Goal: Information Seeking & Learning: Learn about a topic

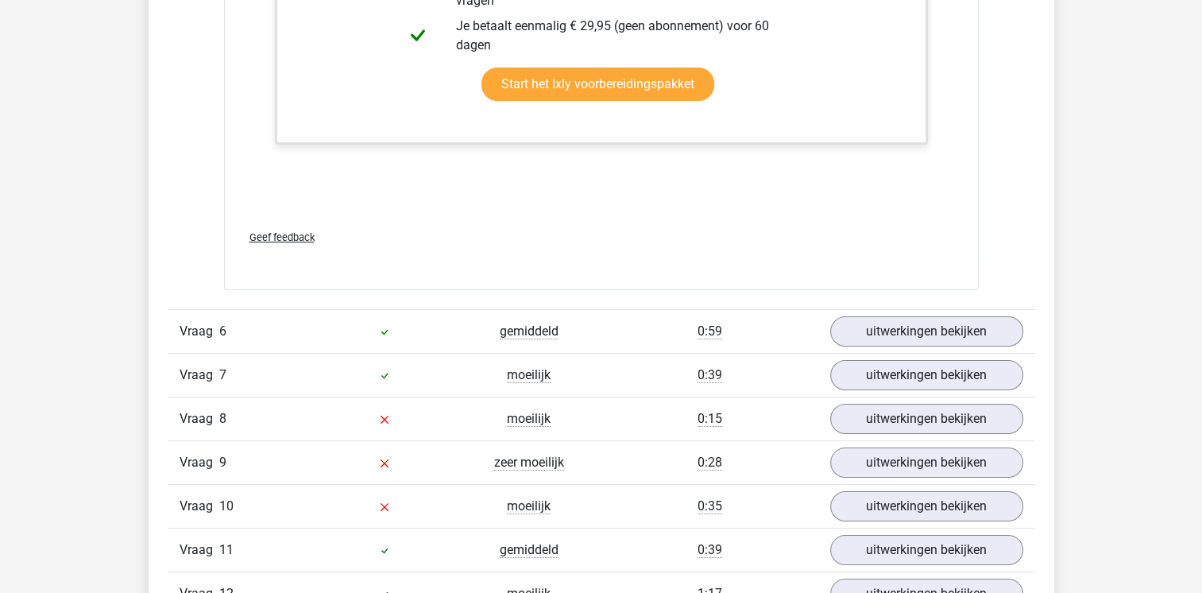
scroll to position [6118, 0]
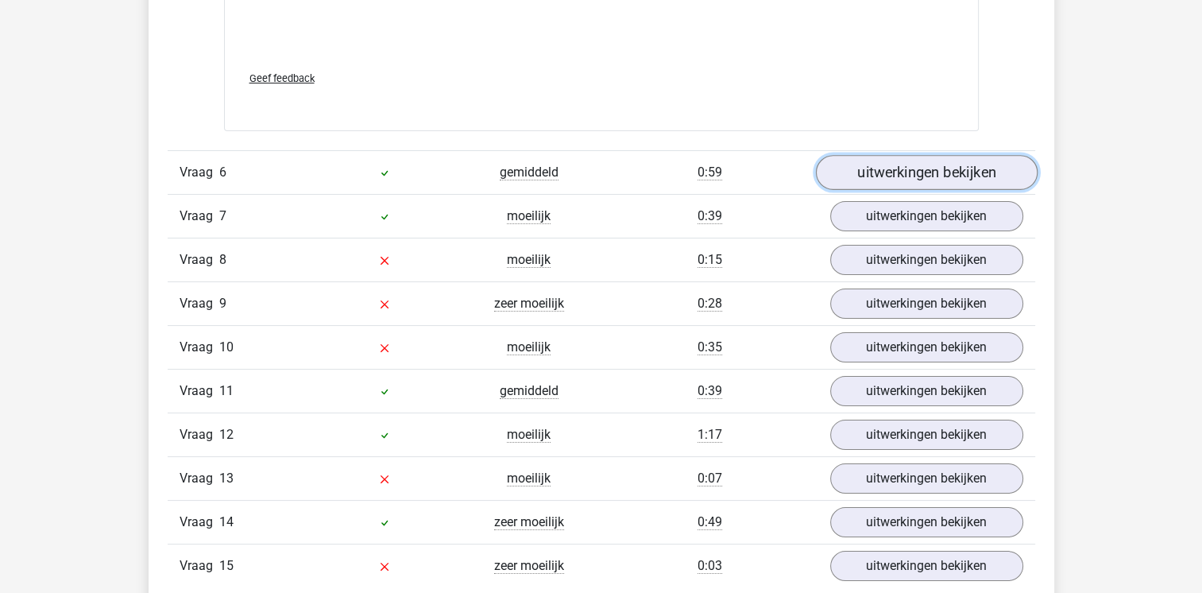
click at [908, 175] on link "uitwerkingen bekijken" at bounding box center [926, 172] width 222 height 35
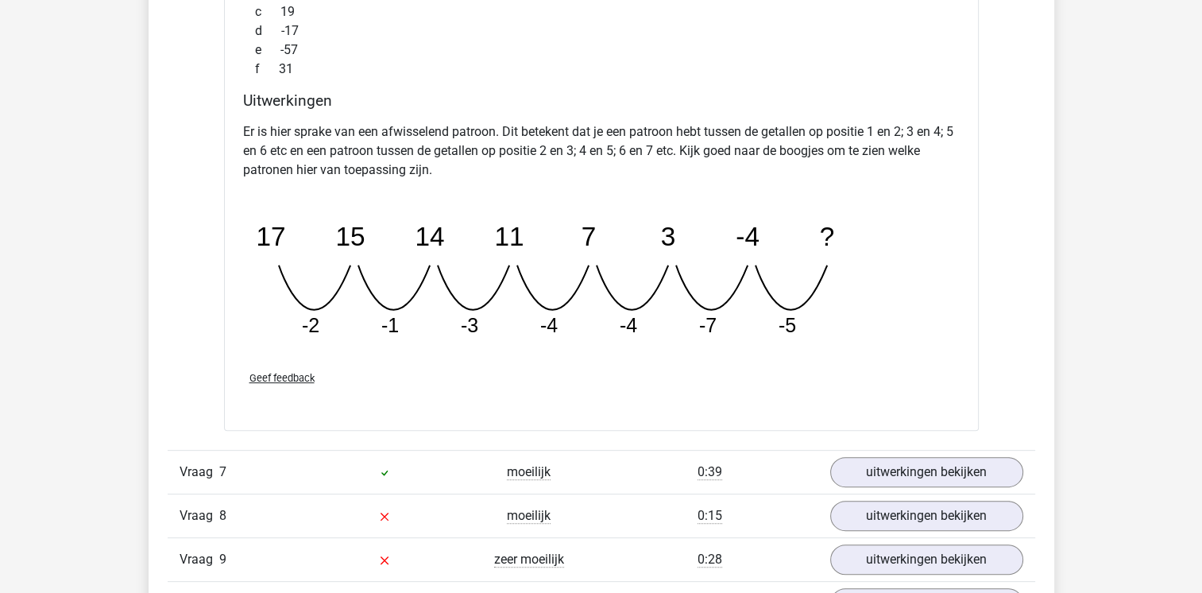
scroll to position [6833, 0]
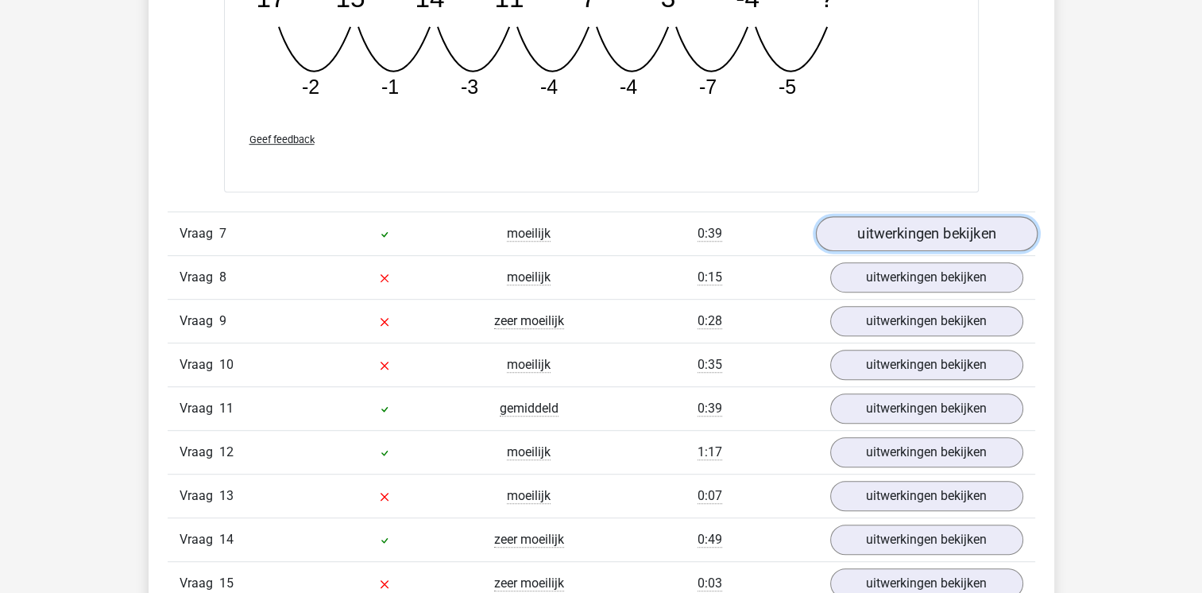
click at [925, 226] on link "uitwerkingen bekijken" at bounding box center [926, 233] width 222 height 35
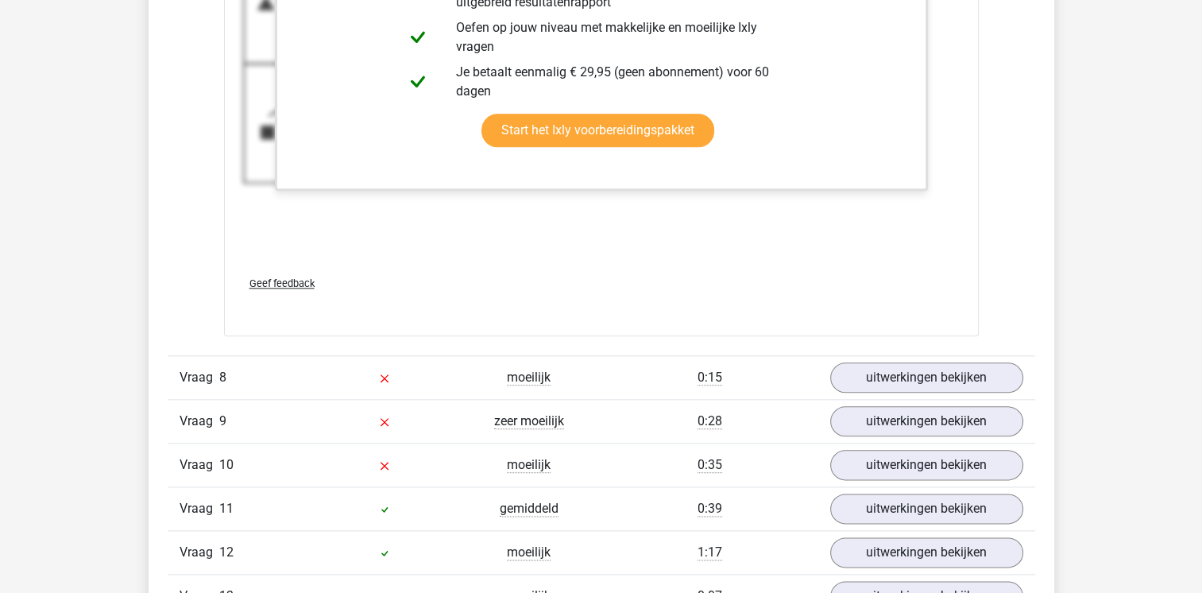
scroll to position [7945, 0]
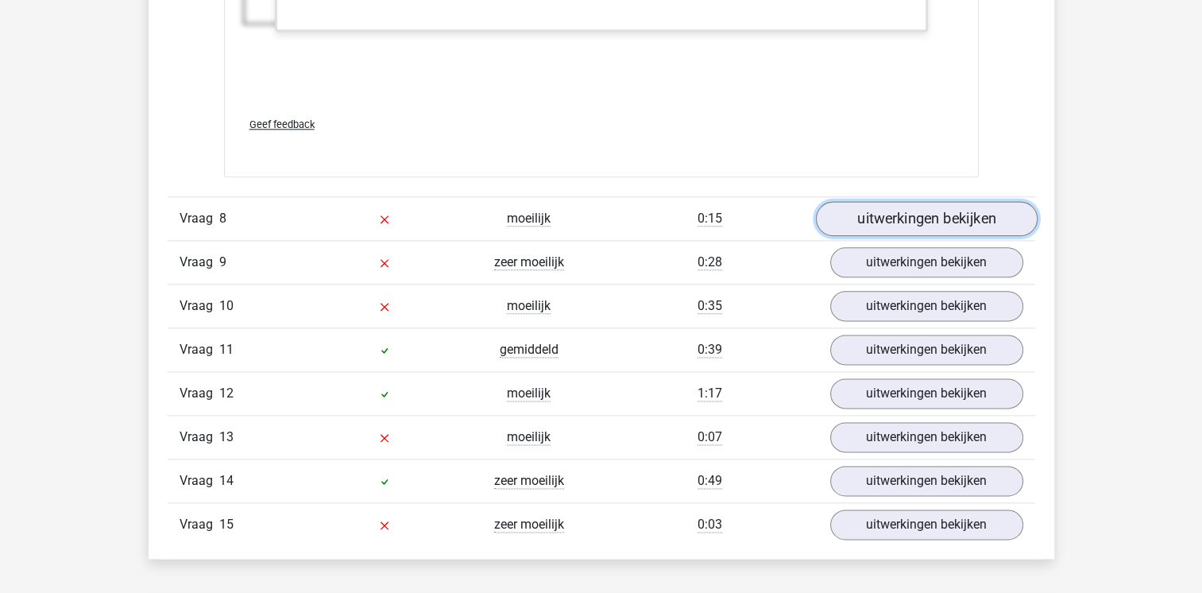
click at [914, 203] on link "uitwerkingen bekijken" at bounding box center [926, 218] width 222 height 35
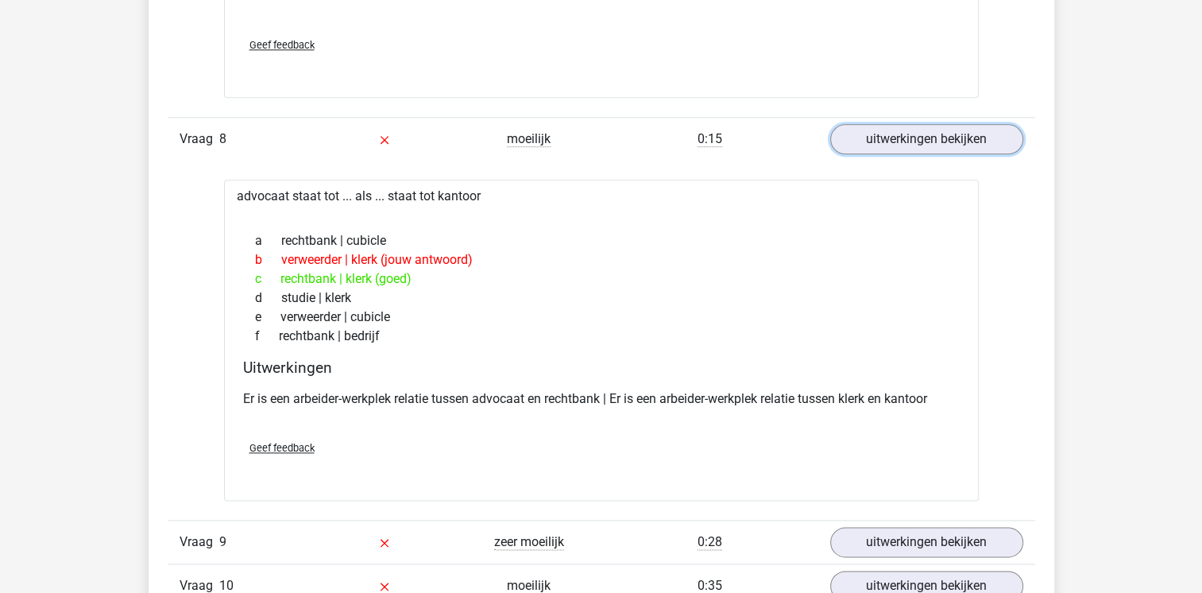
scroll to position [8183, 0]
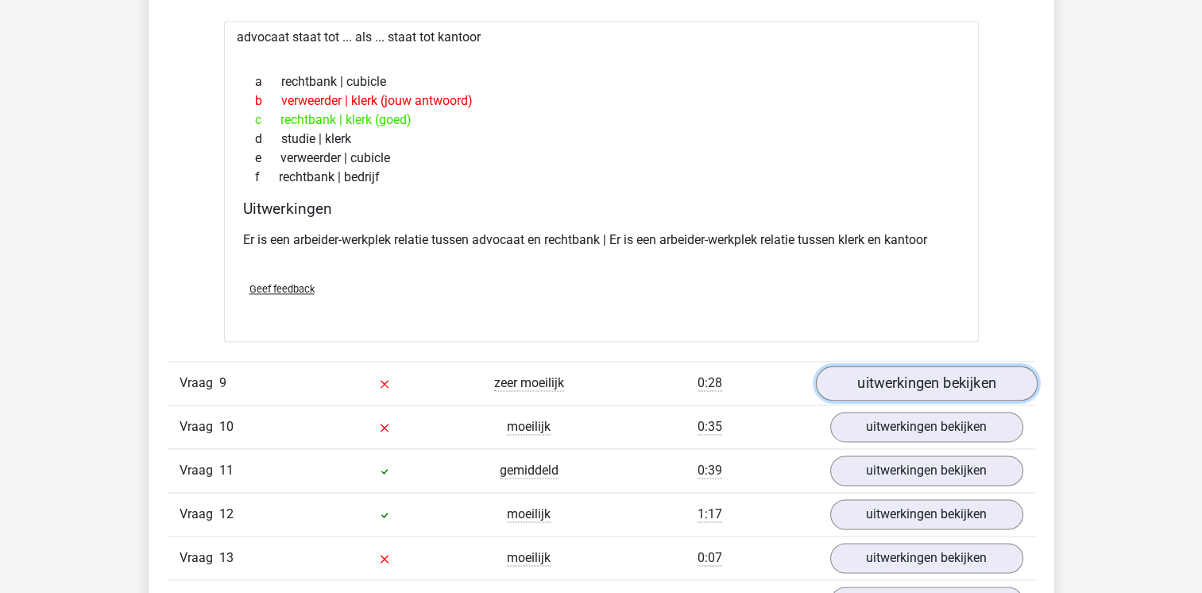
click at [886, 377] on link "uitwerkingen bekijken" at bounding box center [926, 382] width 222 height 35
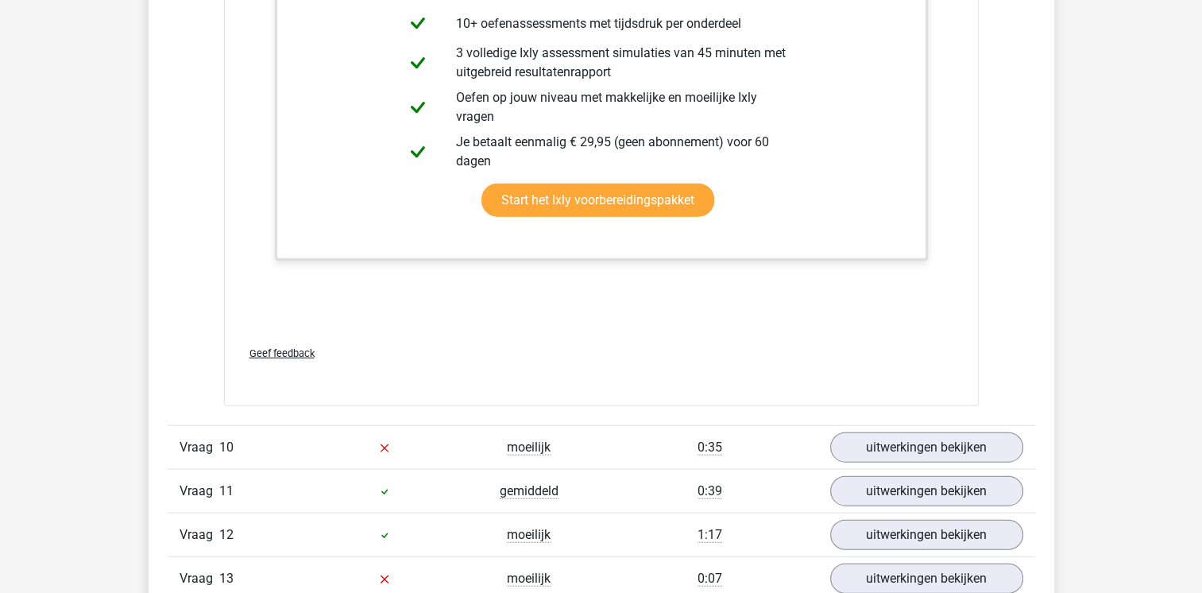
scroll to position [9852, 0]
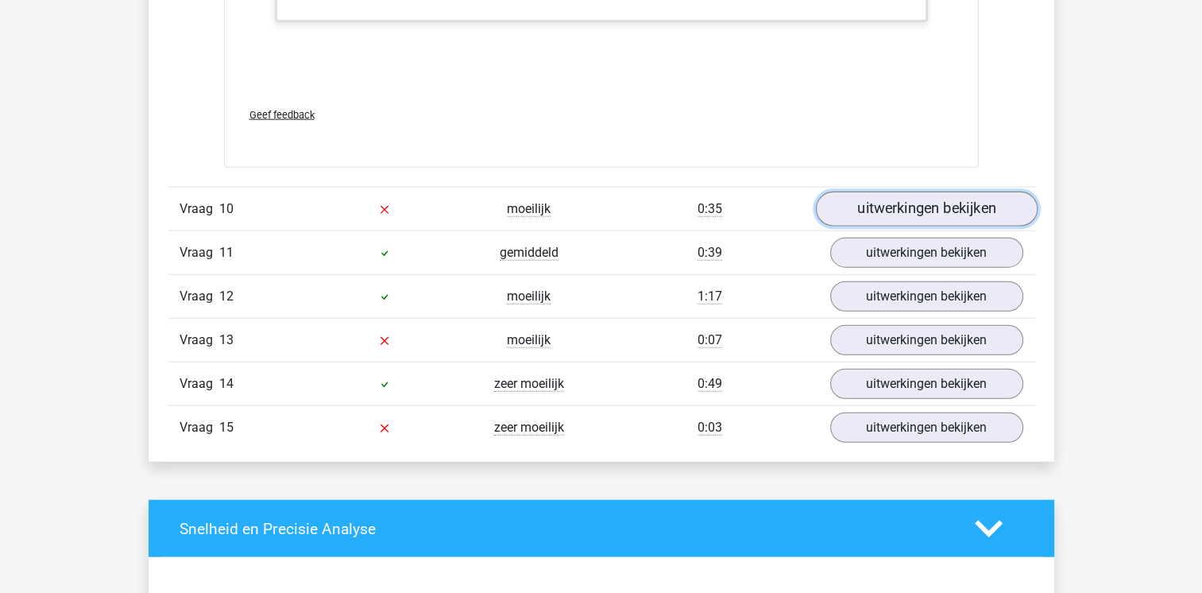
click at [890, 202] on link "uitwerkingen bekijken" at bounding box center [926, 209] width 222 height 35
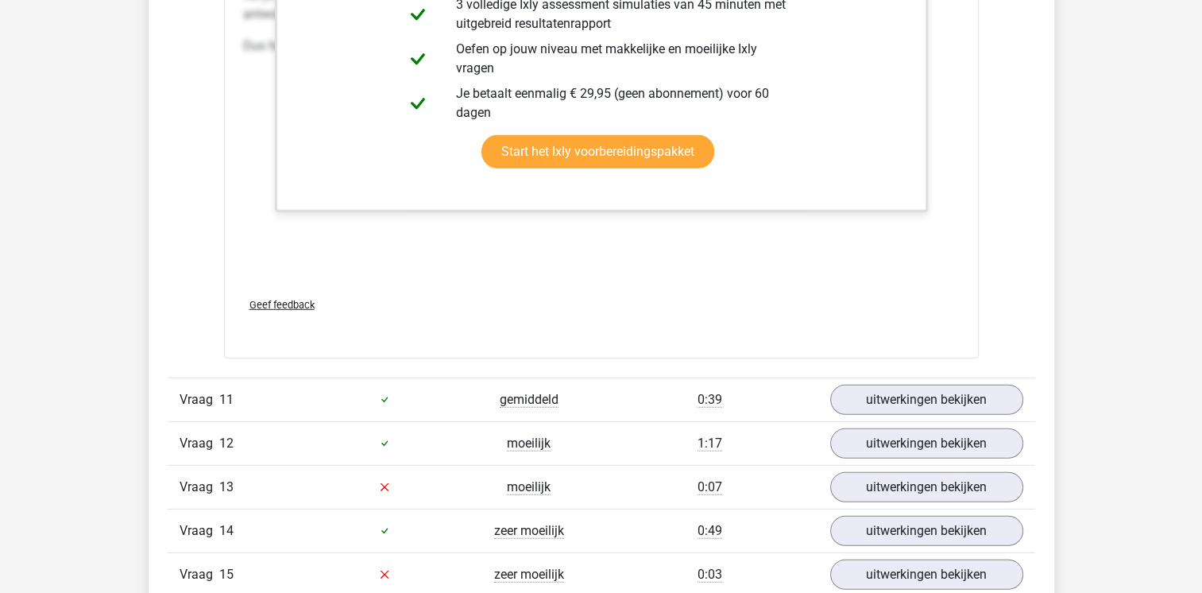
scroll to position [10646, 0]
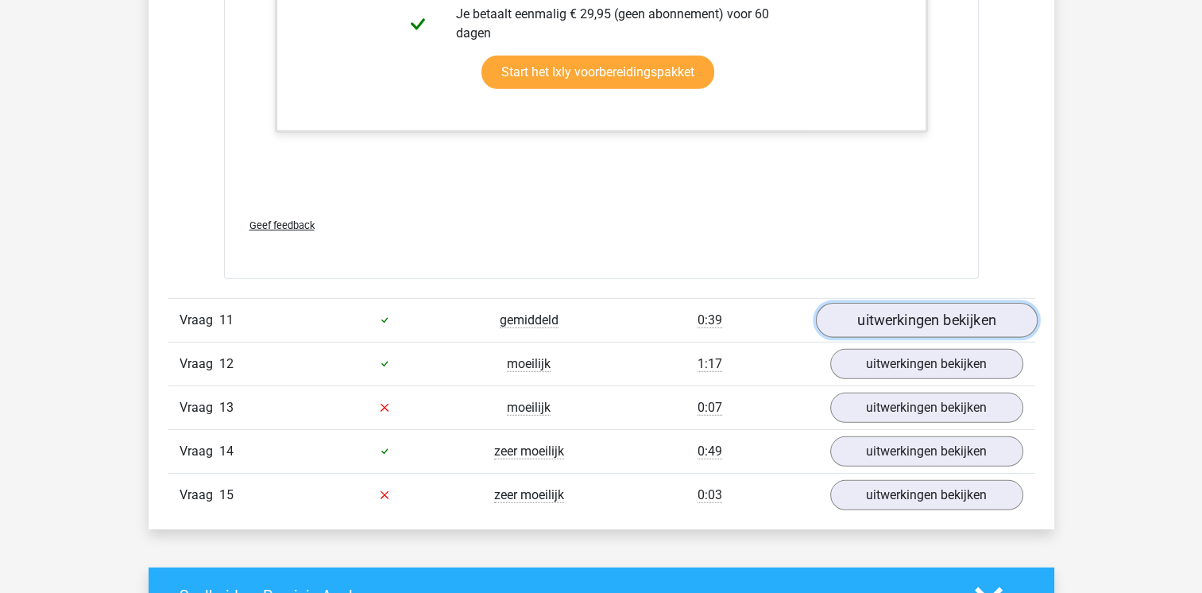
click at [926, 306] on link "uitwerkingen bekijken" at bounding box center [926, 320] width 222 height 35
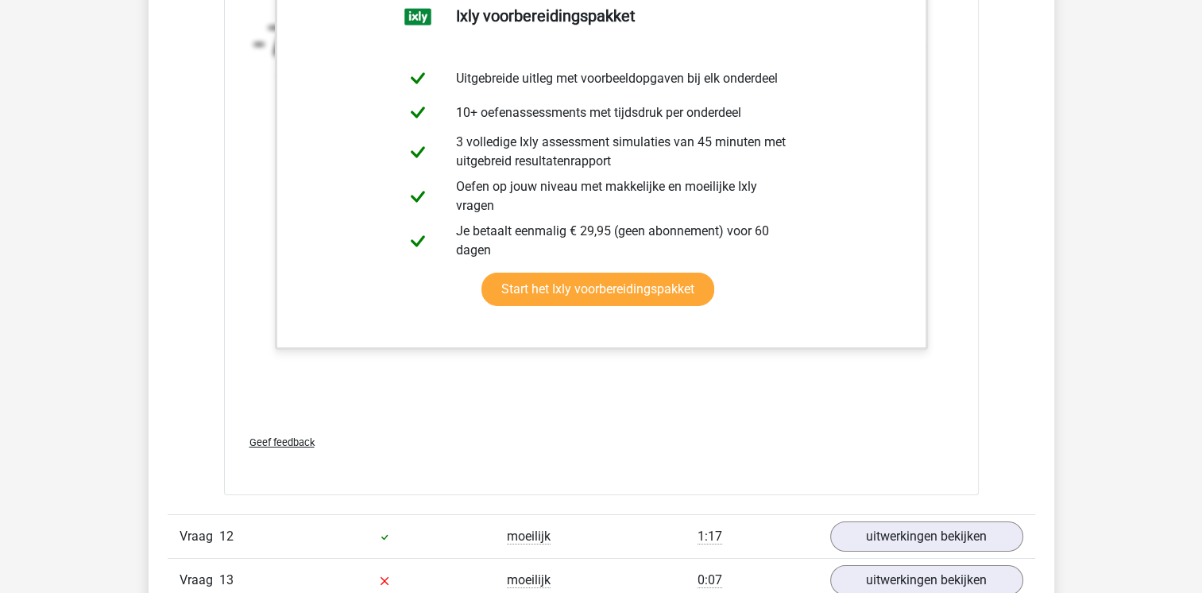
scroll to position [11679, 0]
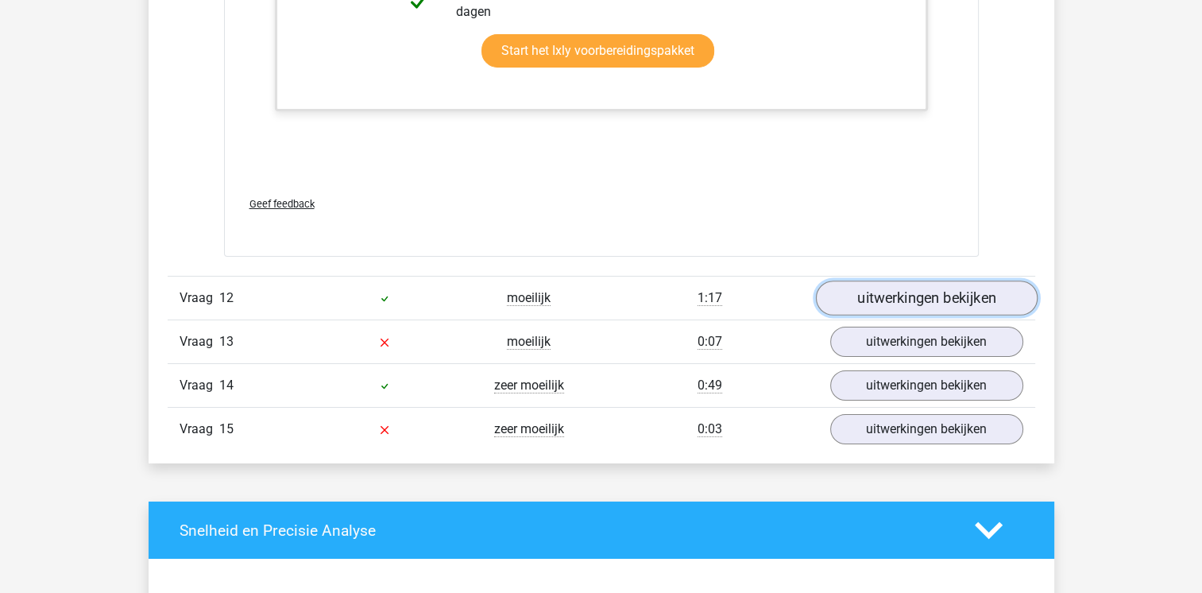
click at [925, 295] on link "uitwerkingen bekijken" at bounding box center [926, 298] width 222 height 35
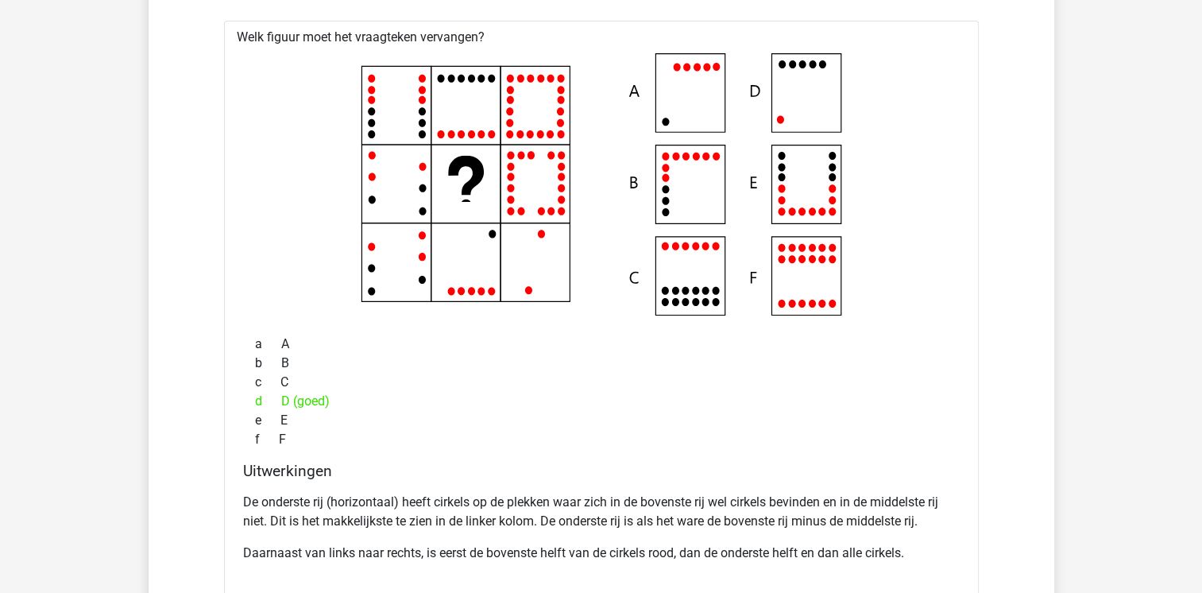
scroll to position [12156, 0]
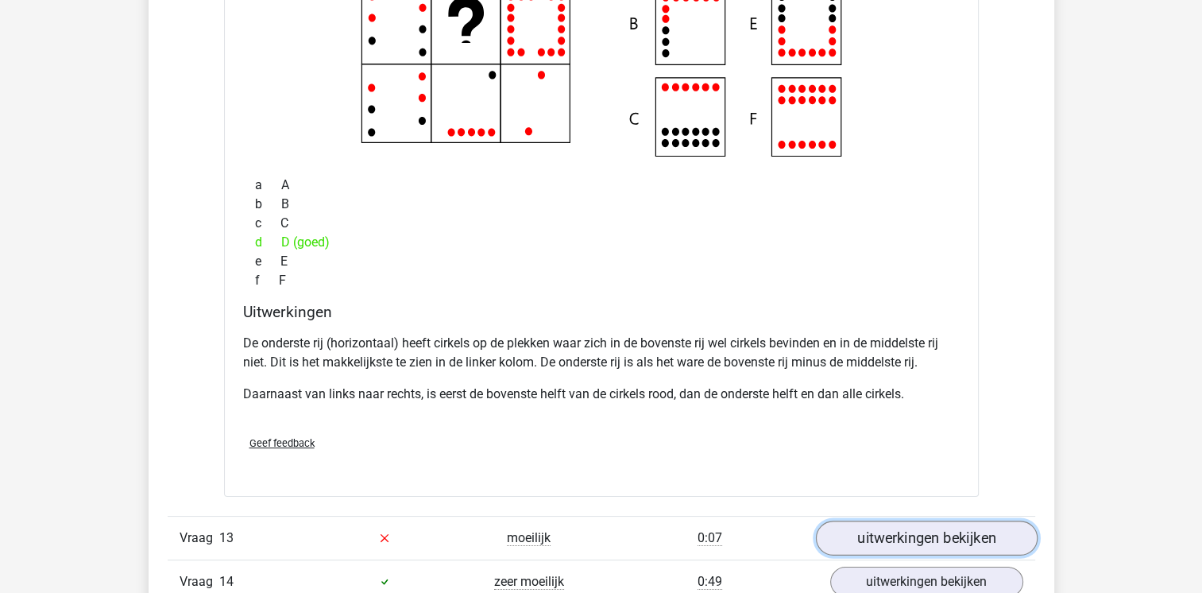
click at [906, 526] on link "uitwerkingen bekijken" at bounding box center [926, 537] width 222 height 35
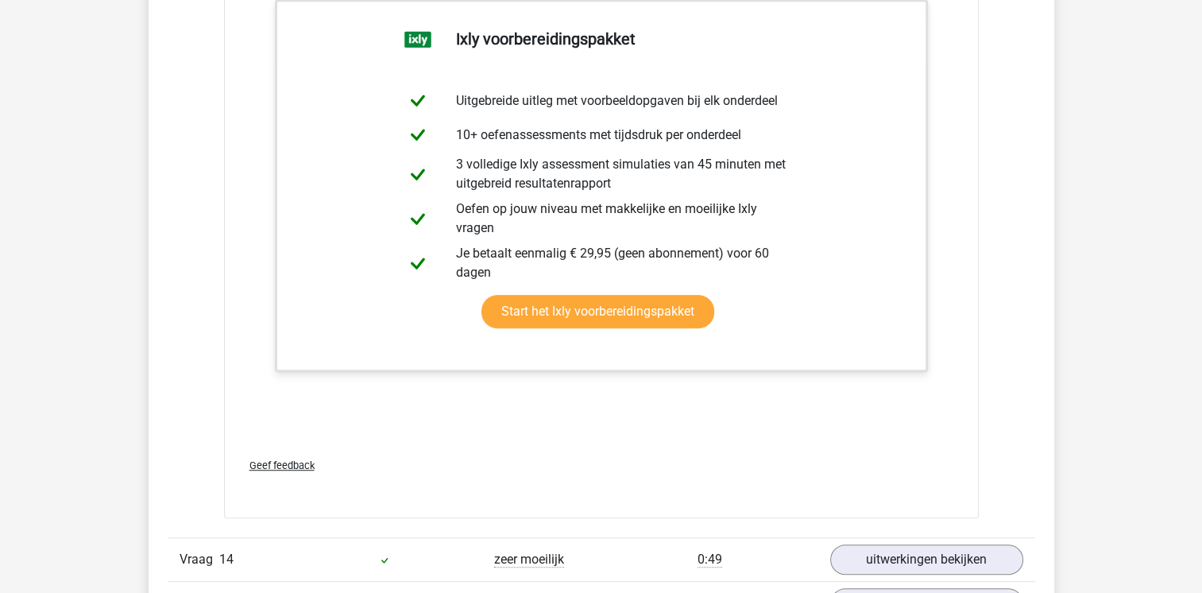
scroll to position [13268, 0]
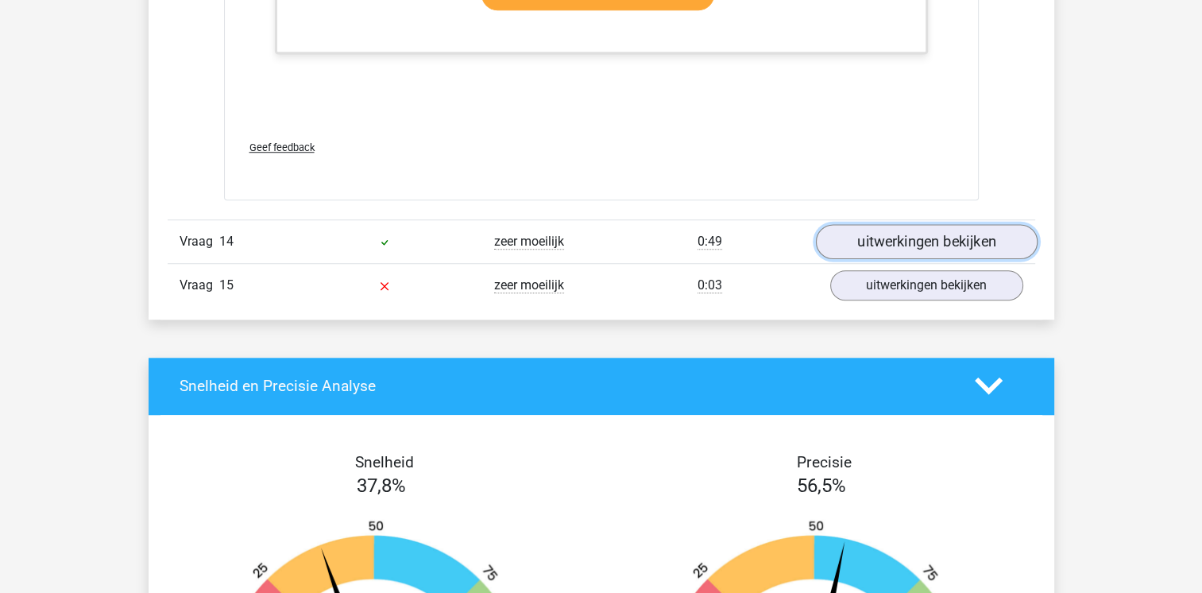
click at [901, 226] on link "uitwerkingen bekijken" at bounding box center [926, 241] width 222 height 35
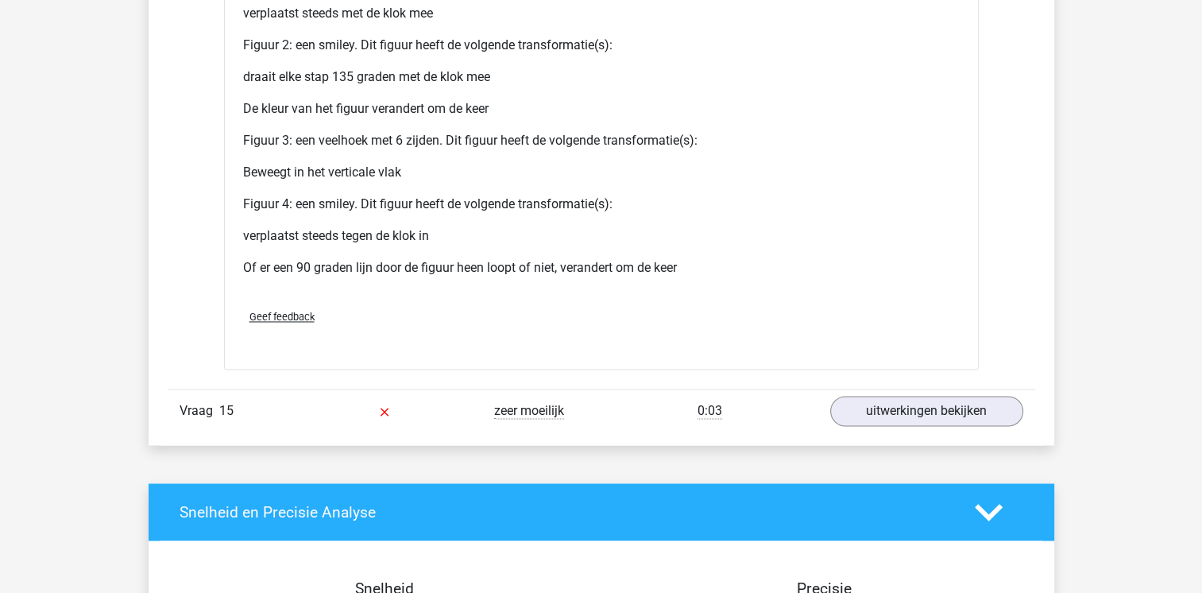
scroll to position [14539, 0]
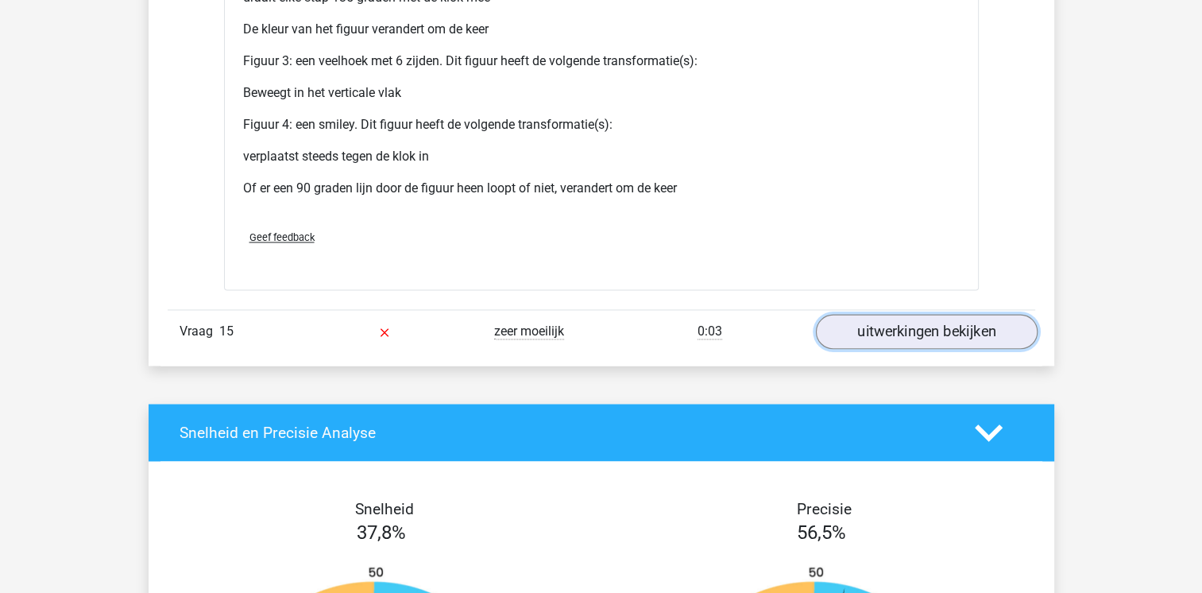
click at [925, 318] on link "uitwerkingen bekijken" at bounding box center [926, 331] width 222 height 35
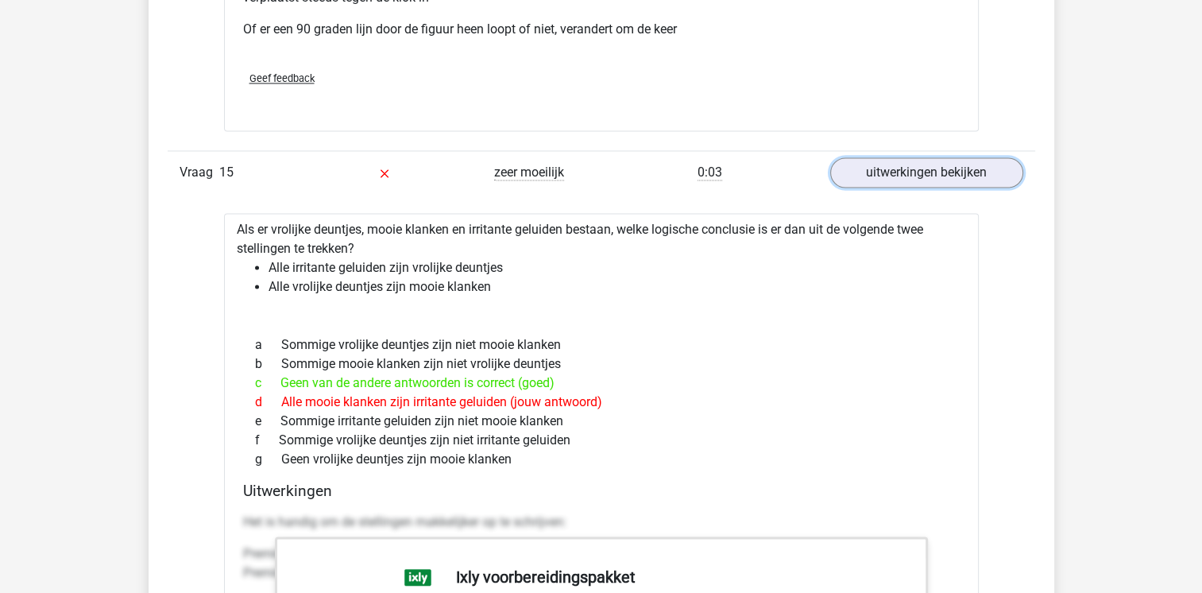
scroll to position [15175, 0]
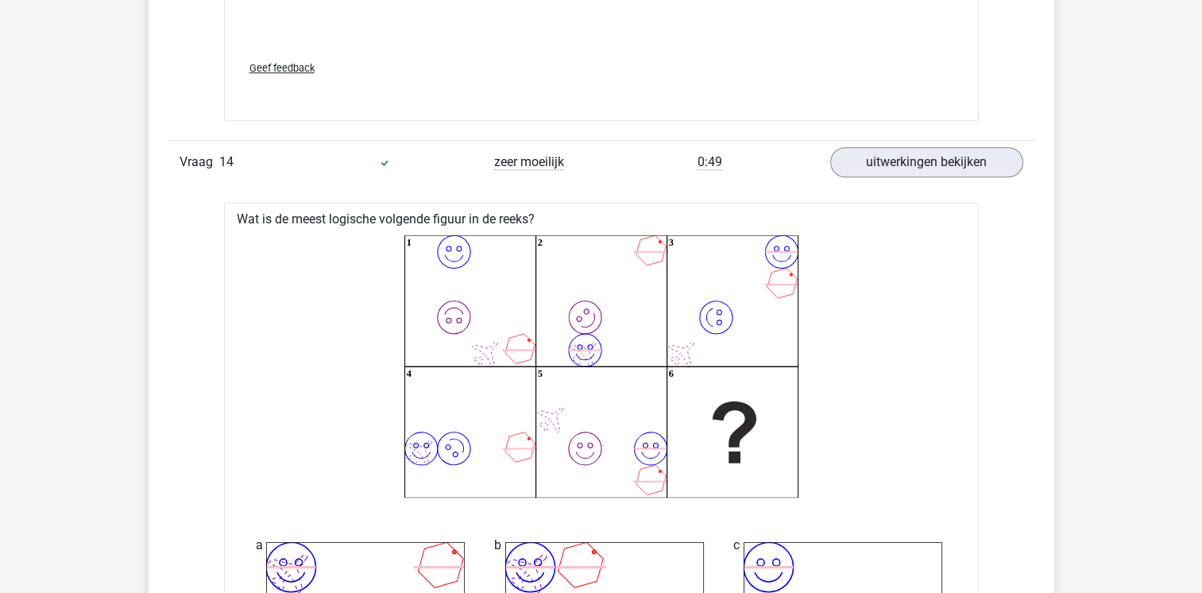
drag, startPoint x: 351, startPoint y: 369, endPoint x: 334, endPoint y: 351, distance: 24.7
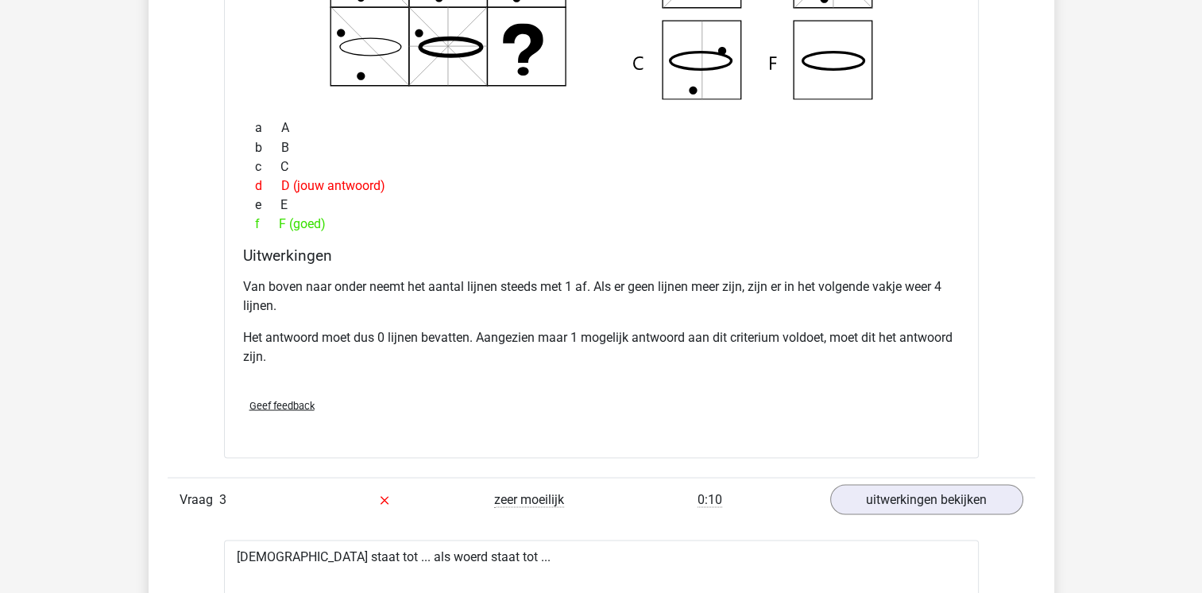
scroll to position [0, 0]
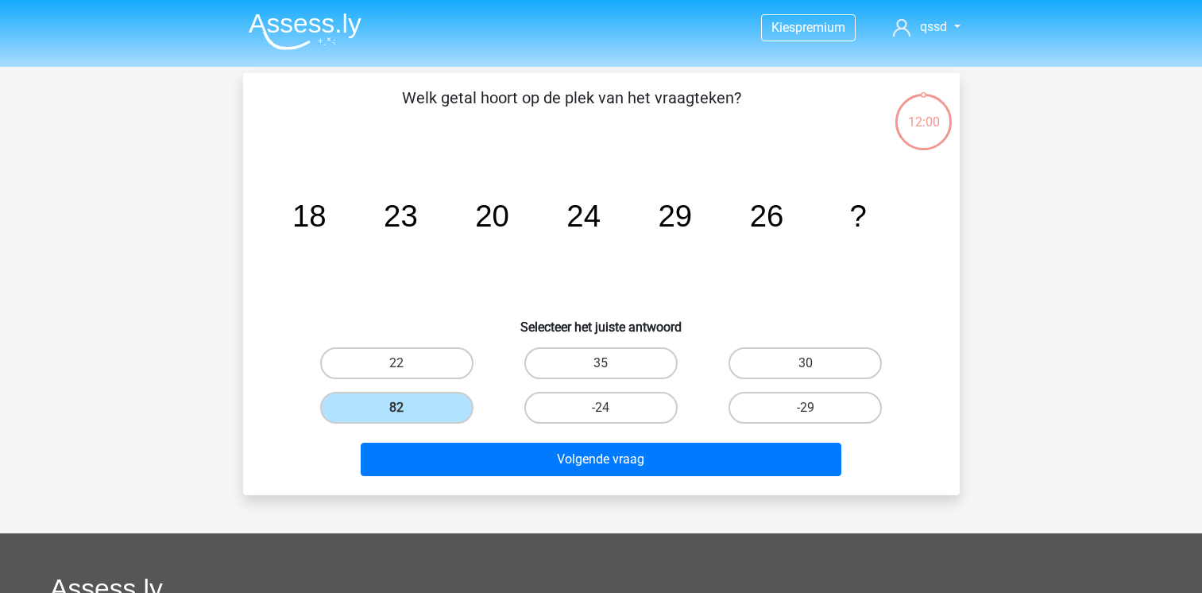
scroll to position [73, 0]
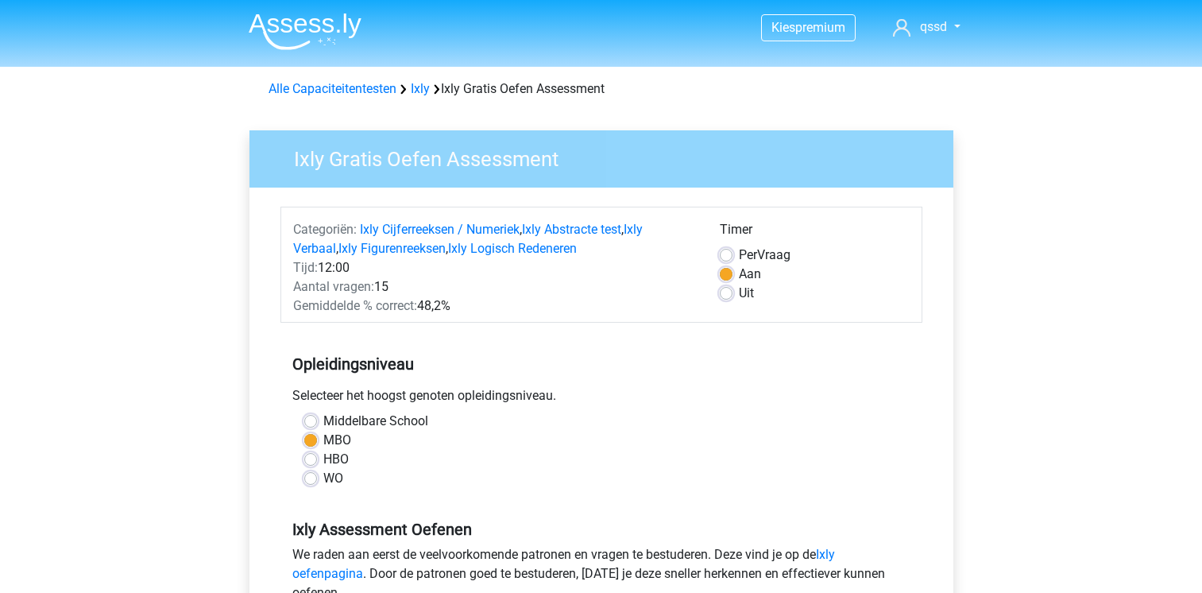
scroll to position [318, 0]
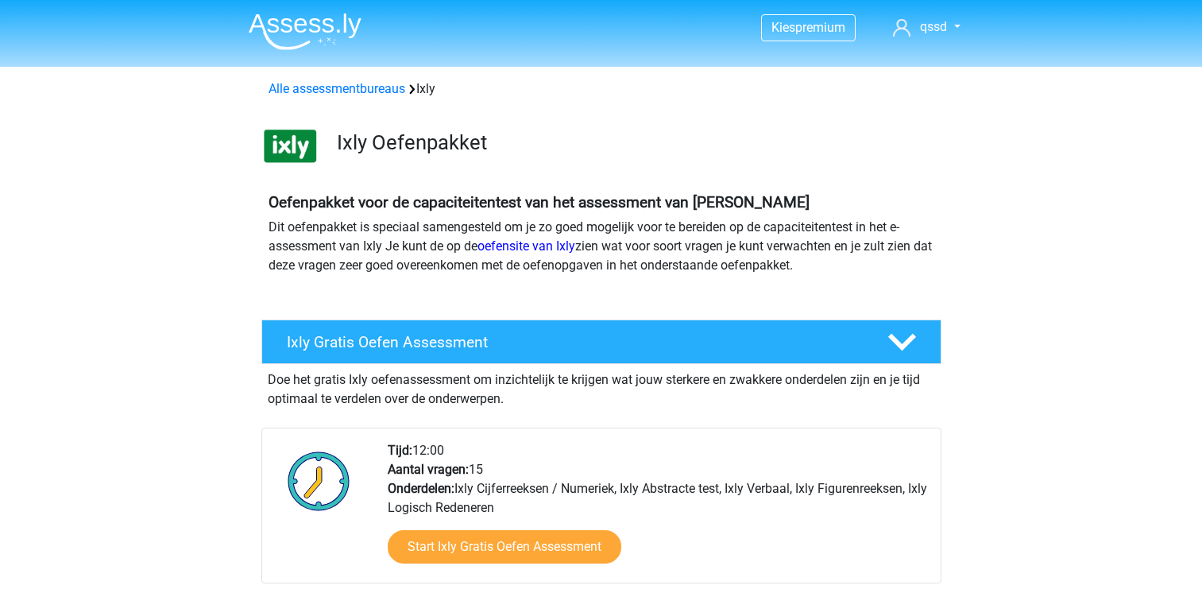
scroll to position [318, 0]
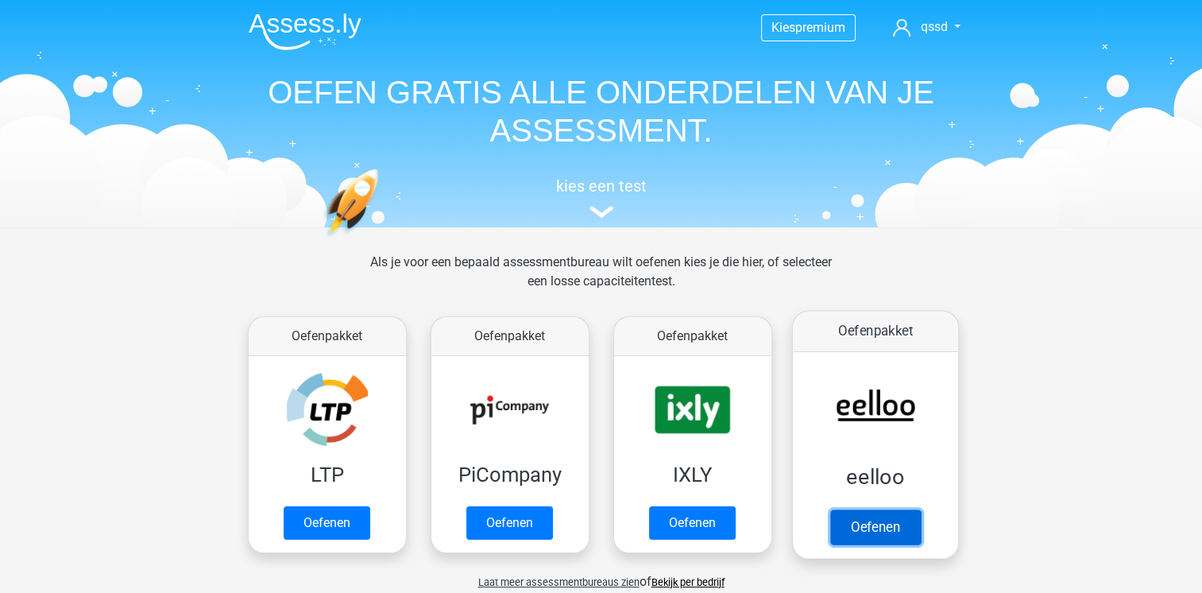
click at [849, 509] on link "Oefenen" at bounding box center [874, 526] width 91 height 35
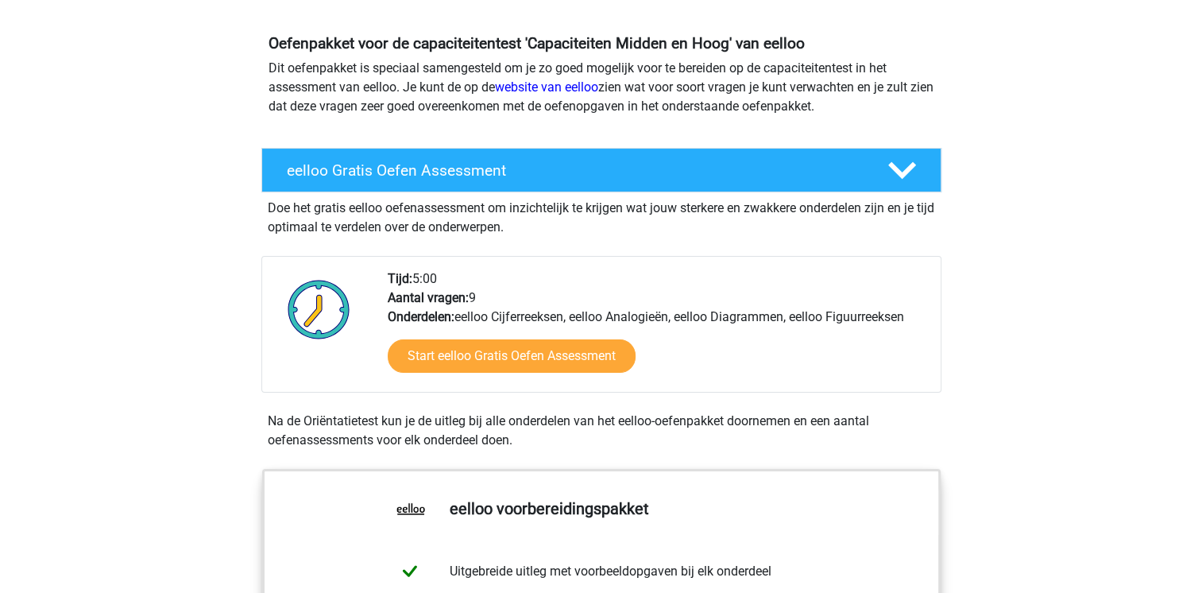
scroll to position [238, 0]
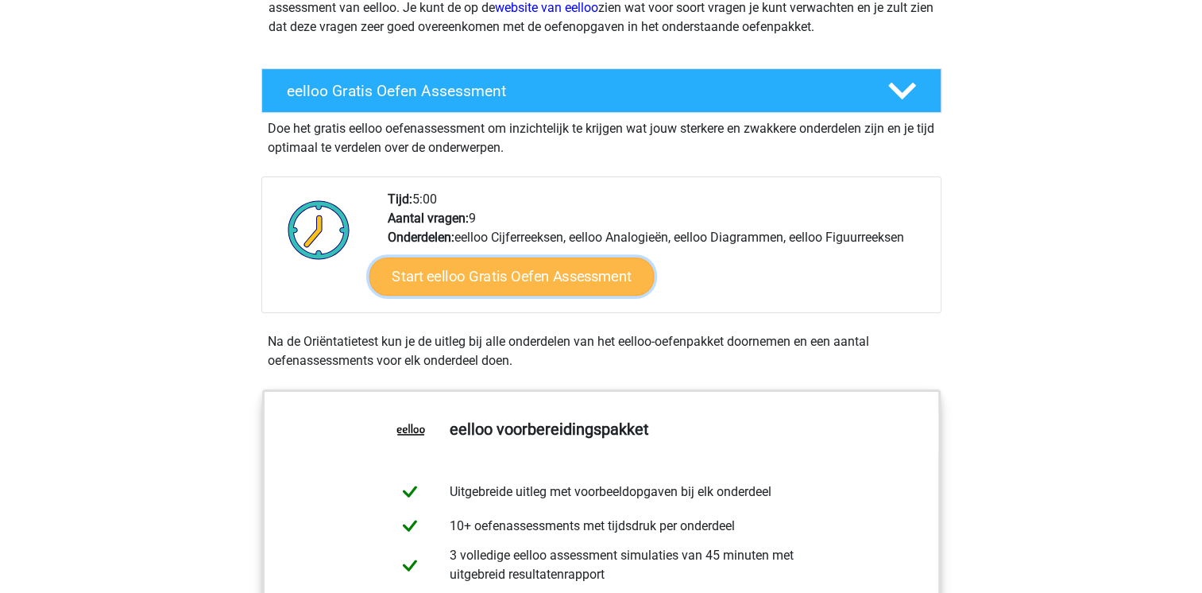
click at [474, 280] on link "Start eelloo Gratis Oefen Assessment" at bounding box center [511, 276] width 285 height 38
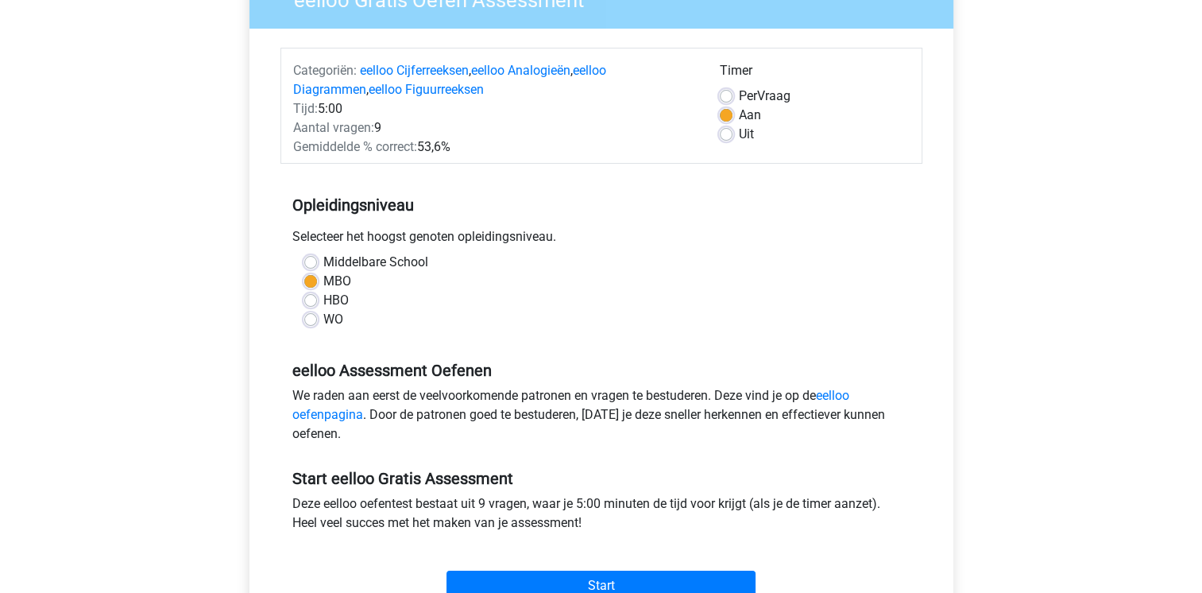
scroll to position [318, 0]
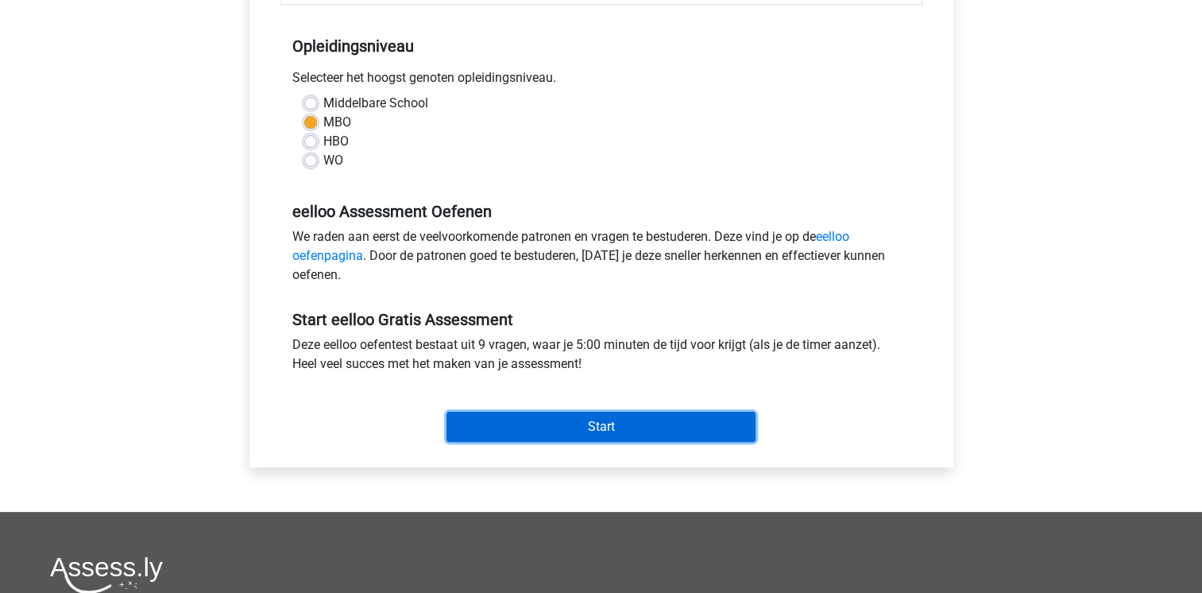
click at [620, 429] on input "Start" at bounding box center [600, 427] width 309 height 30
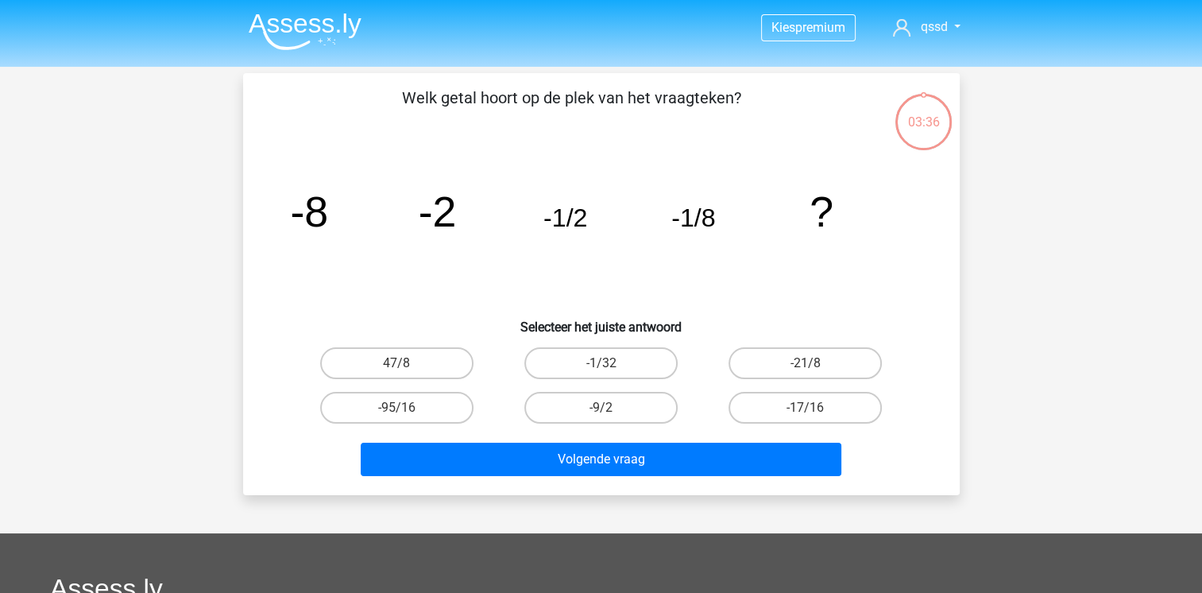
click at [604, 363] on input "-1/32" at bounding box center [606, 368] width 10 height 10
radio input "true"
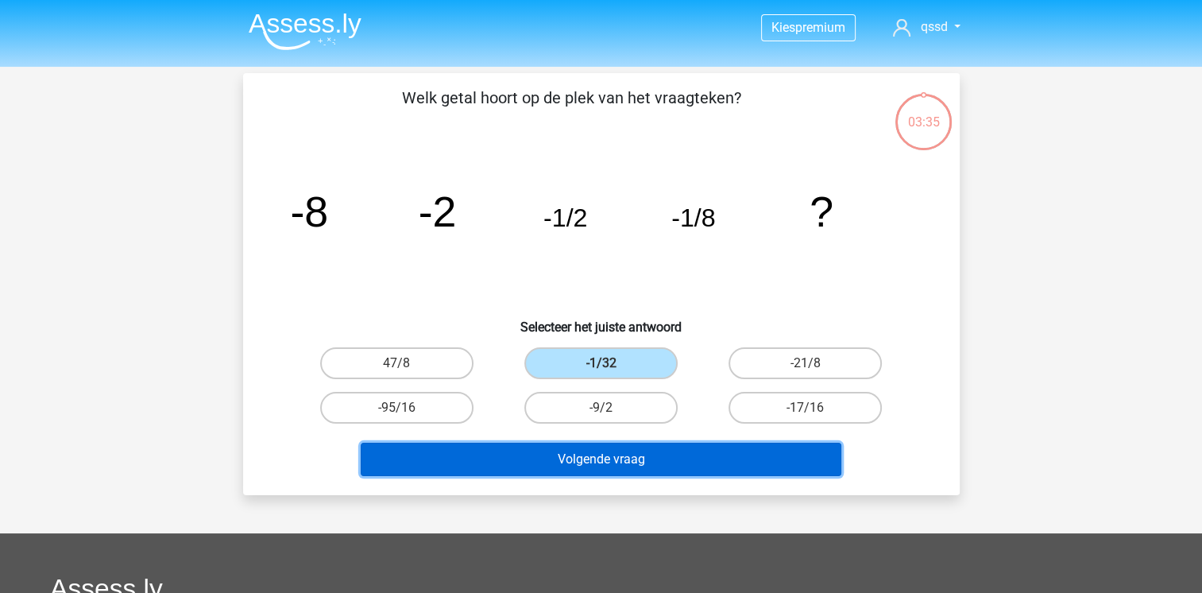
click at [602, 459] on button "Volgende vraag" at bounding box center [601, 459] width 481 height 33
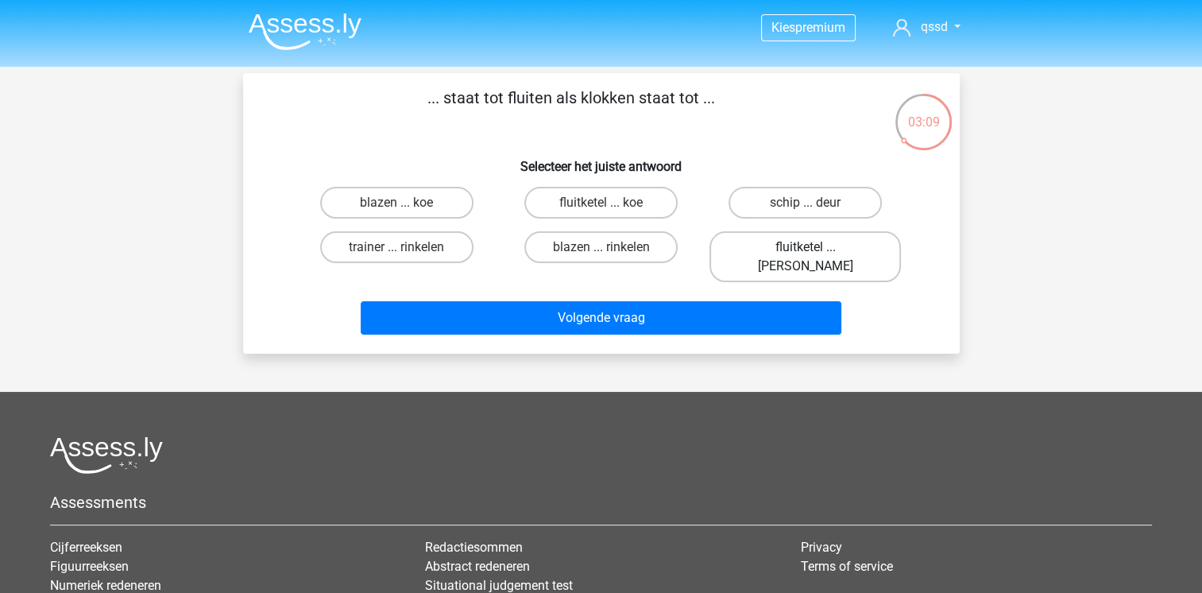
click at [775, 250] on label "fluitketel ... luiden" at bounding box center [804, 256] width 191 height 51
click at [806, 250] on input "fluitketel ... luiden" at bounding box center [811, 252] width 10 height 10
radio input "true"
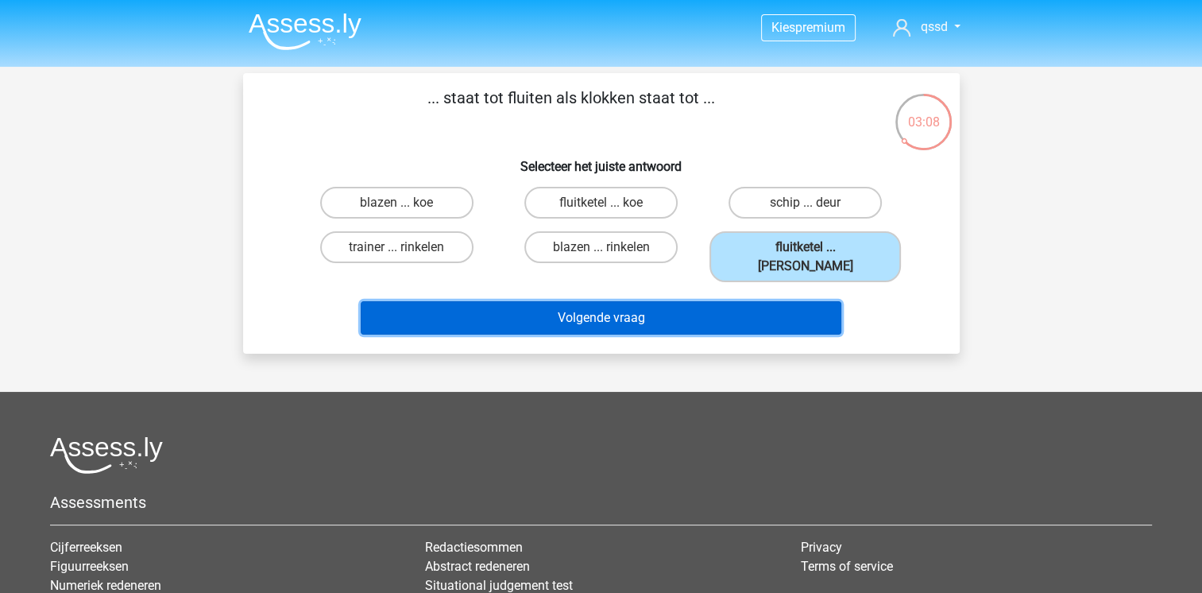
click at [588, 301] on button "Volgende vraag" at bounding box center [601, 317] width 481 height 33
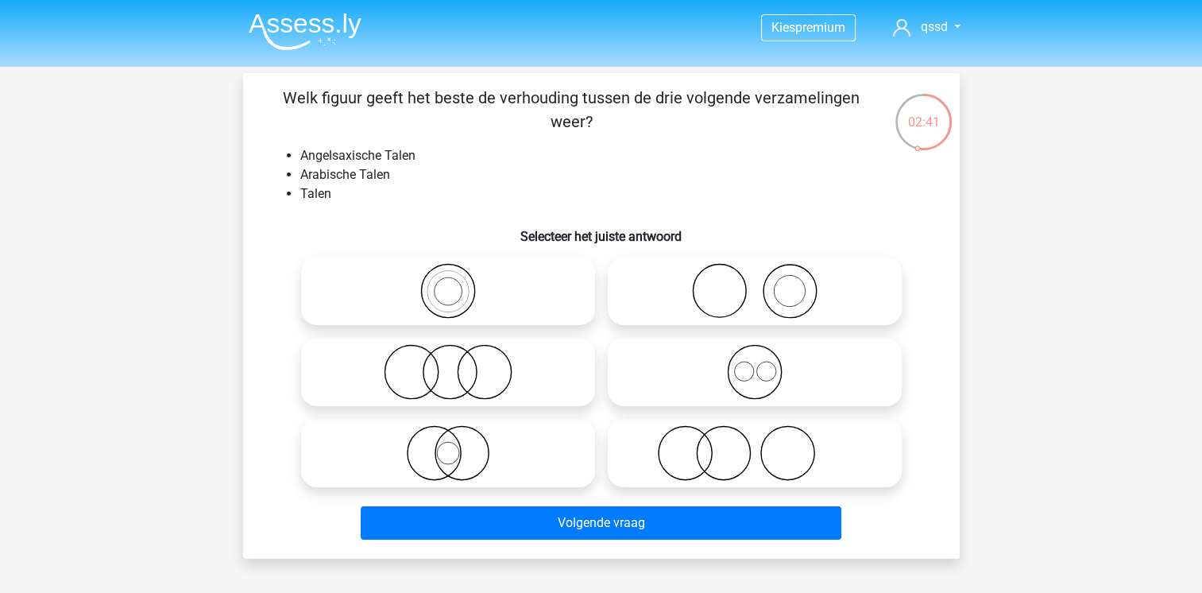
scroll to position [79, 0]
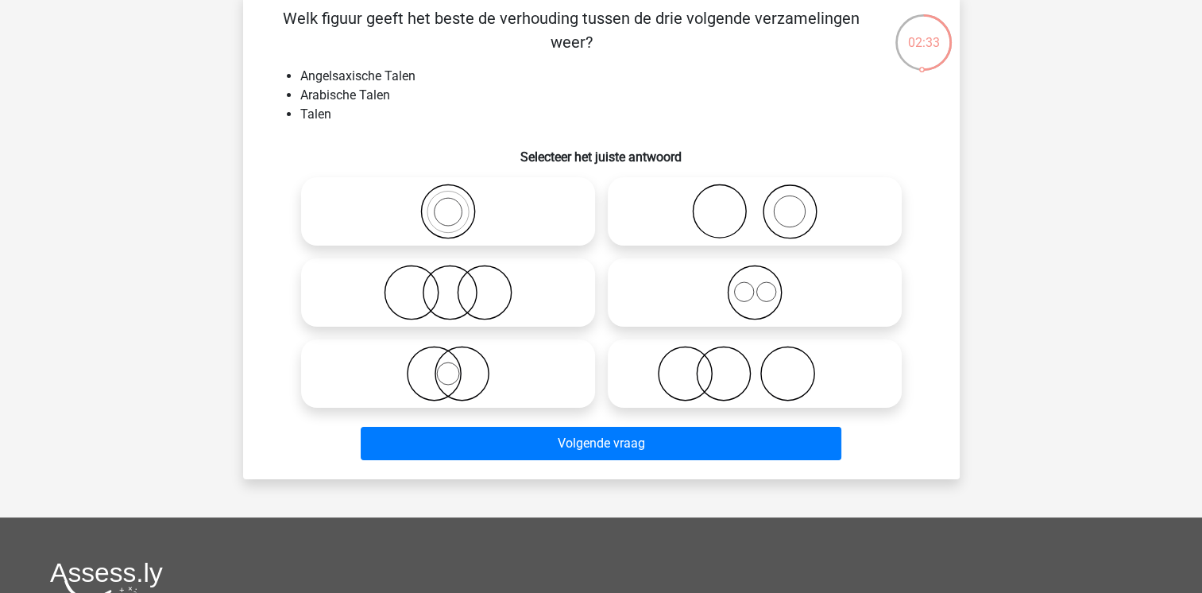
click at [745, 295] on icon at bounding box center [754, 293] width 281 height 56
click at [755, 284] on input "radio" at bounding box center [760, 279] width 10 height 10
radio input "true"
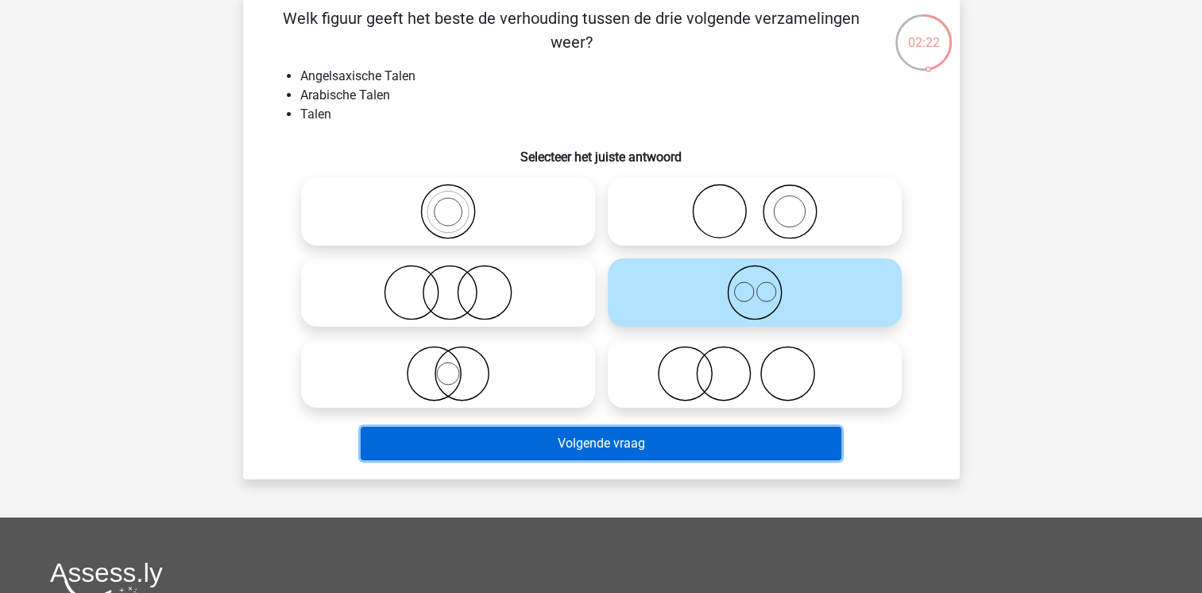
click at [568, 440] on button "Volgende vraag" at bounding box center [601, 443] width 481 height 33
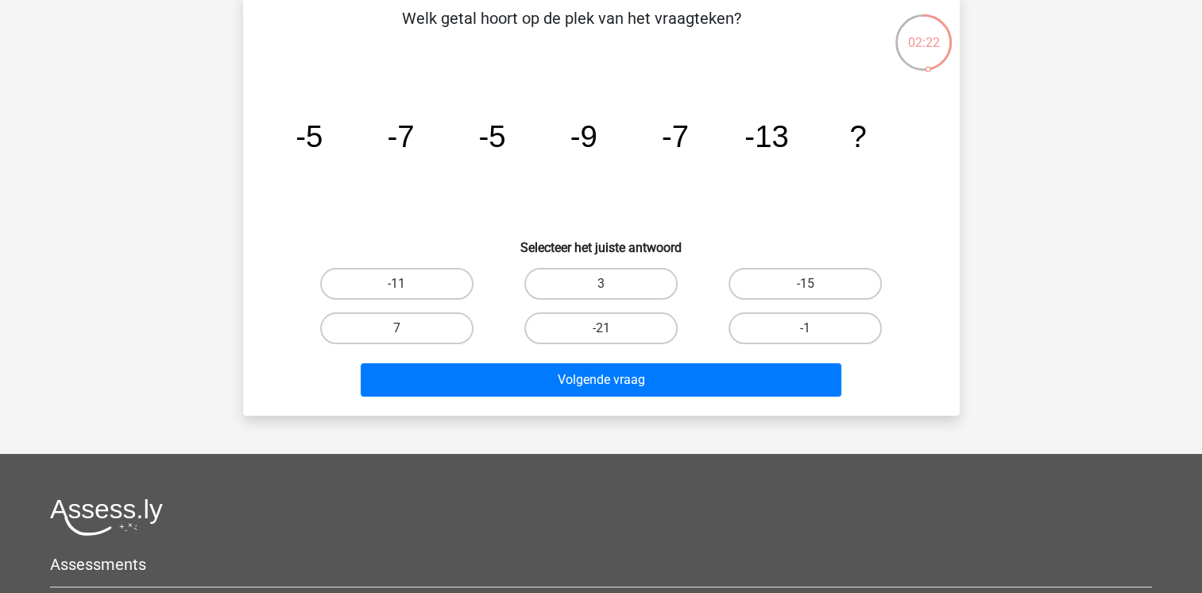
scroll to position [73, 0]
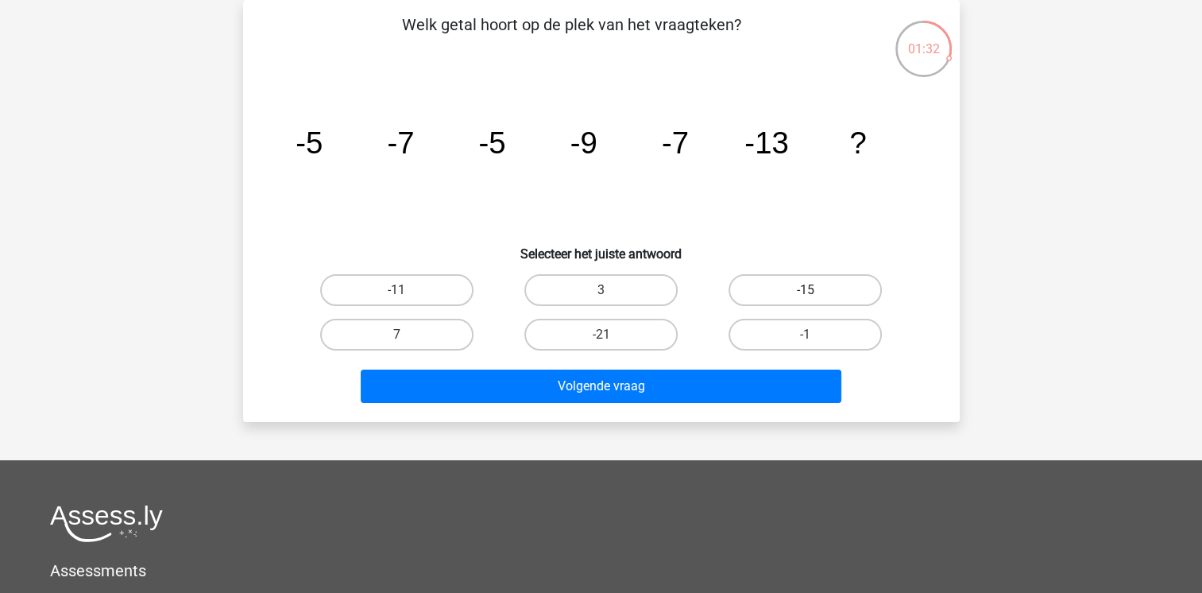
click at [811, 303] on label "-15" at bounding box center [805, 290] width 153 height 32
click at [811, 300] on input "-15" at bounding box center [811, 295] width 10 height 10
radio input "true"
click at [803, 291] on label "-15" at bounding box center [805, 290] width 153 height 32
click at [806, 291] on input "-15" at bounding box center [811, 295] width 10 height 10
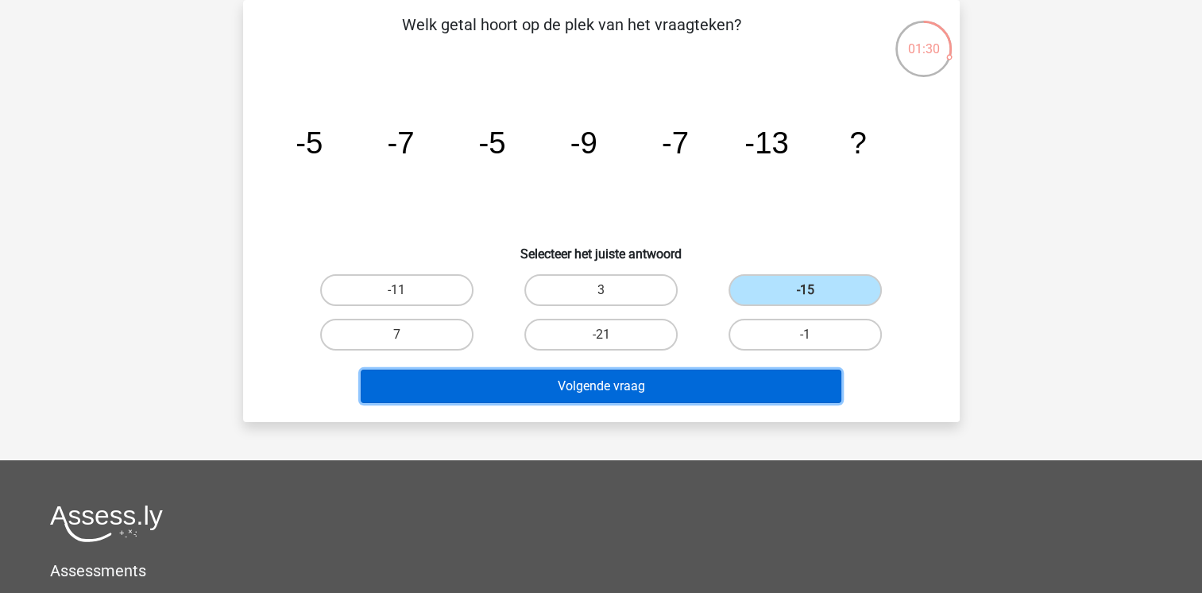
click at [667, 392] on button "Volgende vraag" at bounding box center [601, 385] width 481 height 33
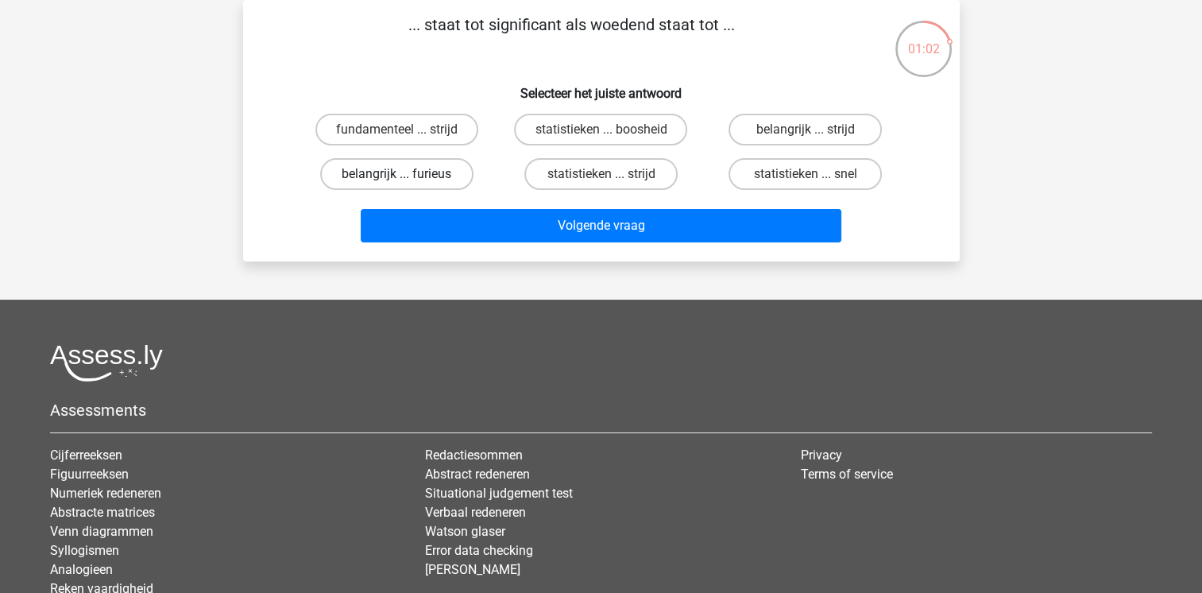
click at [419, 175] on label "belangrijk ... furieus" at bounding box center [396, 174] width 153 height 32
click at [407, 175] on input "belangrijk ... furieus" at bounding box center [401, 179] width 10 height 10
radio input "true"
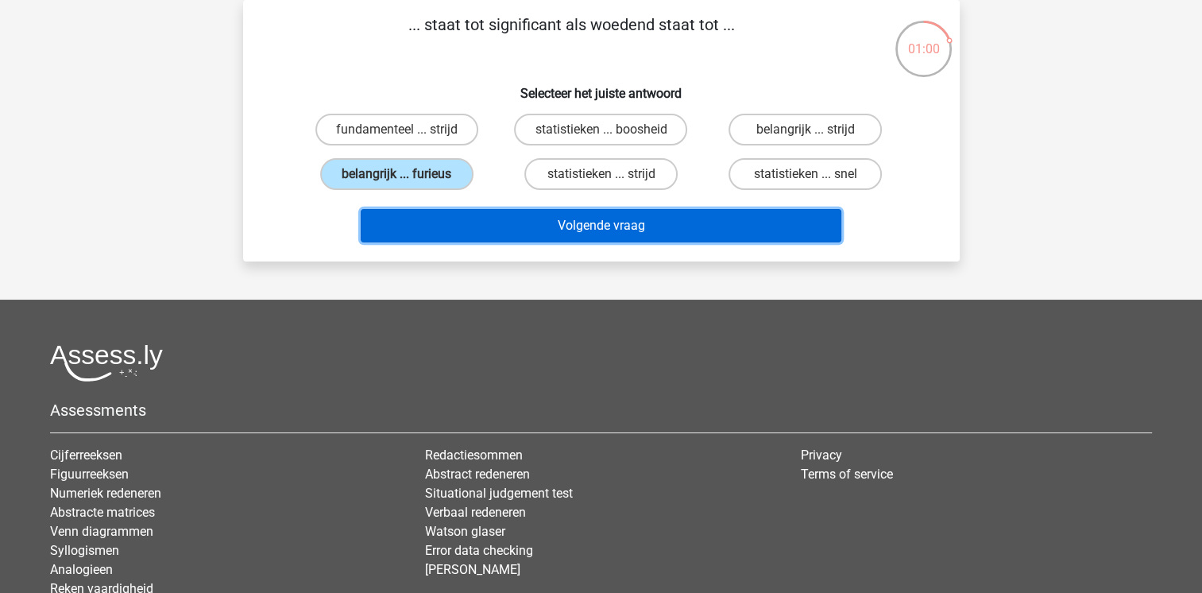
click at [578, 222] on button "Volgende vraag" at bounding box center [601, 225] width 481 height 33
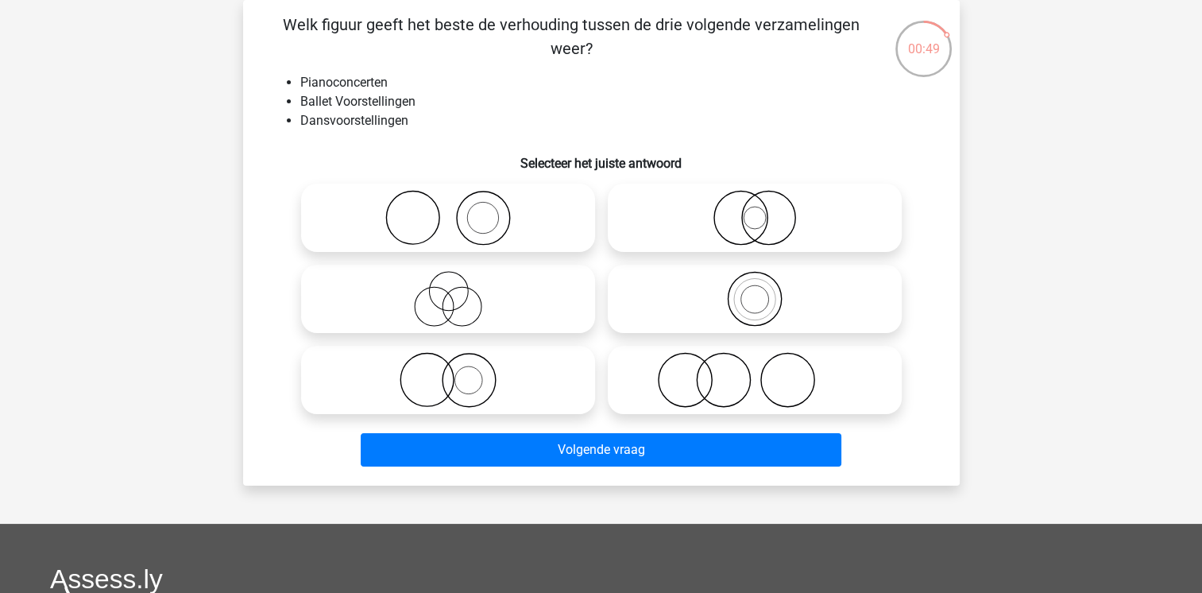
click at [470, 221] on icon at bounding box center [447, 218] width 281 height 56
click at [458, 210] on input "radio" at bounding box center [453, 204] width 10 height 10
radio input "true"
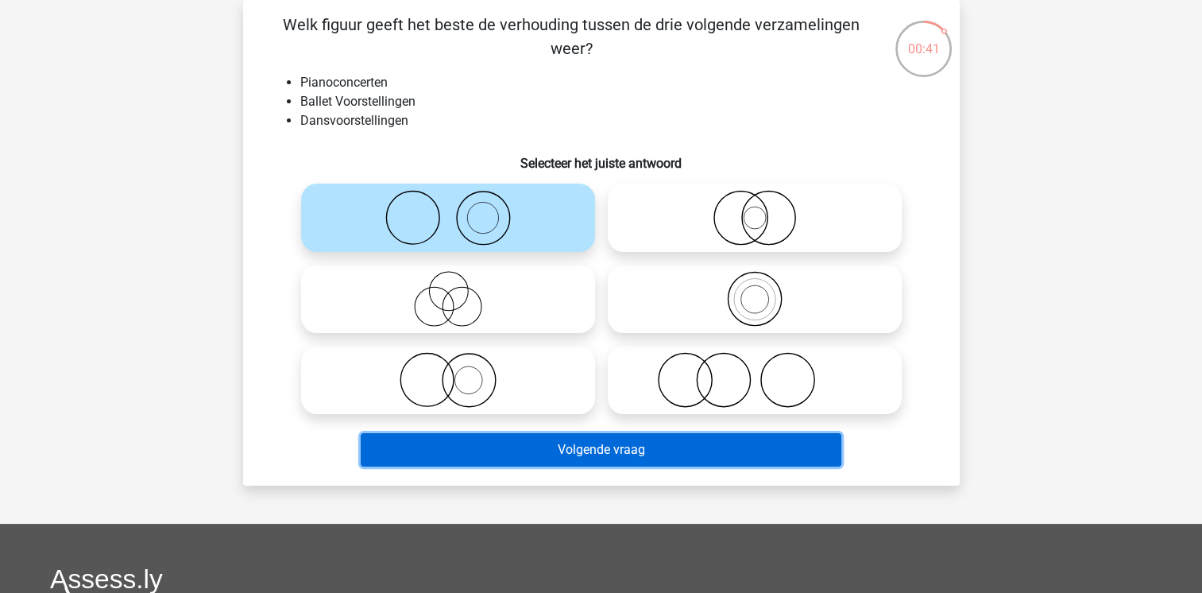
click at [569, 456] on button "Volgende vraag" at bounding box center [601, 449] width 481 height 33
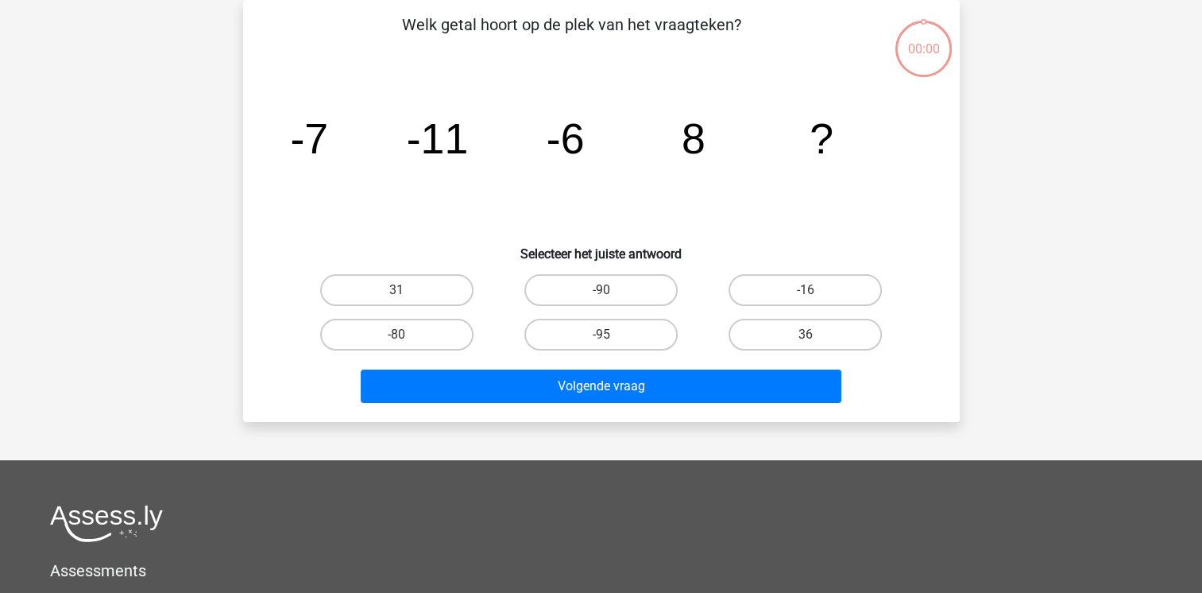
scroll to position [73, 0]
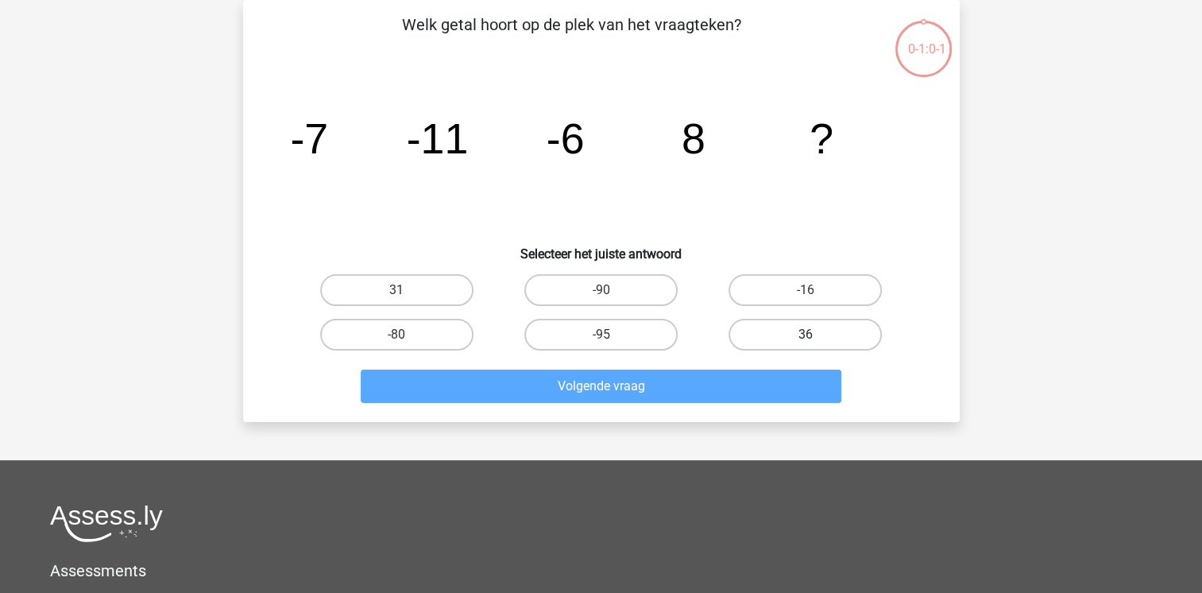
click at [791, 326] on label "36" at bounding box center [805, 335] width 153 height 32
click at [806, 334] on input "36" at bounding box center [811, 339] width 10 height 10
radio input "true"
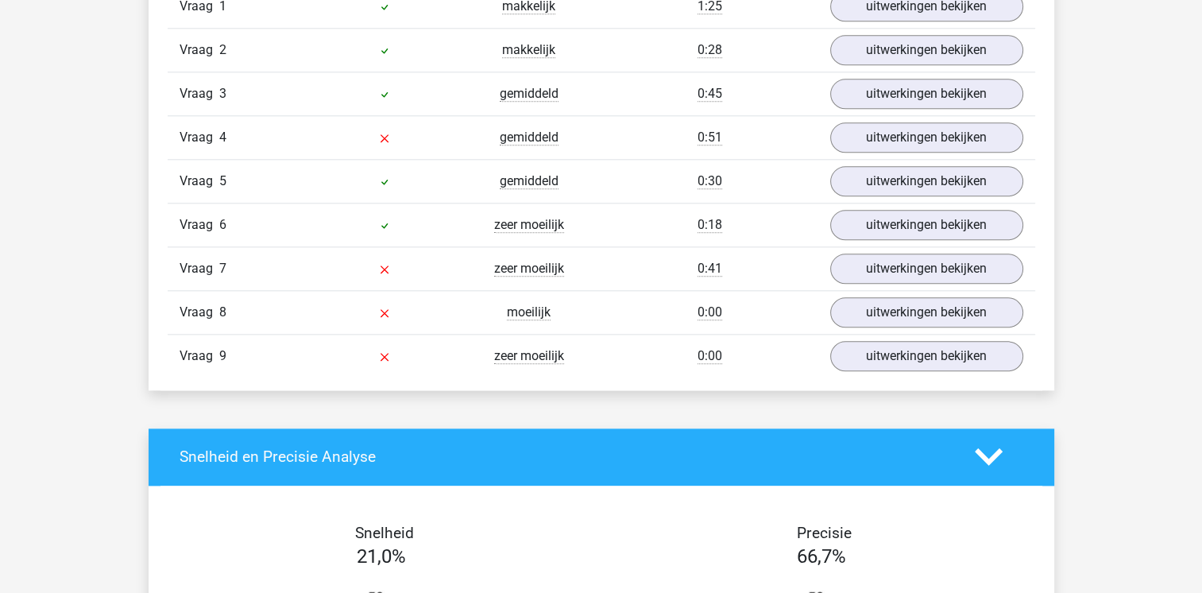
scroll to position [1668, 0]
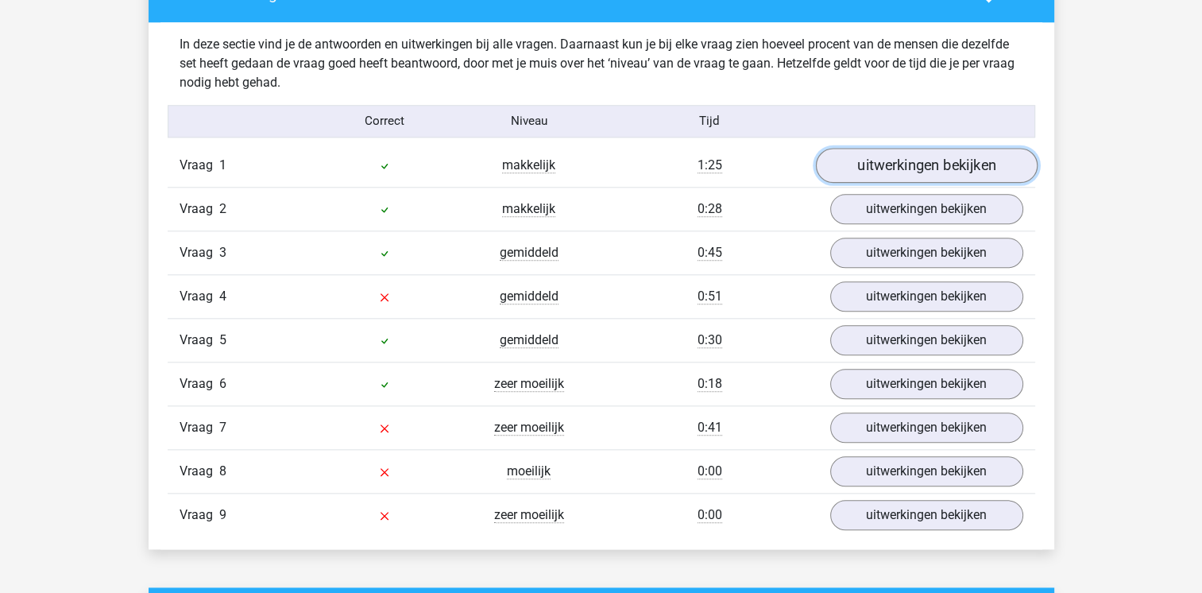
click at [939, 169] on link "uitwerkingen bekijken" at bounding box center [926, 165] width 222 height 35
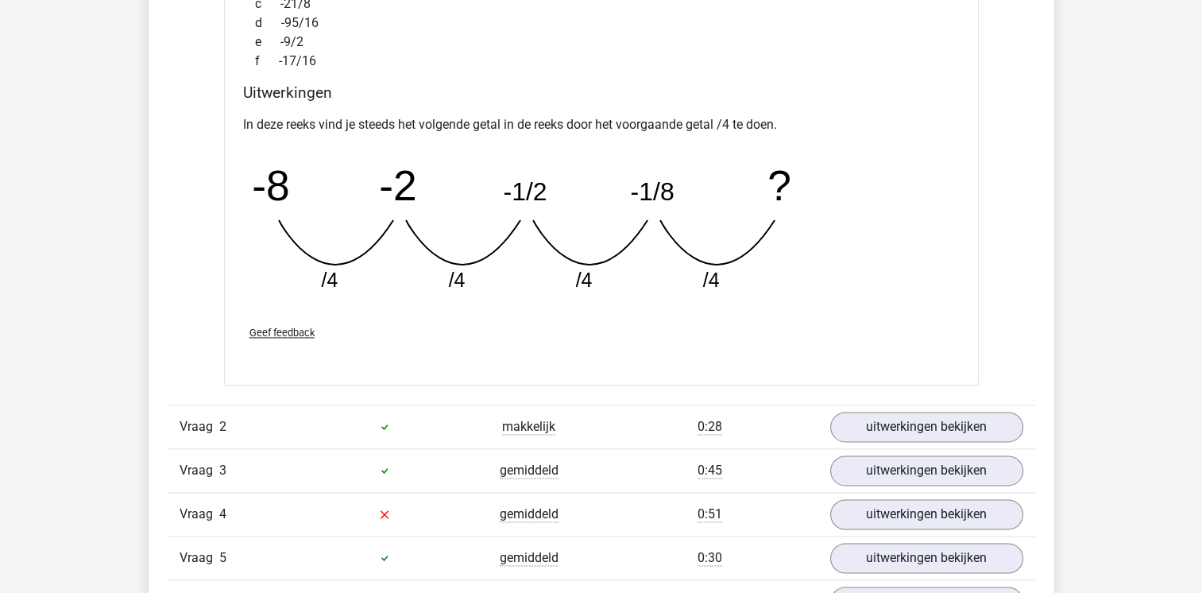
scroll to position [2304, 0]
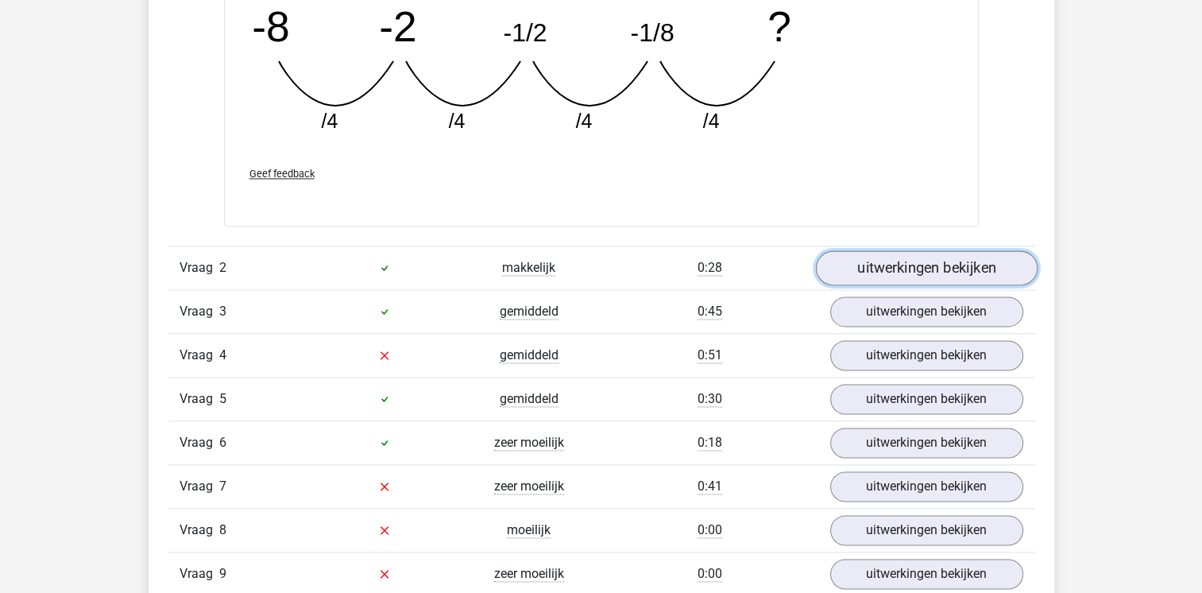
click at [945, 257] on link "uitwerkingen bekijken" at bounding box center [926, 267] width 222 height 35
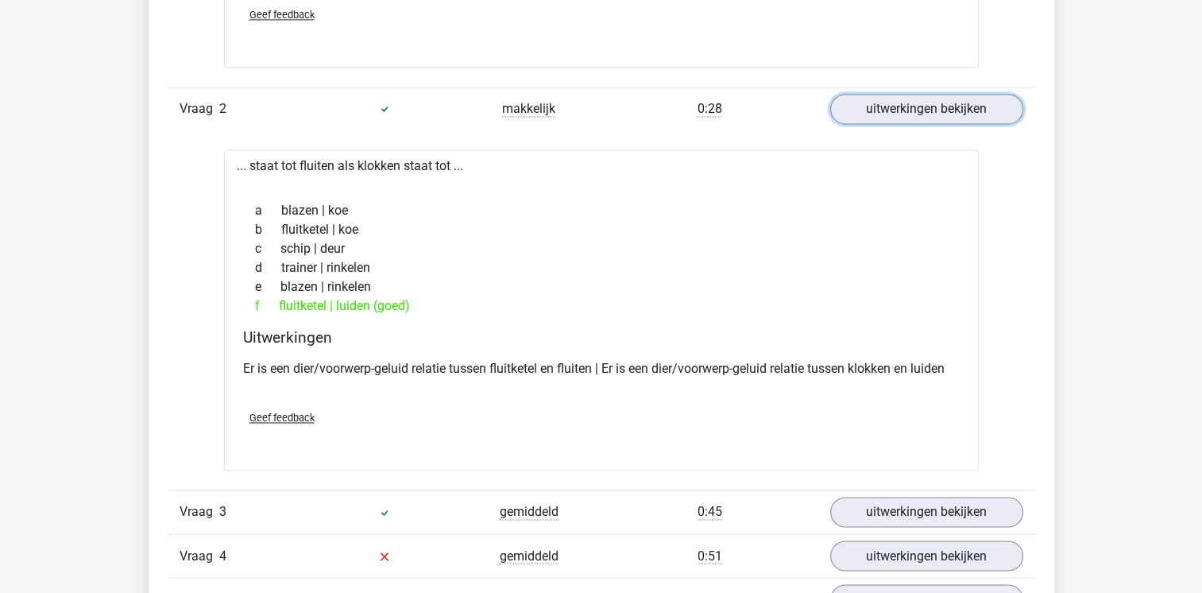
scroll to position [2542, 0]
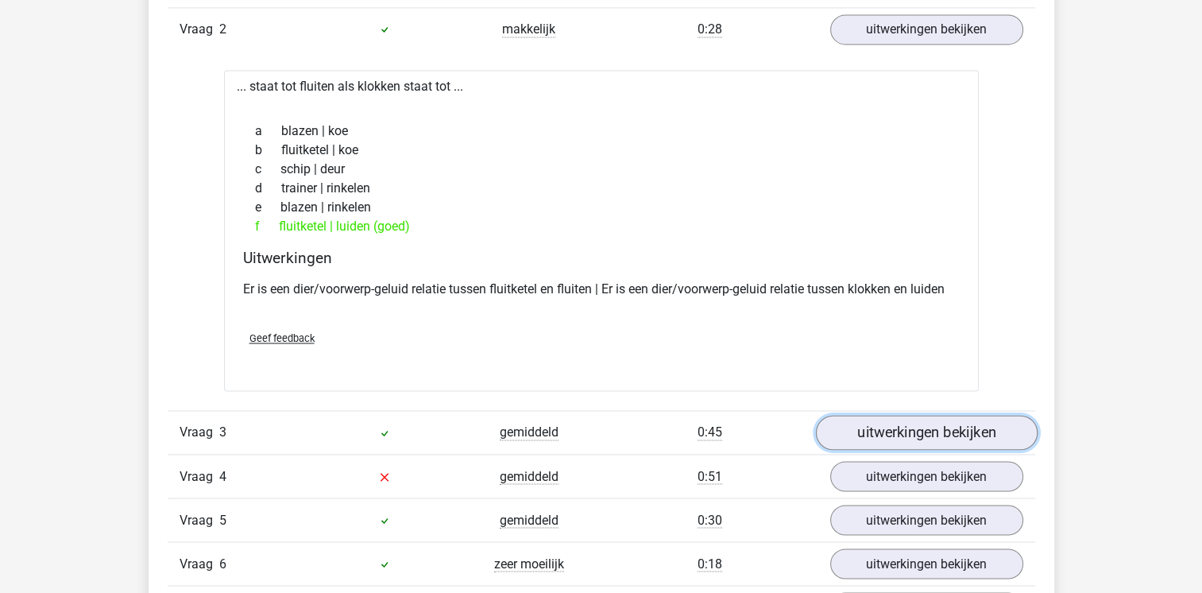
click at [941, 440] on link "uitwerkingen bekijken" at bounding box center [926, 432] width 222 height 35
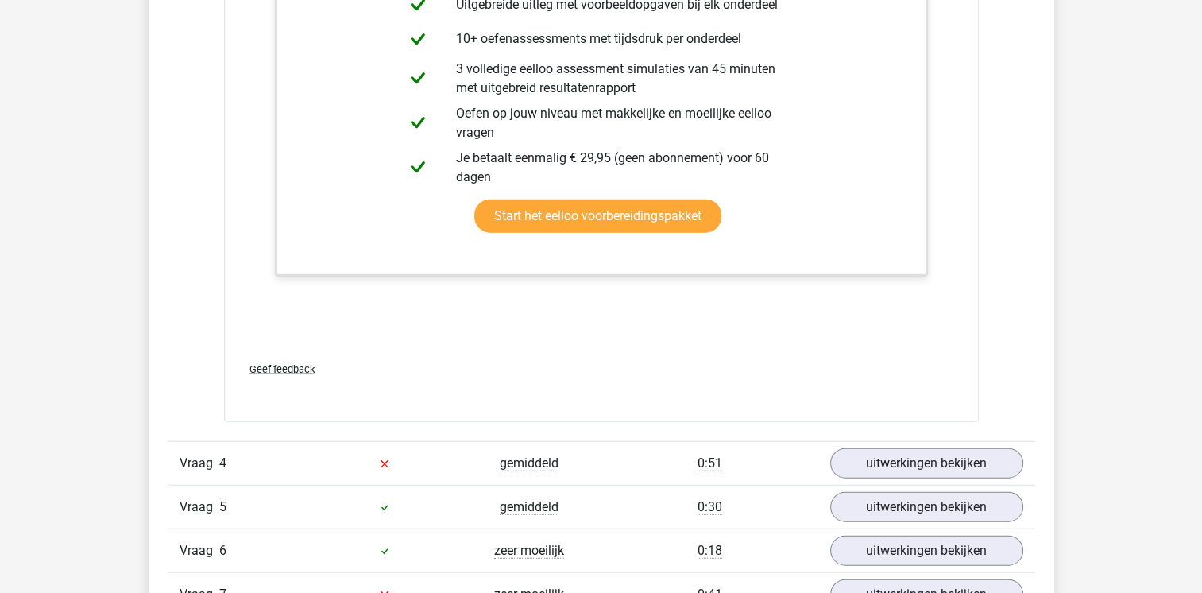
scroll to position [3655, 0]
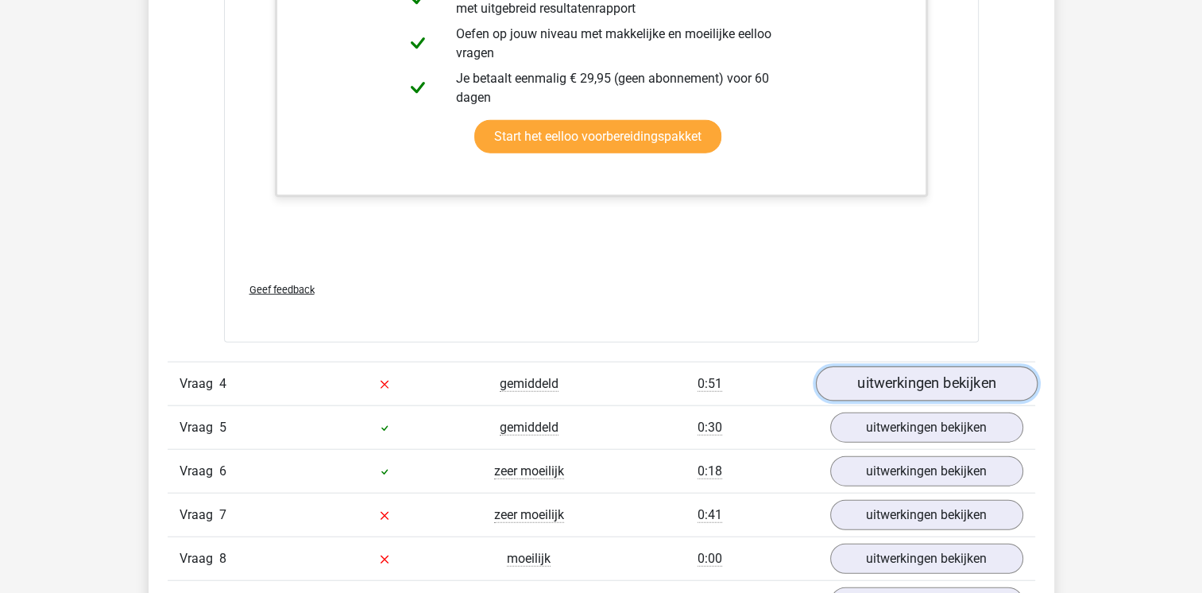
click at [890, 380] on link "uitwerkingen bekijken" at bounding box center [926, 383] width 222 height 35
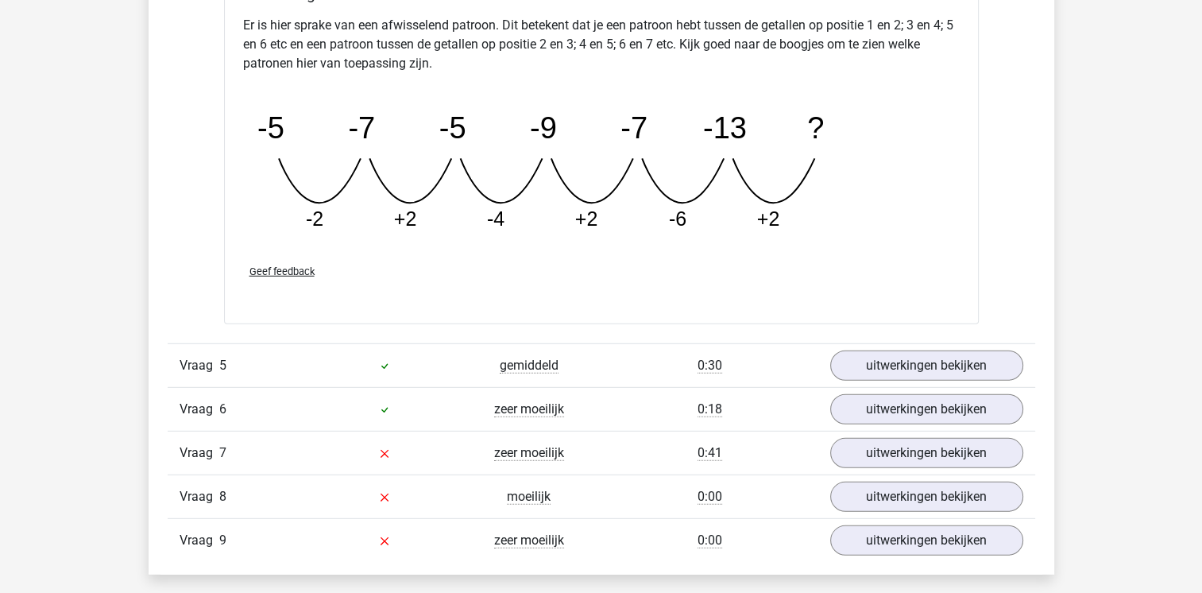
scroll to position [4529, 0]
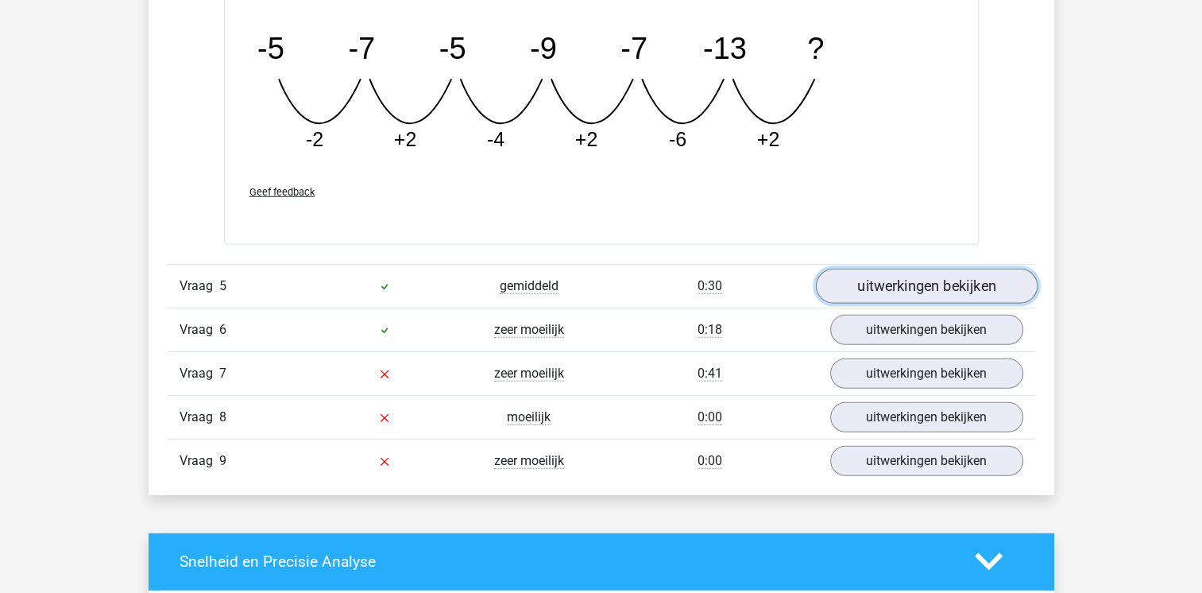
click at [899, 278] on link "uitwerkingen bekijken" at bounding box center [926, 286] width 222 height 35
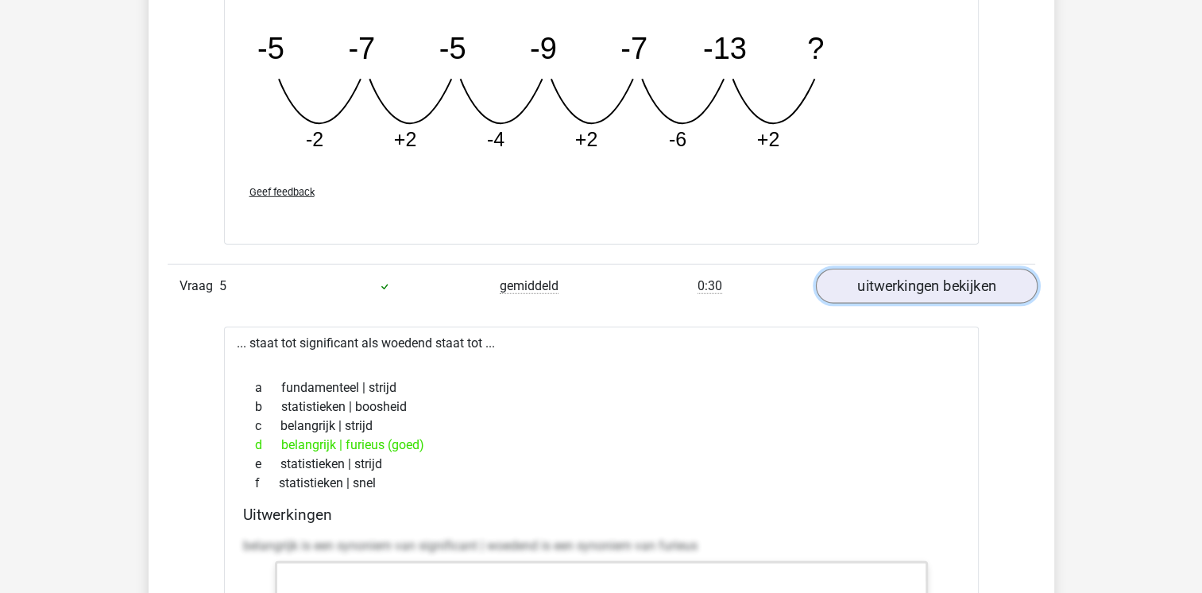
drag, startPoint x: 888, startPoint y: 290, endPoint x: 877, endPoint y: 288, distance: 11.2
click at [889, 290] on link "uitwerkingen bekijken" at bounding box center [926, 286] width 222 height 35
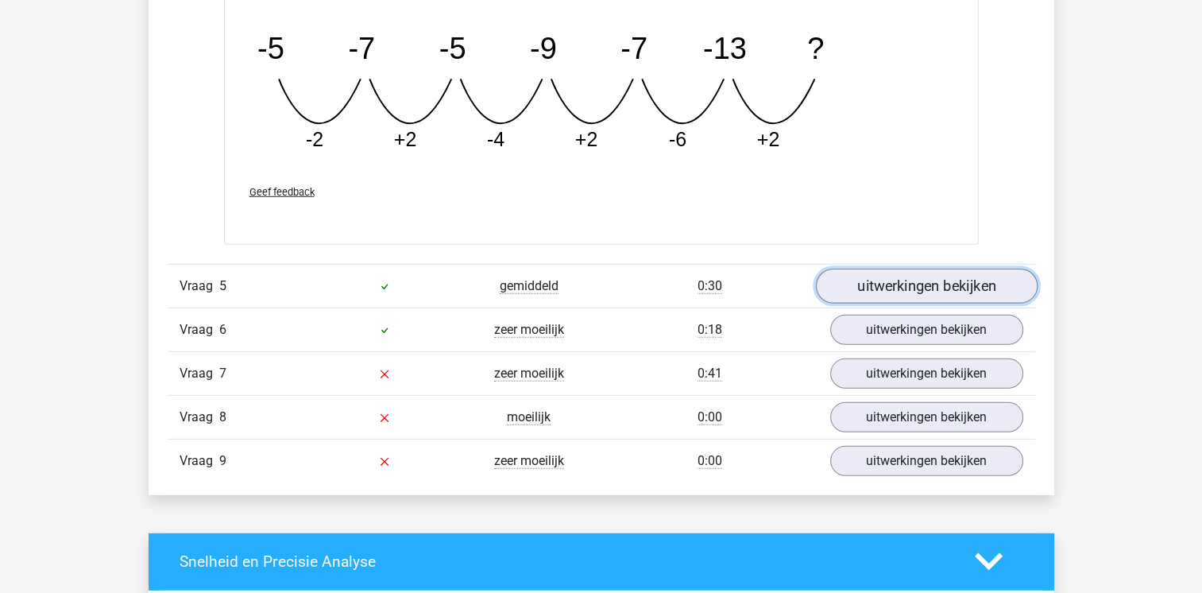
click at [887, 287] on link "uitwerkingen bekijken" at bounding box center [926, 286] width 222 height 35
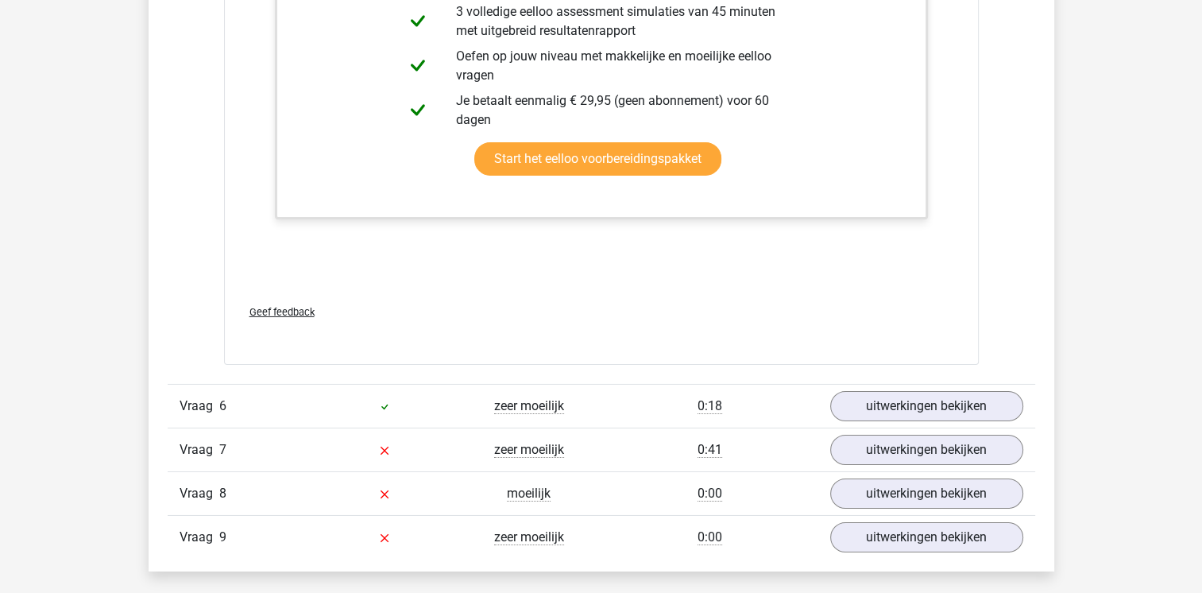
scroll to position [5402, 0]
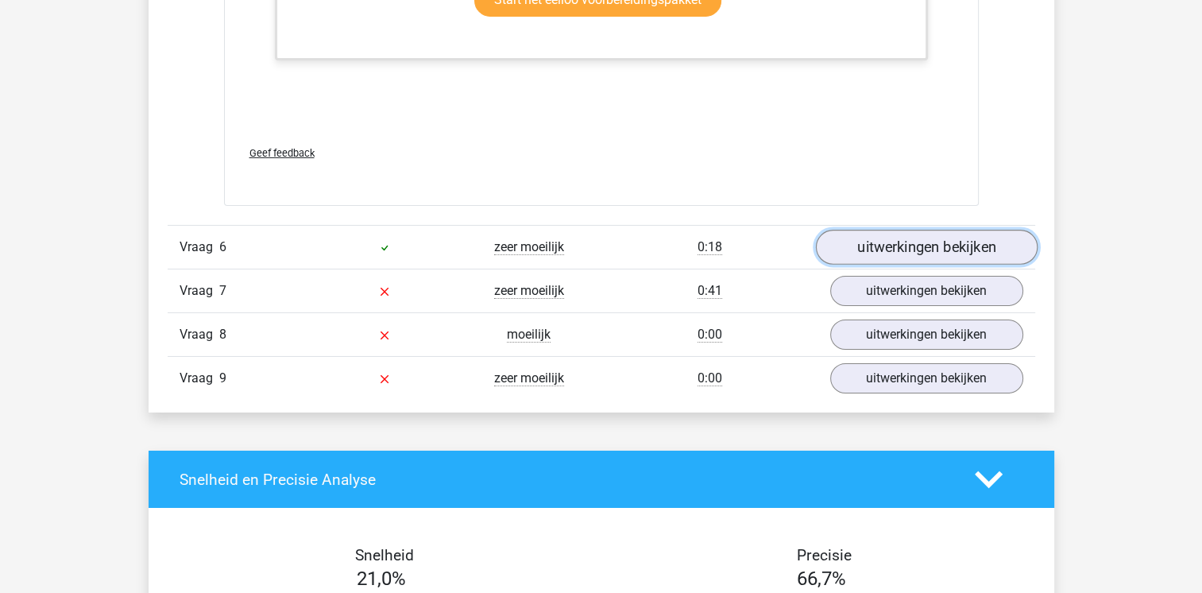
click at [915, 242] on link "uitwerkingen bekijken" at bounding box center [926, 247] width 222 height 35
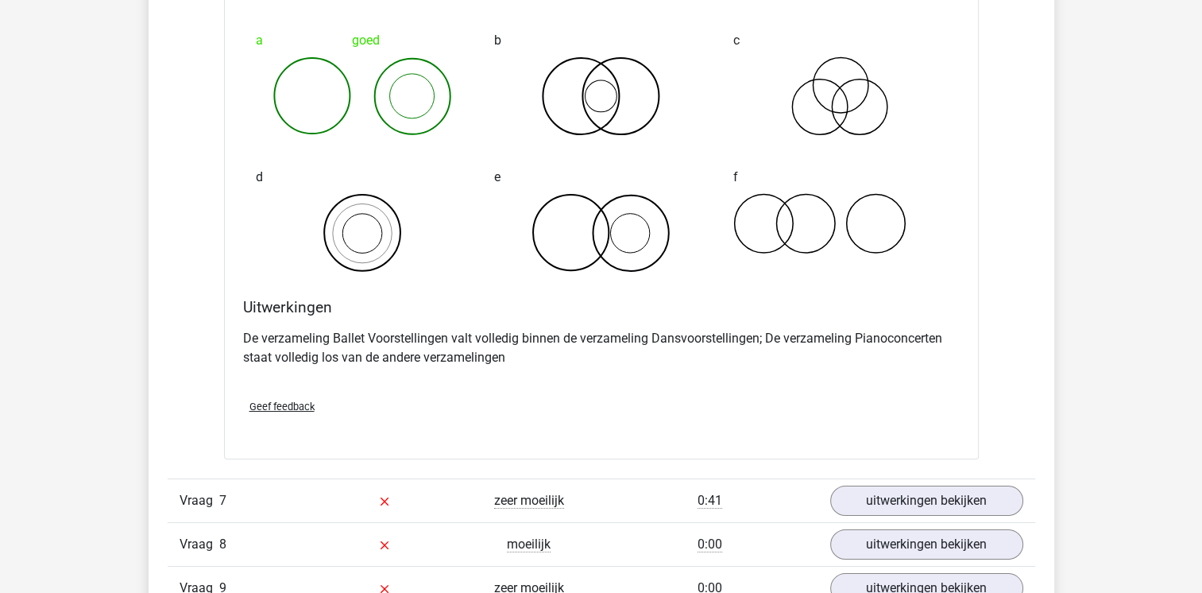
scroll to position [5959, 0]
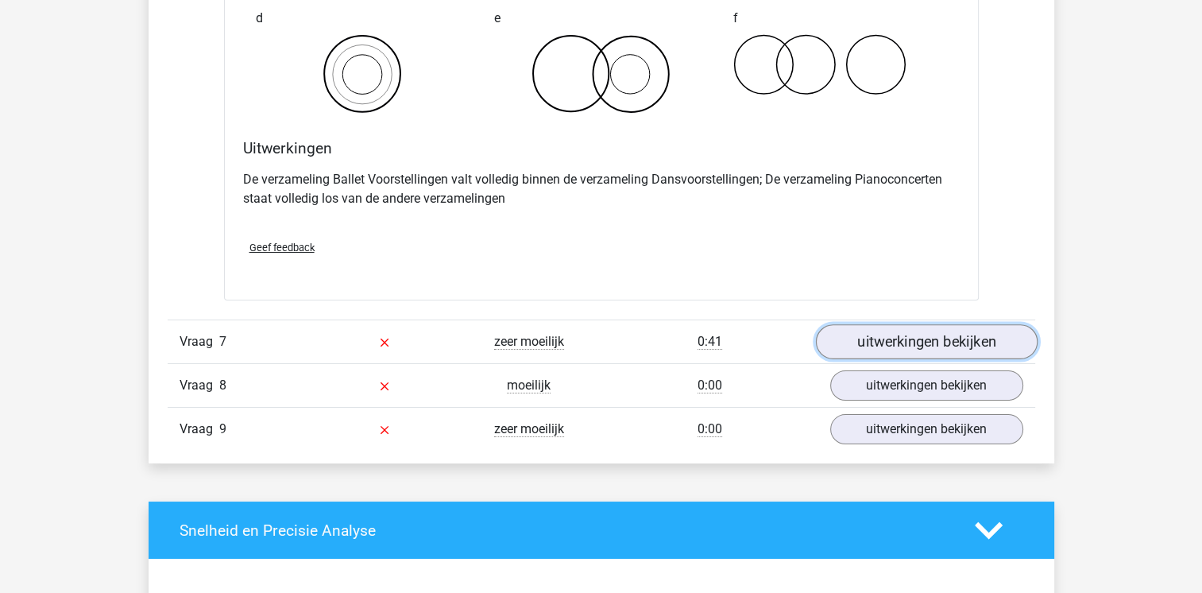
click at [943, 335] on link "uitwerkingen bekijken" at bounding box center [926, 341] width 222 height 35
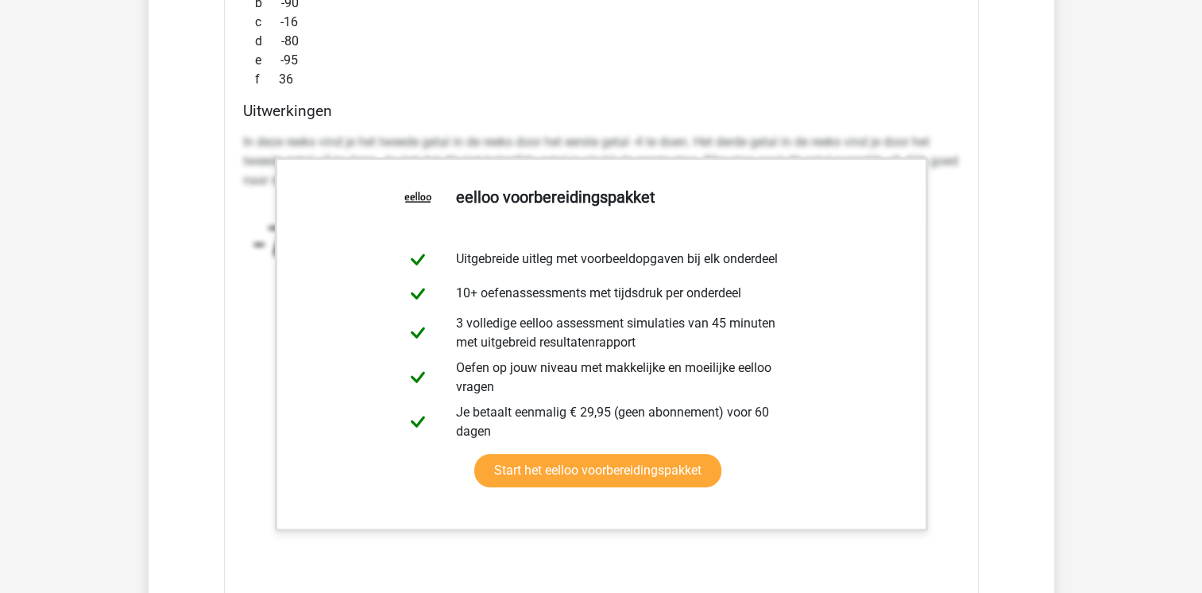
scroll to position [6912, 0]
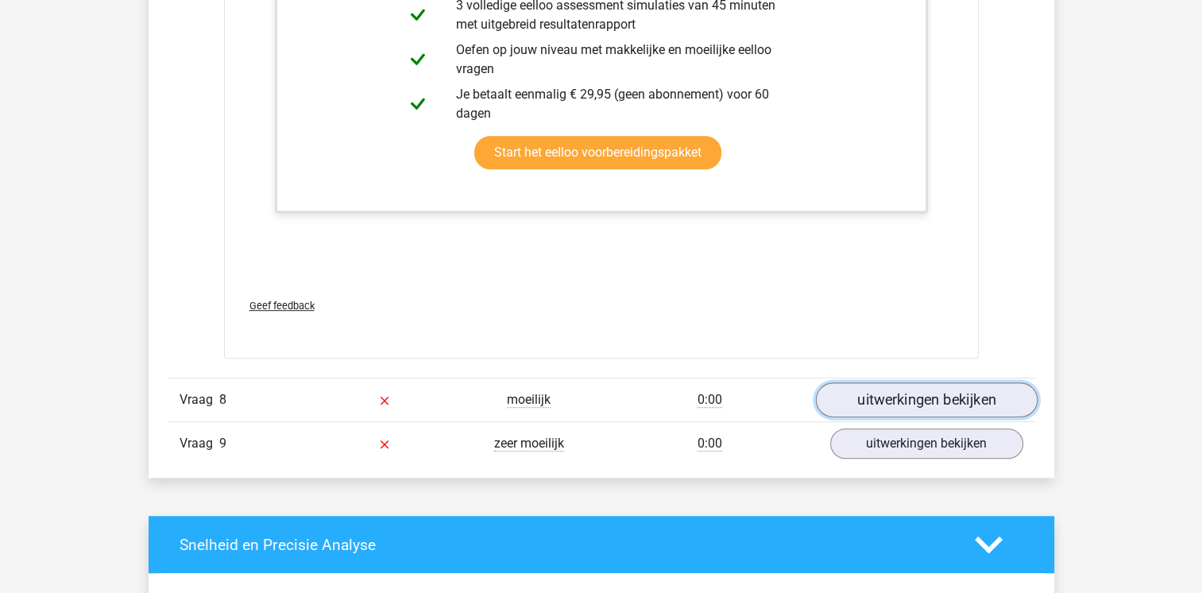
click at [869, 387] on link "uitwerkingen bekijken" at bounding box center [926, 399] width 222 height 35
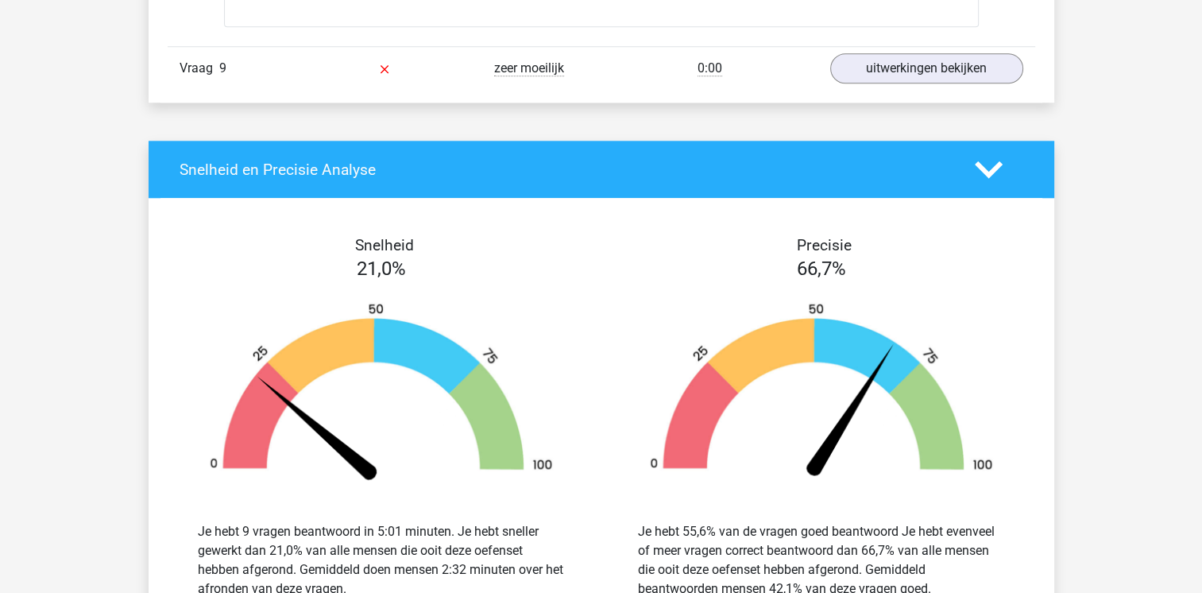
scroll to position [7548, 0]
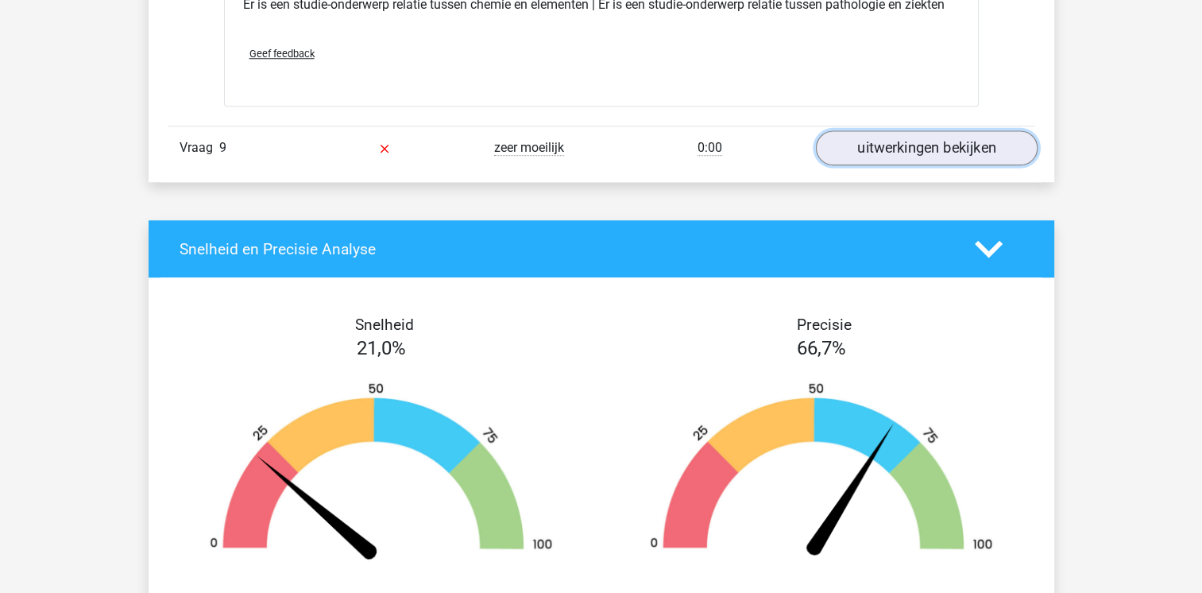
click at [918, 148] on link "uitwerkingen bekijken" at bounding box center [926, 147] width 222 height 35
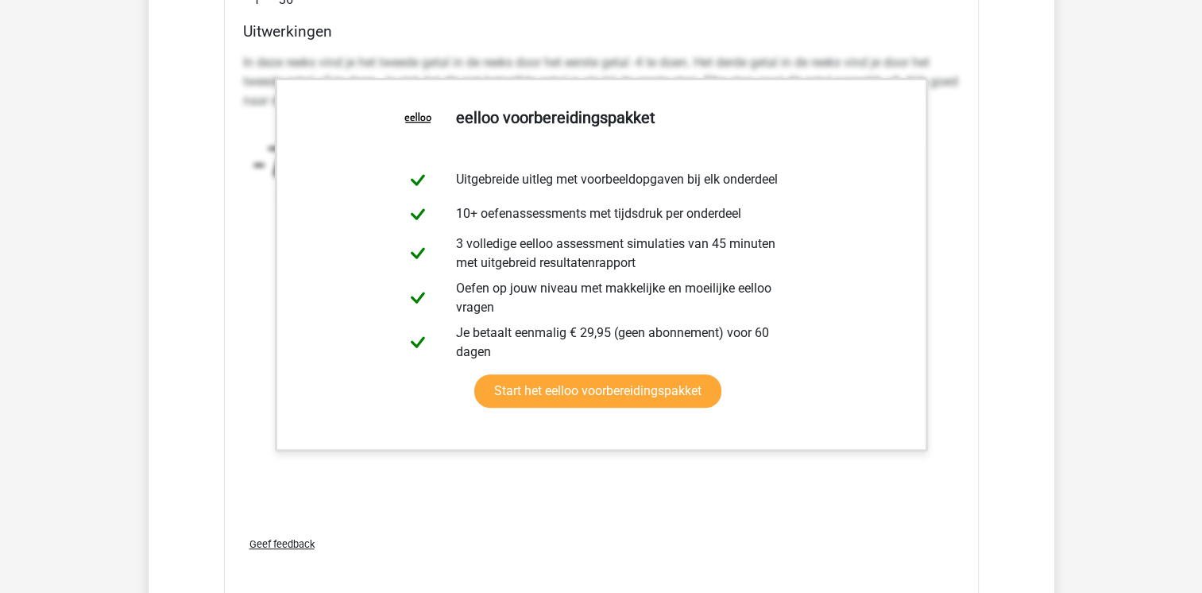
scroll to position [6594, 0]
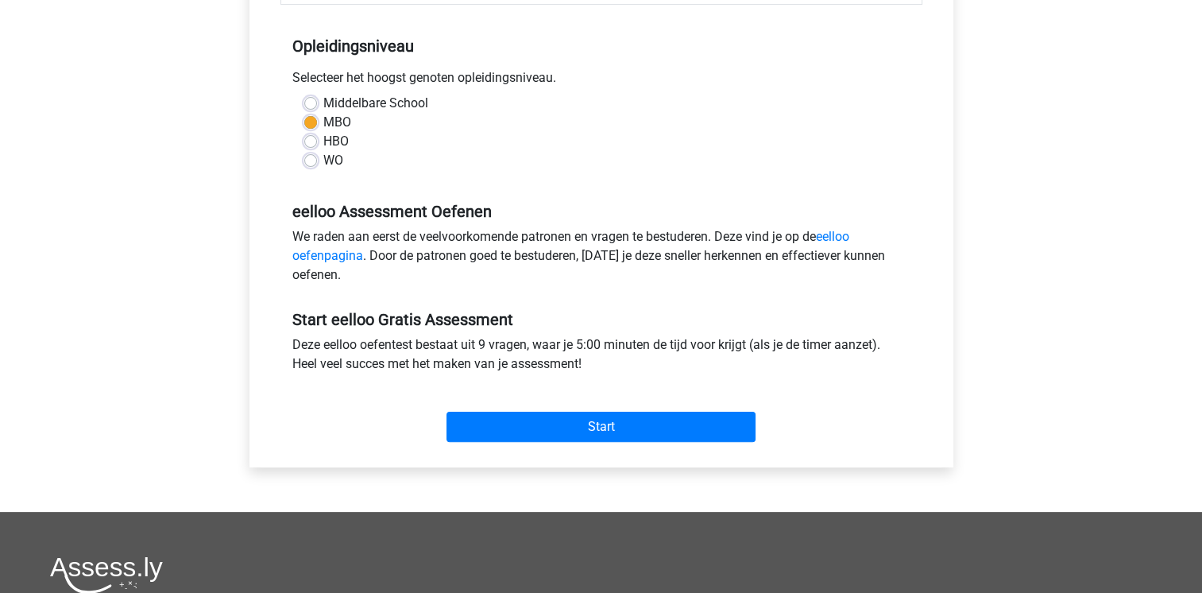
scroll to position [318, 0]
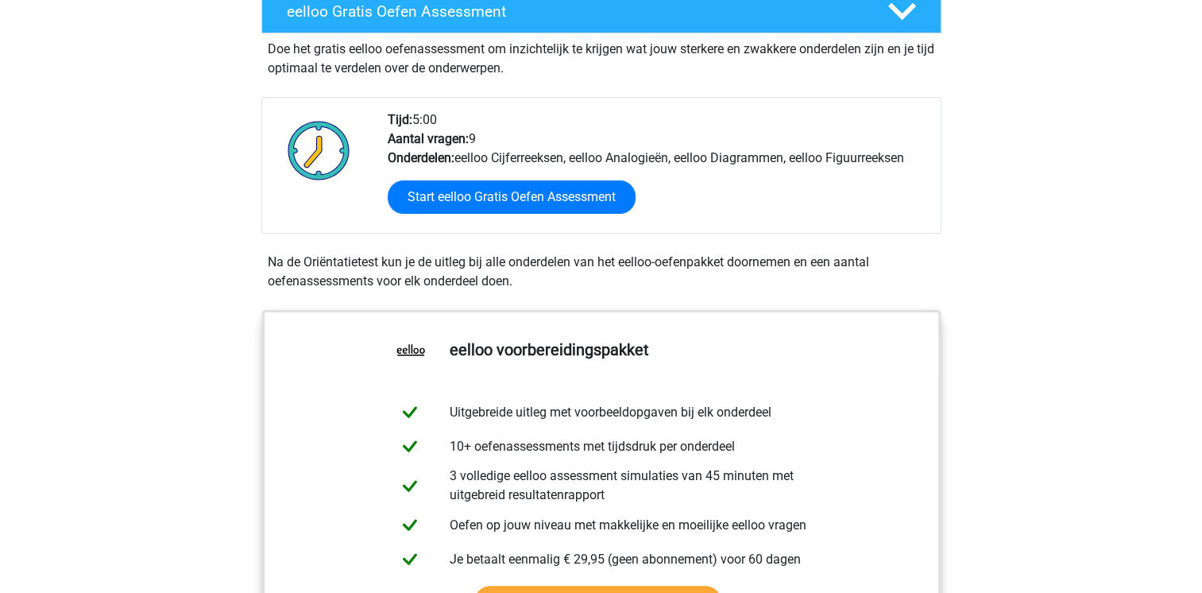
scroll to position [79, 0]
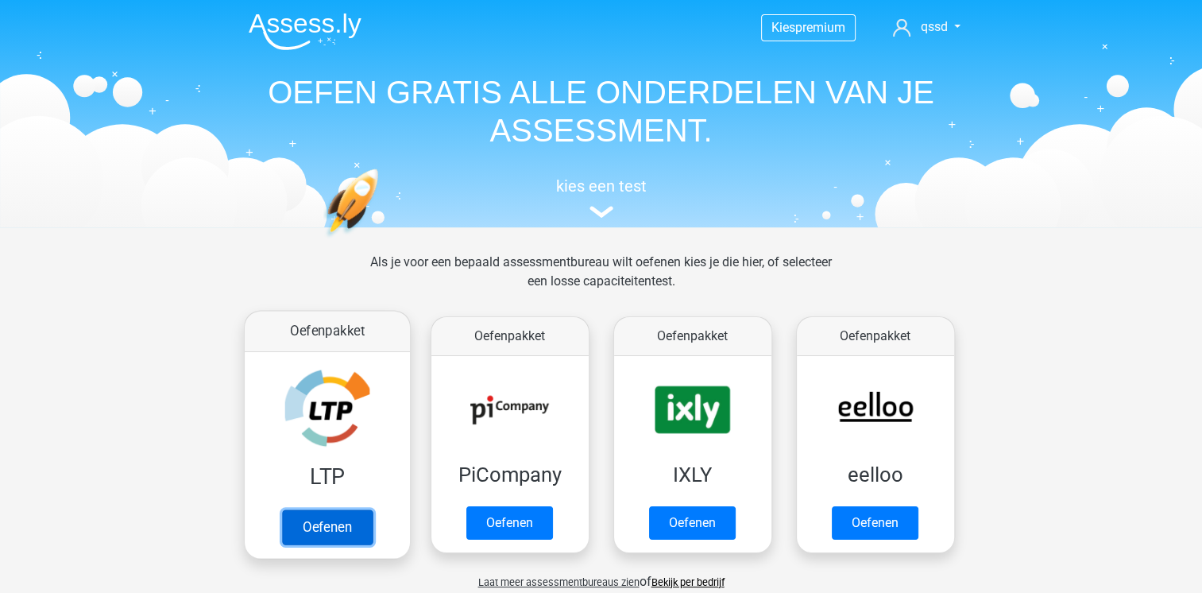
click at [335, 516] on link "Oefenen" at bounding box center [326, 526] width 91 height 35
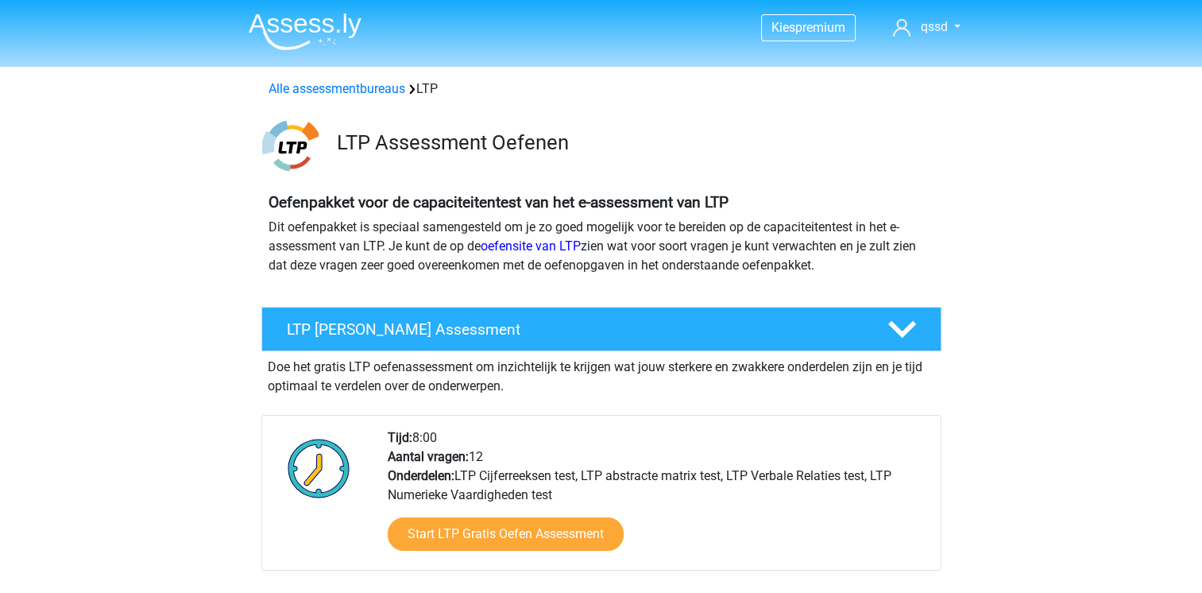
click at [704, 459] on div "Tijd: 8:00 Aantal vragen: 12 Onderdelen: LTP Cijferreeksen test, LTP abstracte …" at bounding box center [658, 498] width 564 height 141
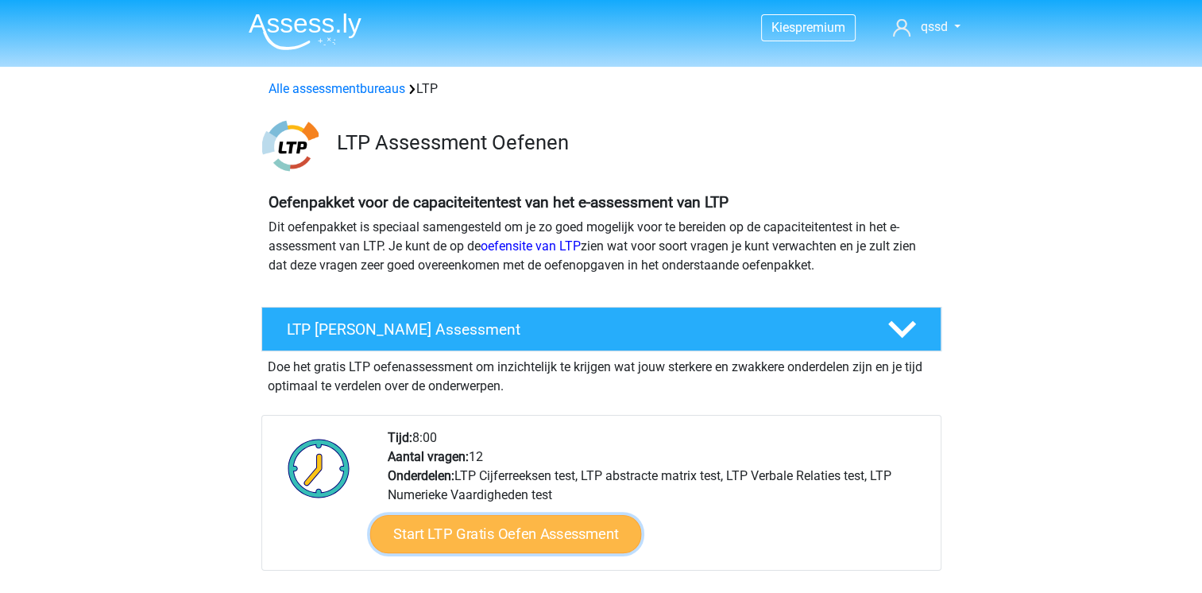
click at [559, 535] on link "Start LTP Gratis Oefen Assessment" at bounding box center [505, 534] width 272 height 38
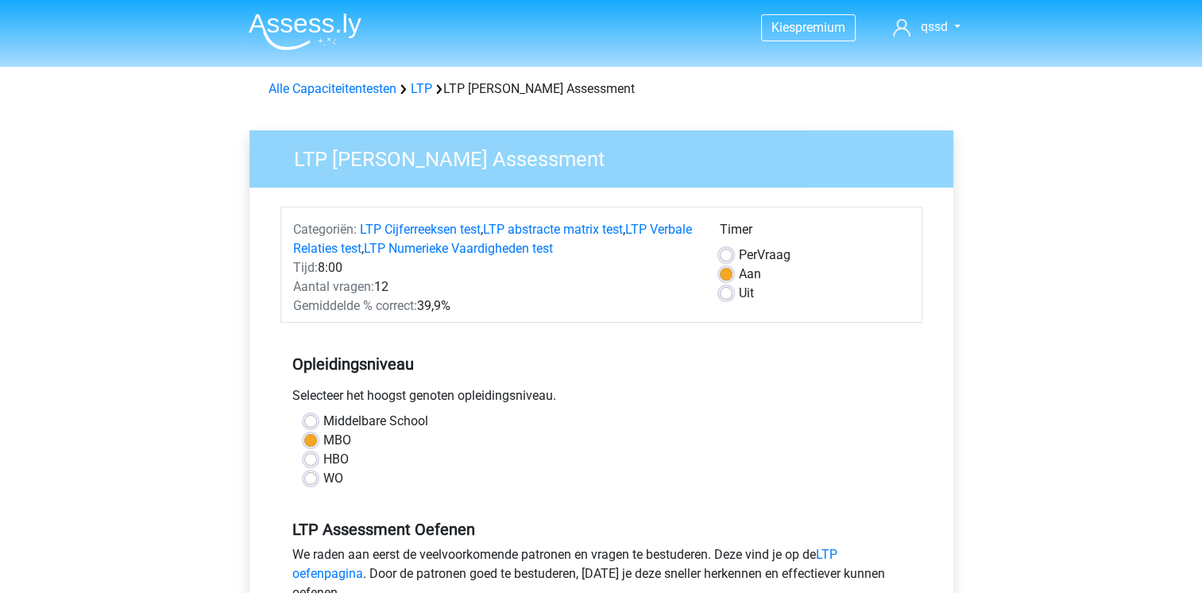
scroll to position [397, 0]
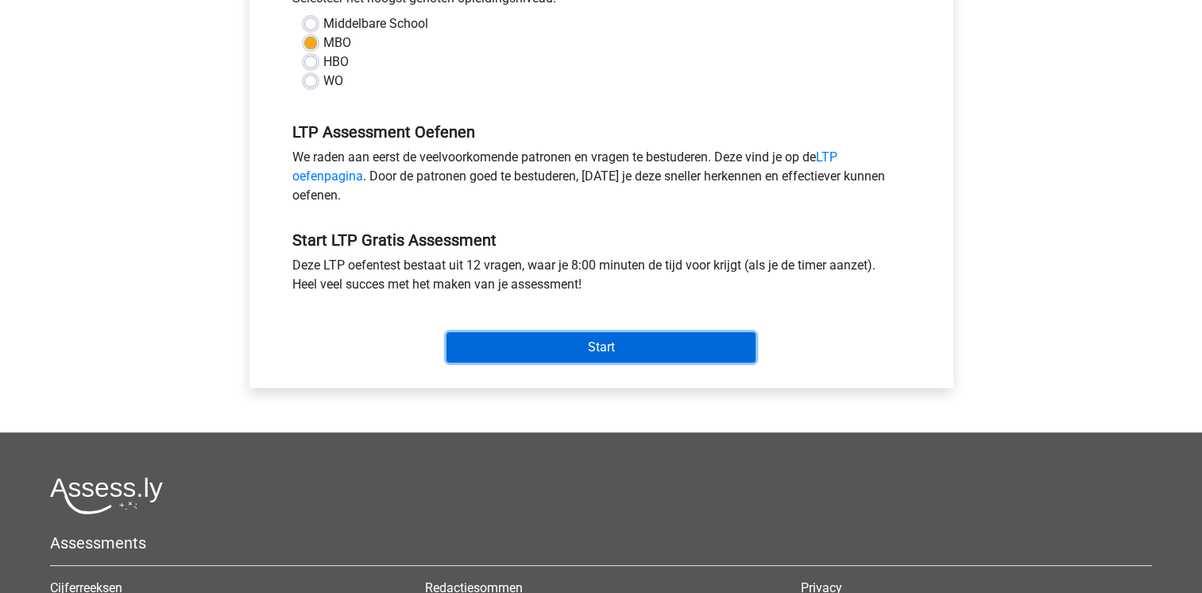
click at [629, 347] on input "Start" at bounding box center [600, 347] width 309 height 30
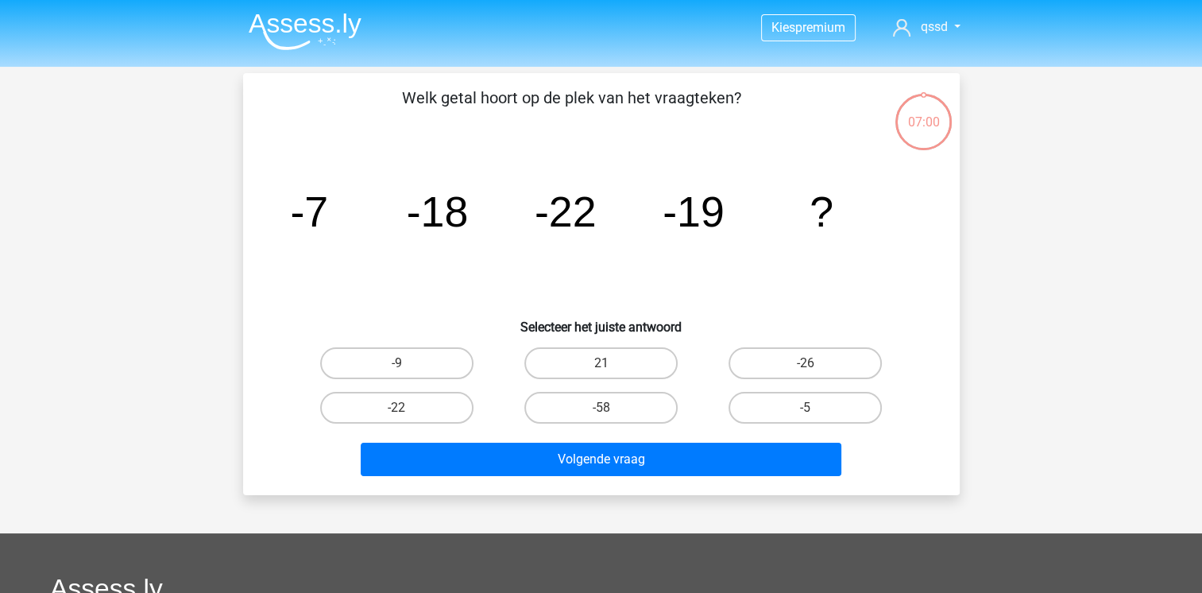
click at [400, 365] on input "-9" at bounding box center [401, 368] width 10 height 10
radio input "true"
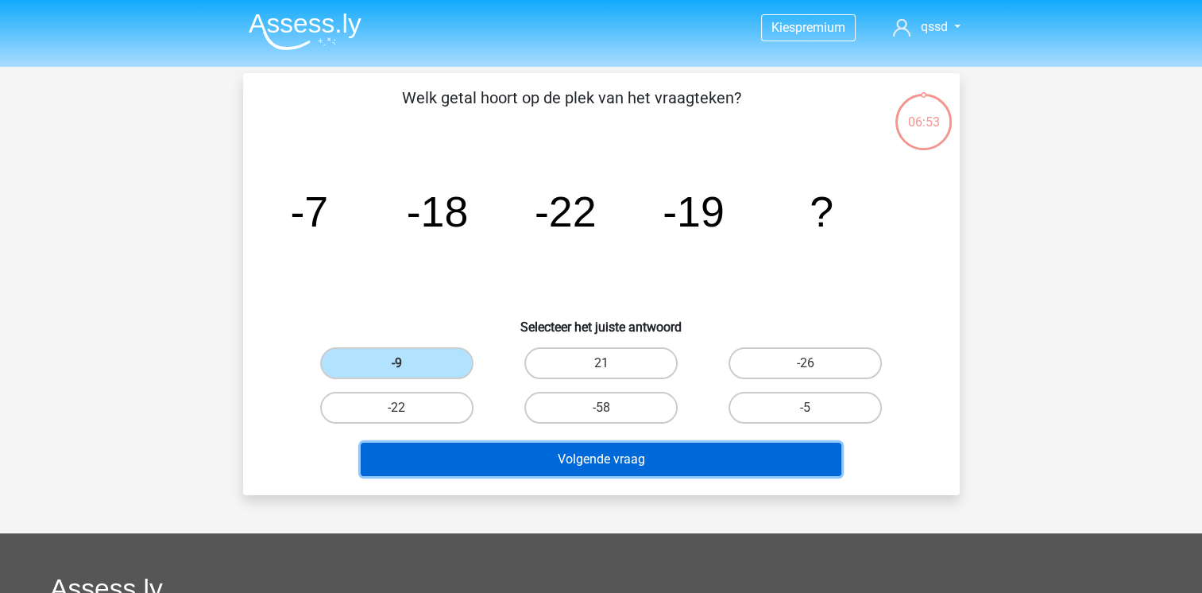
click at [529, 460] on button "Volgende vraag" at bounding box center [601, 459] width 481 height 33
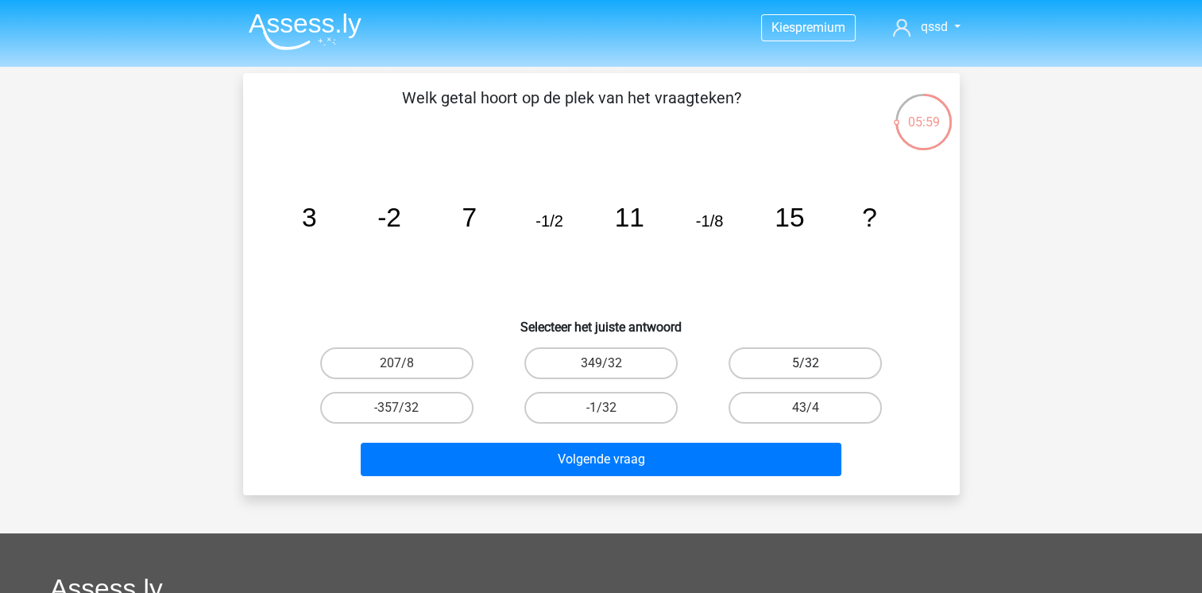
click at [798, 360] on label "5/32" at bounding box center [805, 363] width 153 height 32
click at [806, 363] on input "5/32" at bounding box center [811, 368] width 10 height 10
radio input "true"
click at [626, 405] on label "-1/32" at bounding box center [600, 408] width 153 height 32
click at [611, 408] on input "-1/32" at bounding box center [606, 413] width 10 height 10
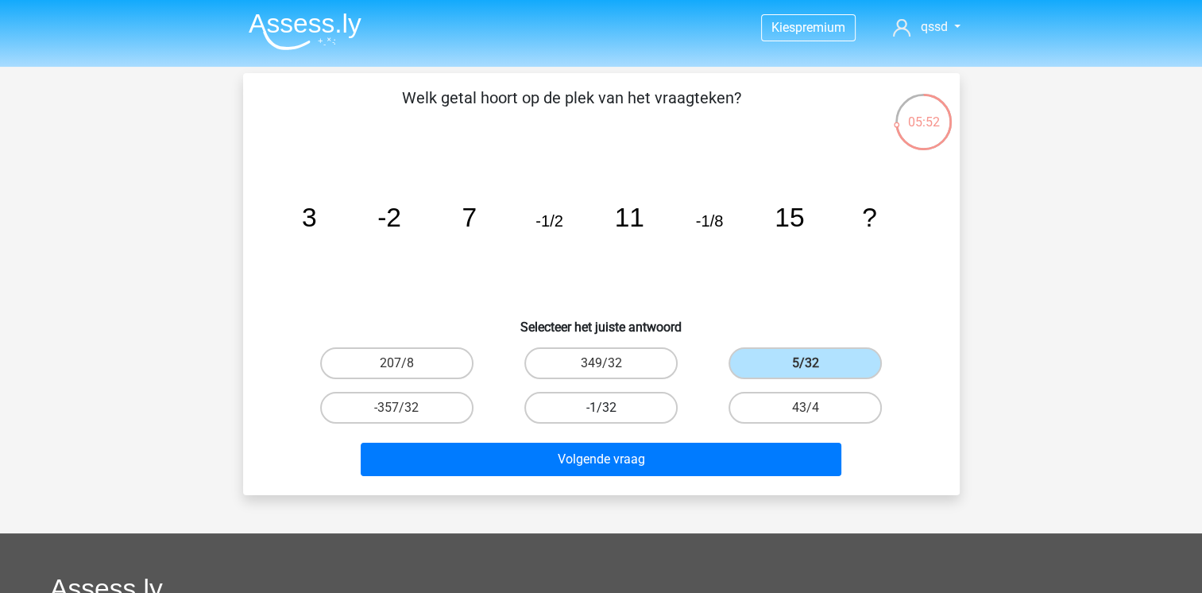
radio input "true"
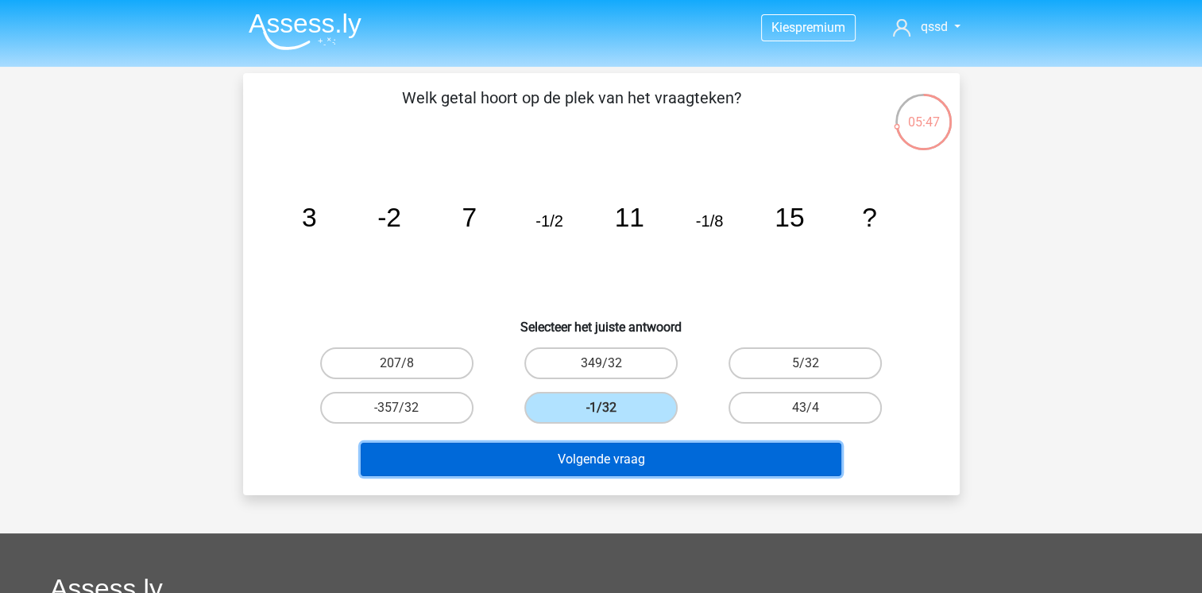
click at [565, 453] on button "Volgende vraag" at bounding box center [601, 459] width 481 height 33
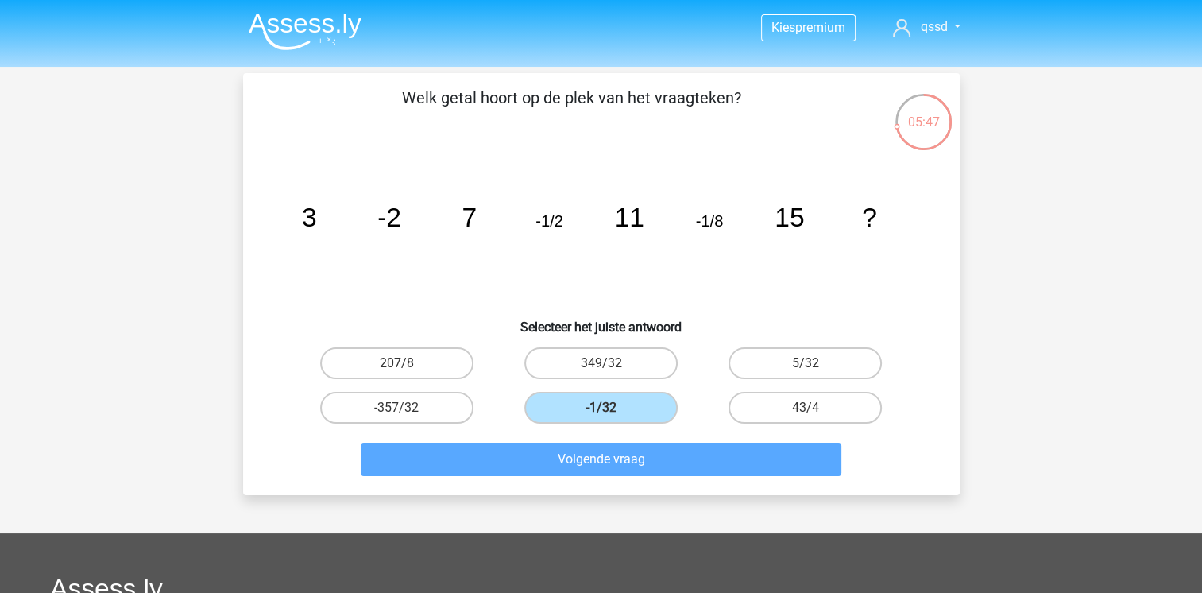
scroll to position [73, 0]
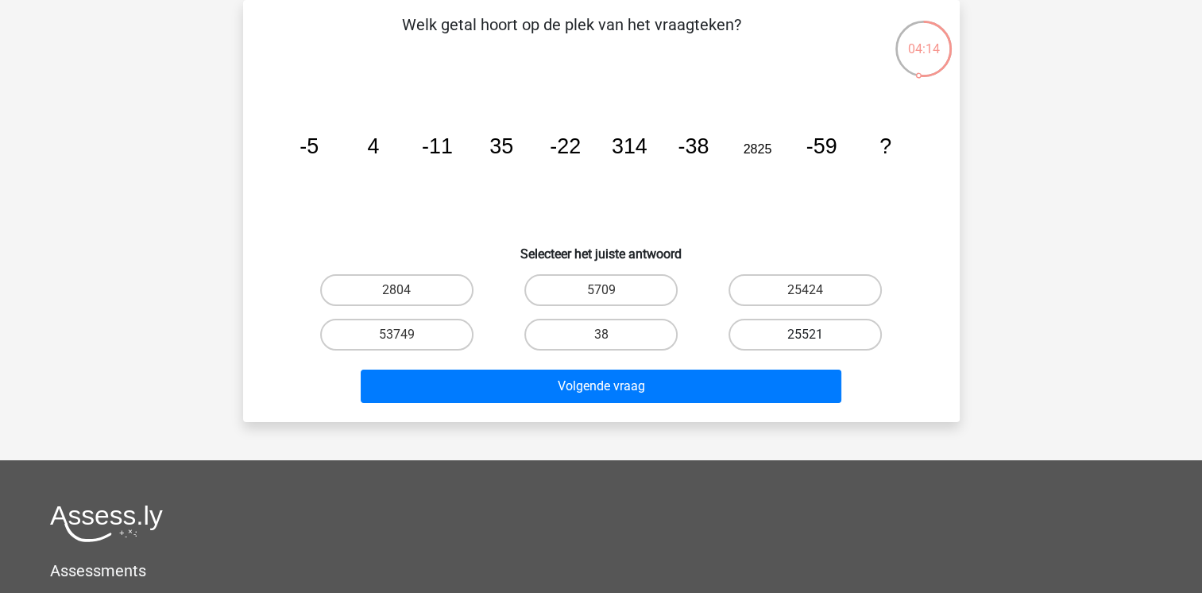
click at [776, 327] on label "25521" at bounding box center [805, 335] width 153 height 32
click at [806, 334] on input "25521" at bounding box center [811, 339] width 10 height 10
radio input "true"
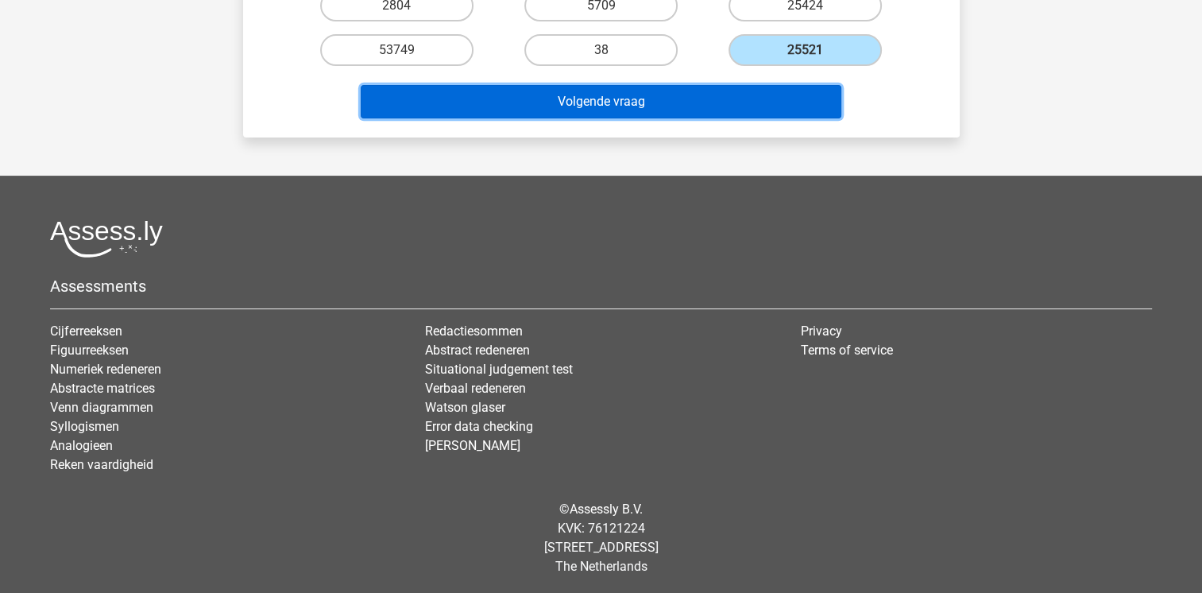
click at [542, 100] on button "Volgende vraag" at bounding box center [601, 101] width 481 height 33
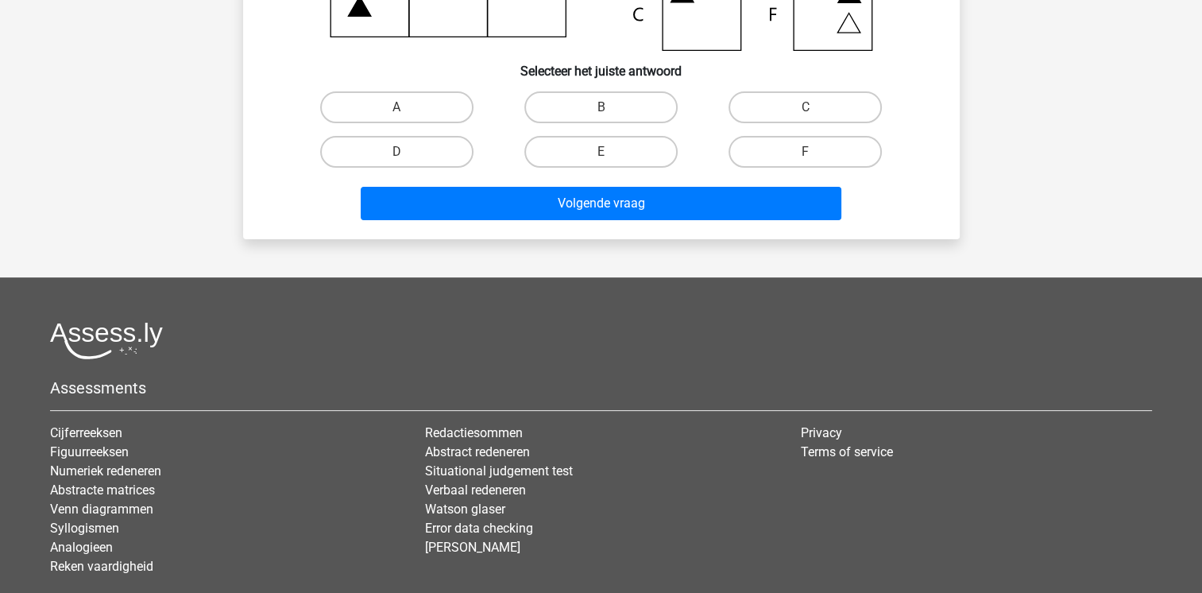
scroll to position [73, 0]
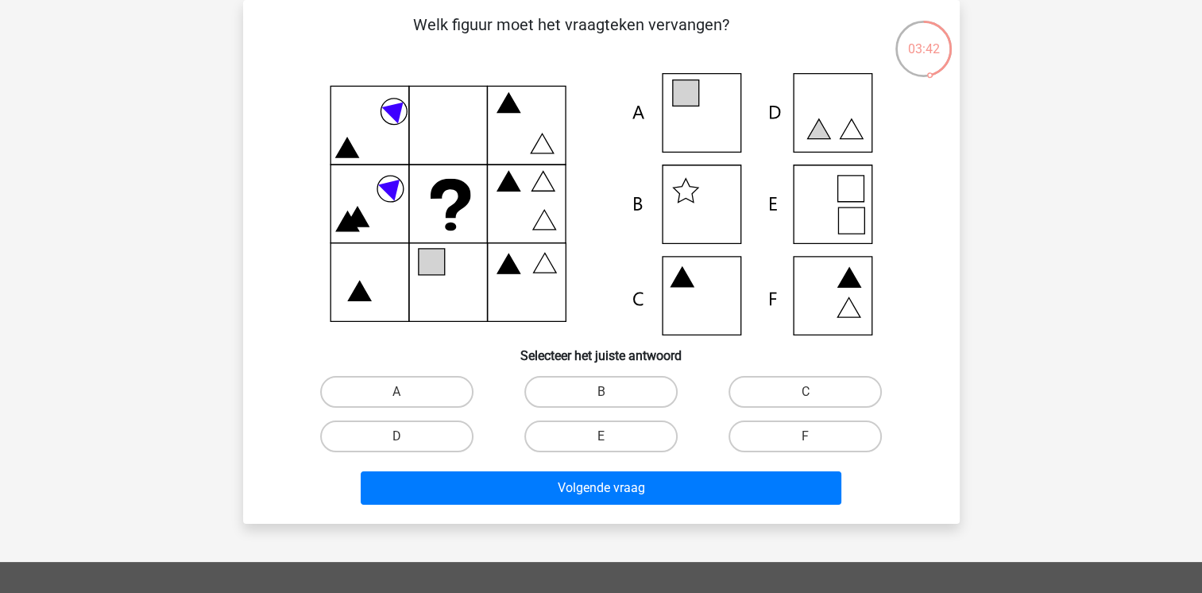
click at [426, 291] on icon at bounding box center [601, 204] width 640 height 262
click at [406, 392] on input "A" at bounding box center [401, 397] width 10 height 10
radio input "true"
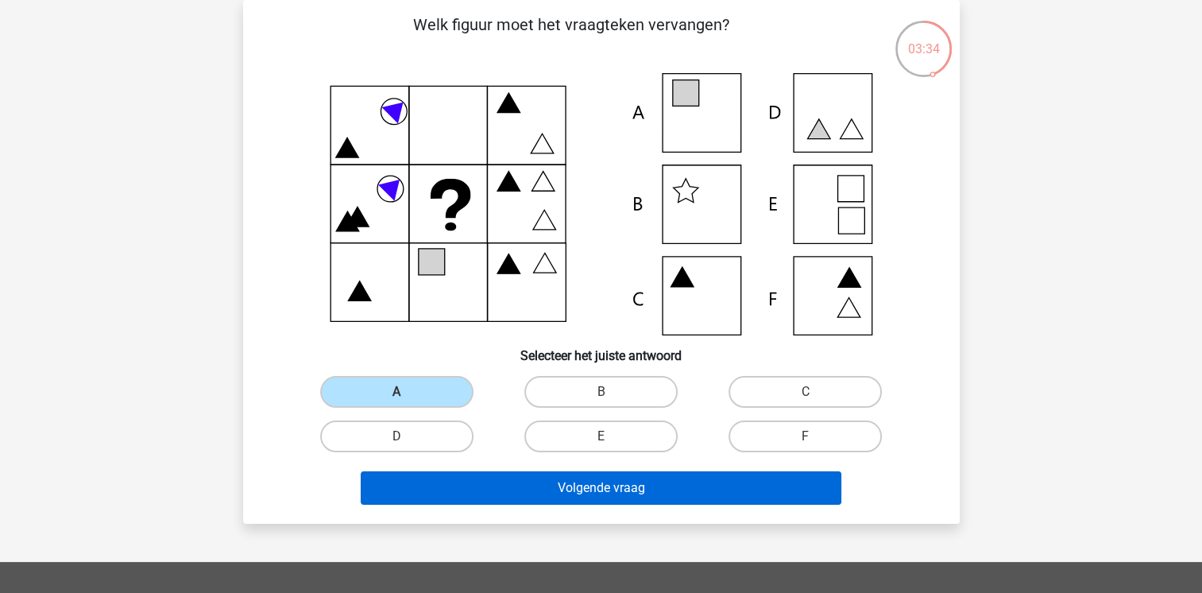
scroll to position [232, 0]
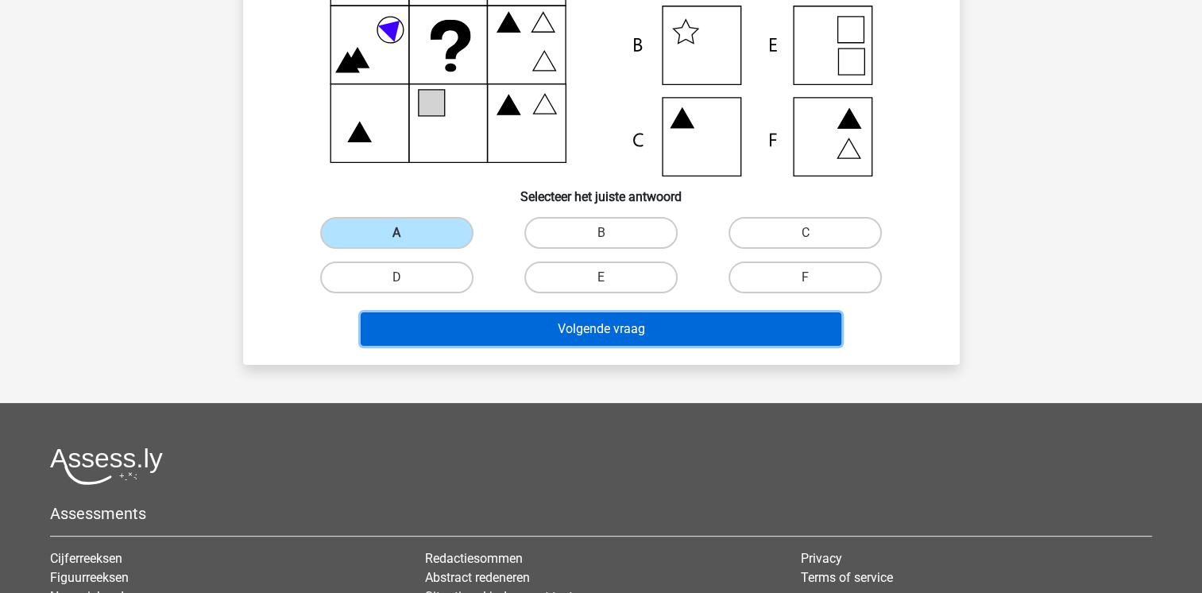
click at [564, 338] on button "Volgende vraag" at bounding box center [601, 328] width 481 height 33
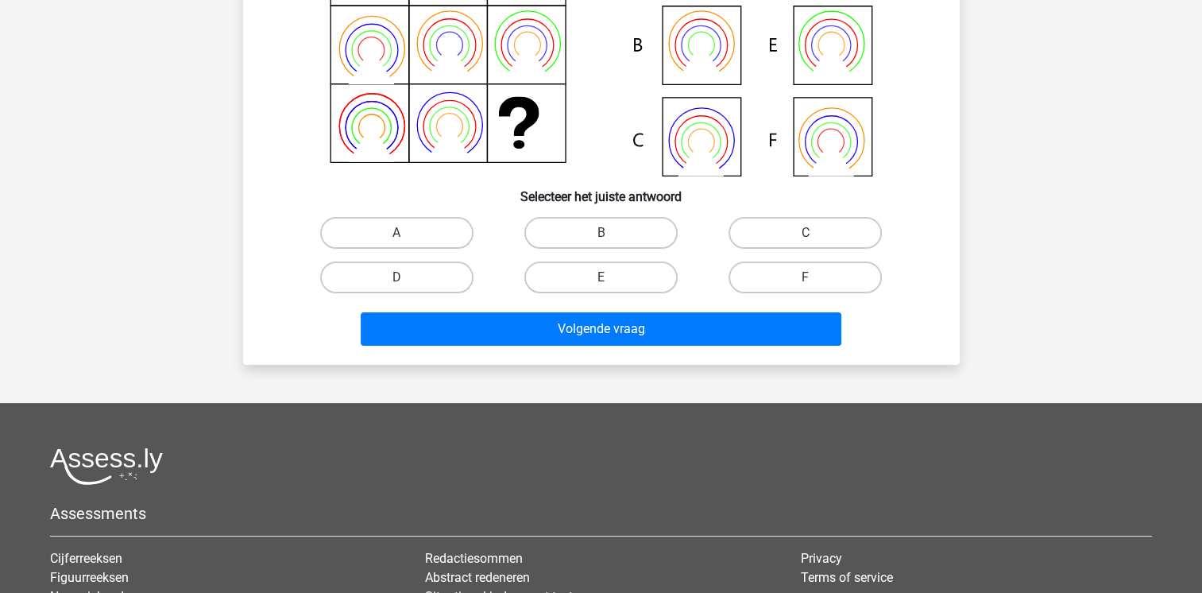
scroll to position [73, 0]
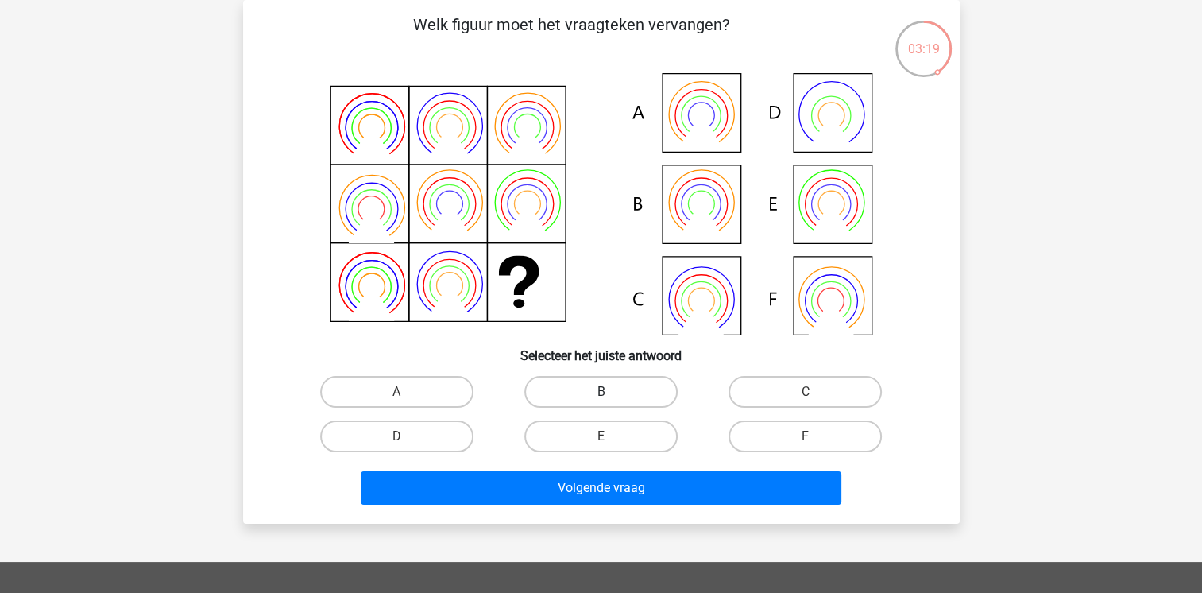
click at [621, 388] on label "B" at bounding box center [600, 392] width 153 height 32
click at [611, 392] on input "B" at bounding box center [606, 397] width 10 height 10
radio input "true"
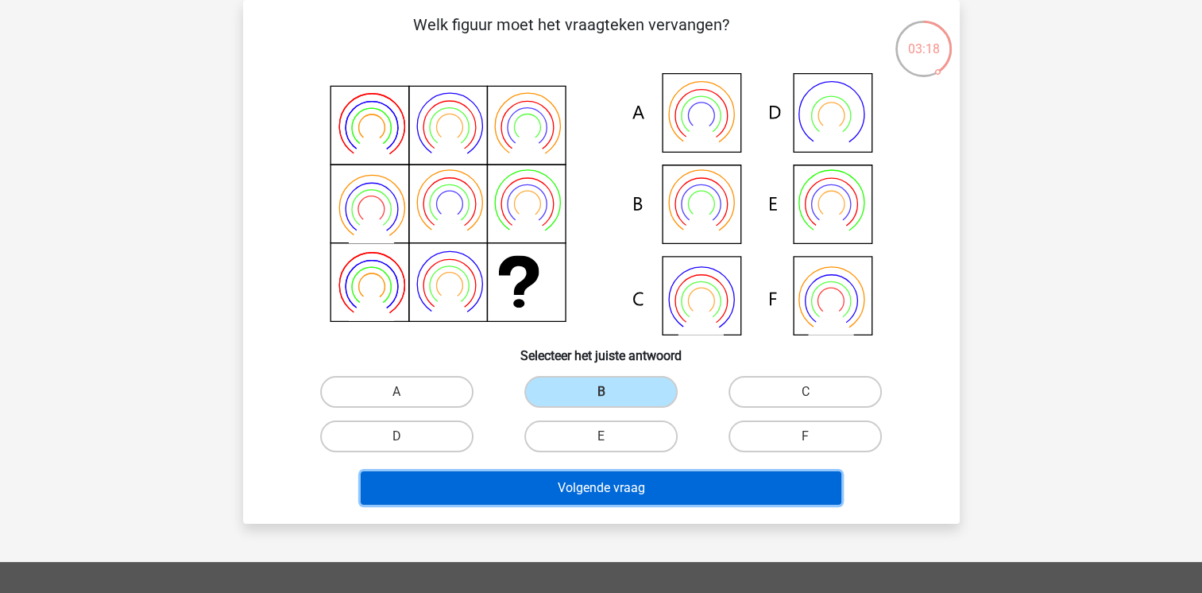
click at [529, 490] on button "Volgende vraag" at bounding box center [601, 487] width 481 height 33
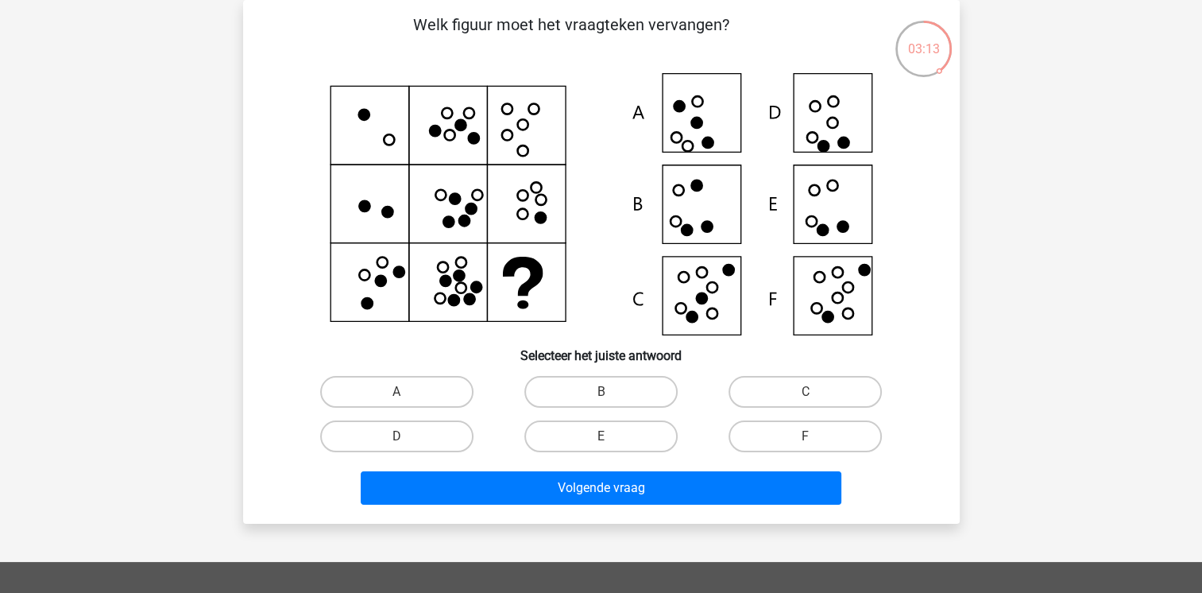
scroll to position [0, 0]
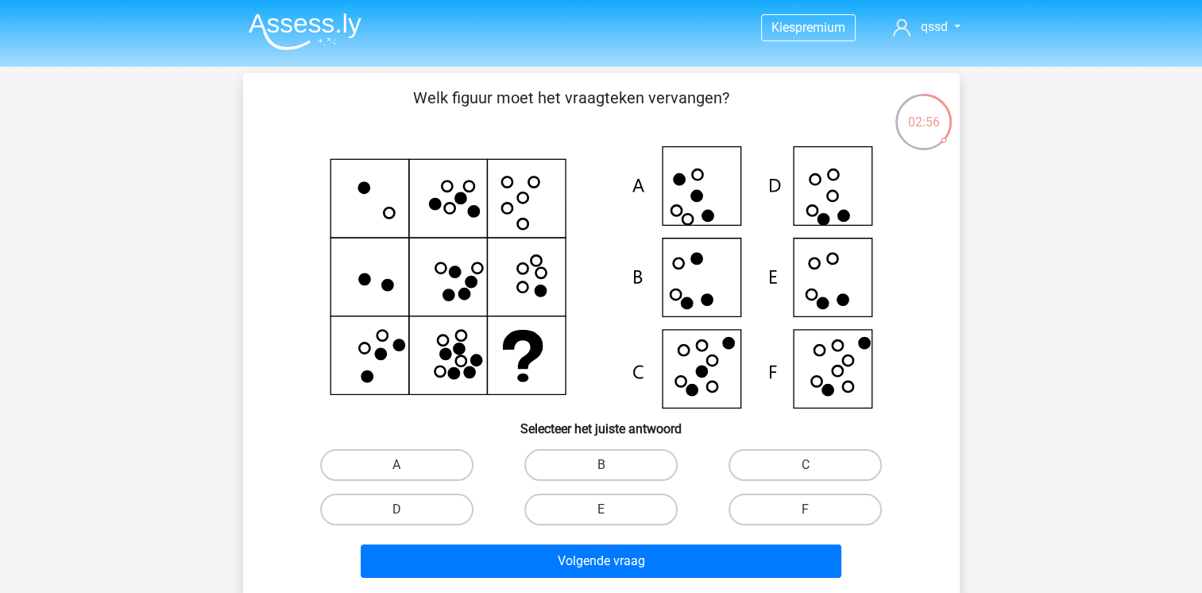
click at [822, 207] on icon at bounding box center [601, 277] width 640 height 262
click at [416, 516] on label "D" at bounding box center [396, 509] width 153 height 32
click at [407, 516] on input "D" at bounding box center [401, 514] width 10 height 10
radio input "true"
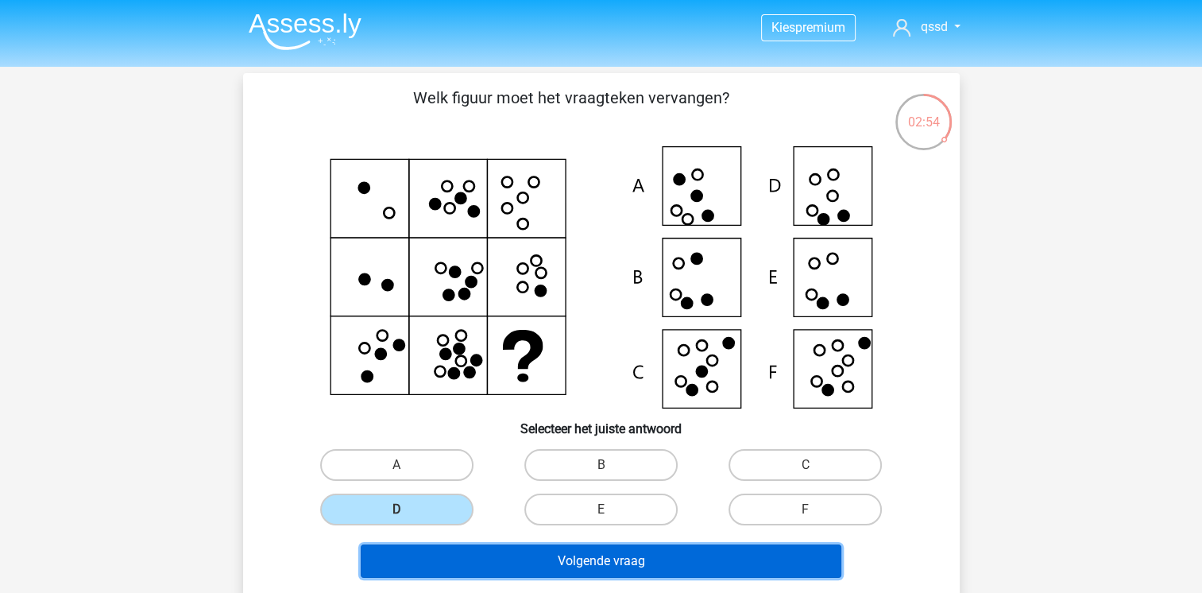
click at [493, 557] on button "Volgende vraag" at bounding box center [601, 560] width 481 height 33
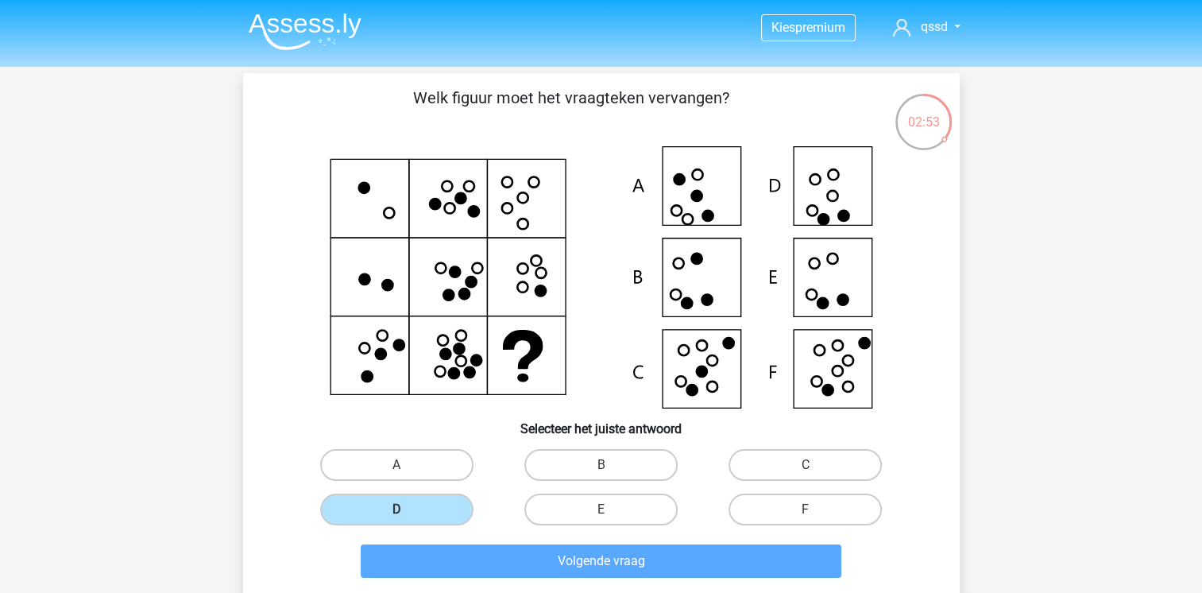
scroll to position [73, 0]
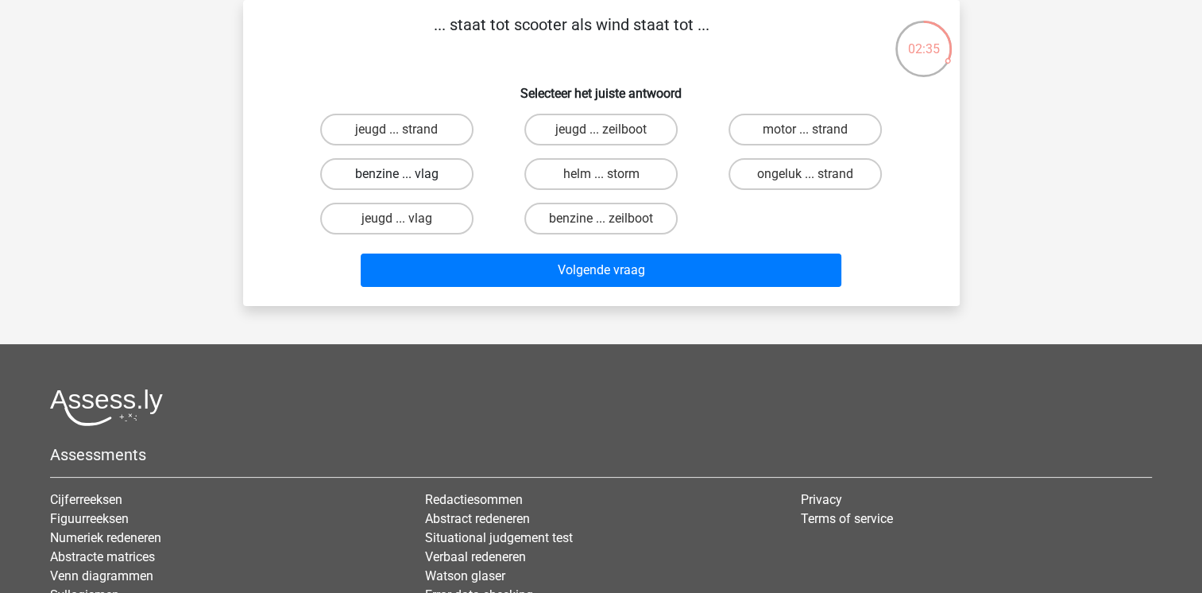
click at [381, 181] on label "benzine ... vlag" at bounding box center [396, 174] width 153 height 32
click at [396, 181] on input "benzine ... vlag" at bounding box center [401, 179] width 10 height 10
radio input "true"
click at [567, 222] on label "benzine ... zeilboot" at bounding box center [600, 219] width 153 height 32
click at [601, 222] on input "benzine ... zeilboot" at bounding box center [606, 223] width 10 height 10
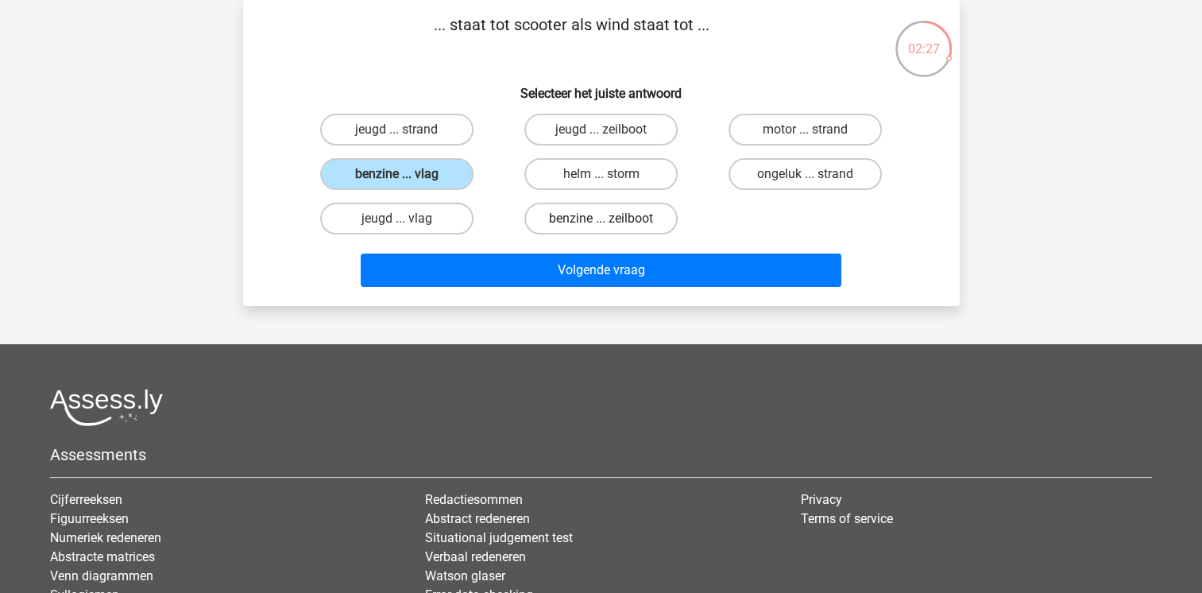
radio input "true"
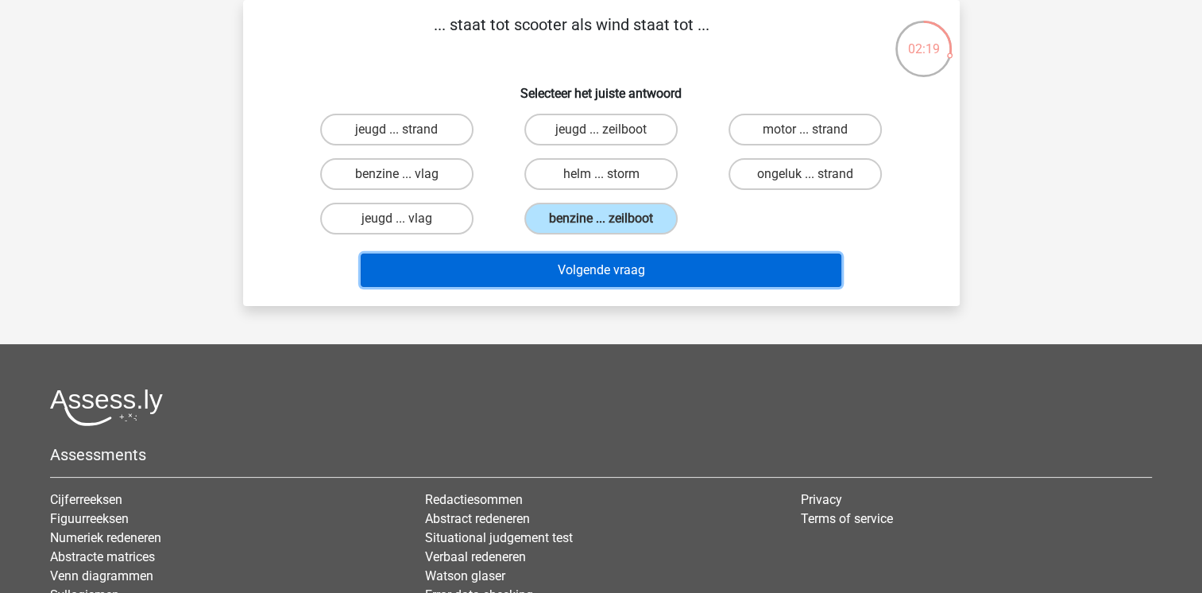
click at [566, 276] on button "Volgende vraag" at bounding box center [601, 269] width 481 height 33
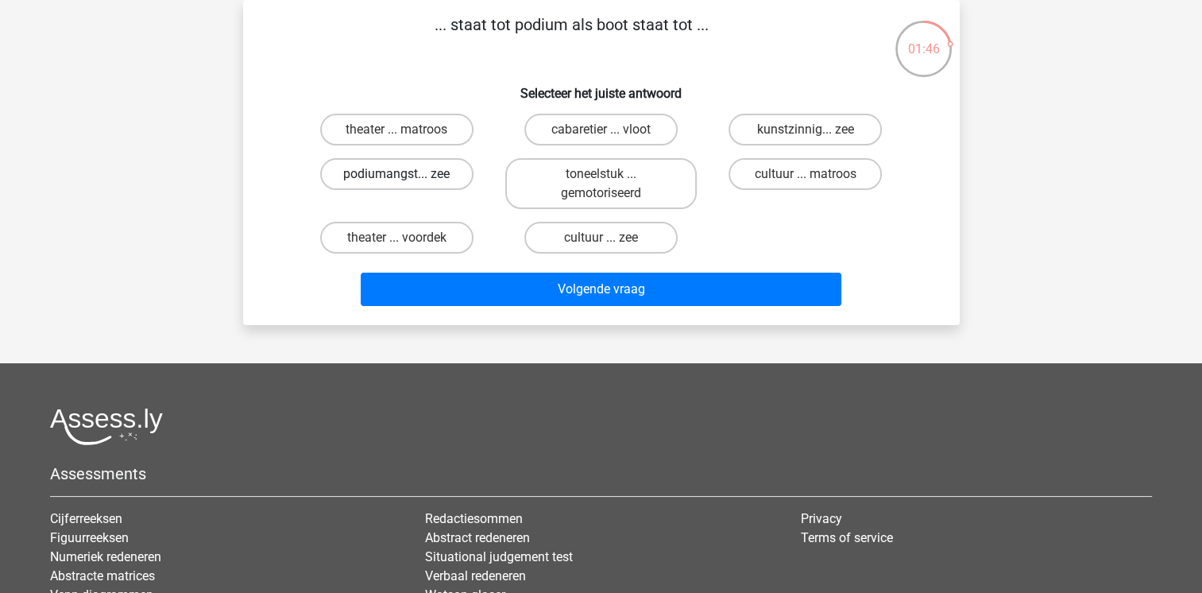
click at [409, 175] on label "podiumangst... zee" at bounding box center [396, 174] width 153 height 32
click at [407, 175] on input "podiumangst... zee" at bounding box center [401, 179] width 10 height 10
radio input "true"
click at [580, 135] on label "cabaretier ... vloot" at bounding box center [600, 130] width 153 height 32
click at [601, 135] on input "cabaretier ... vloot" at bounding box center [606, 135] width 10 height 10
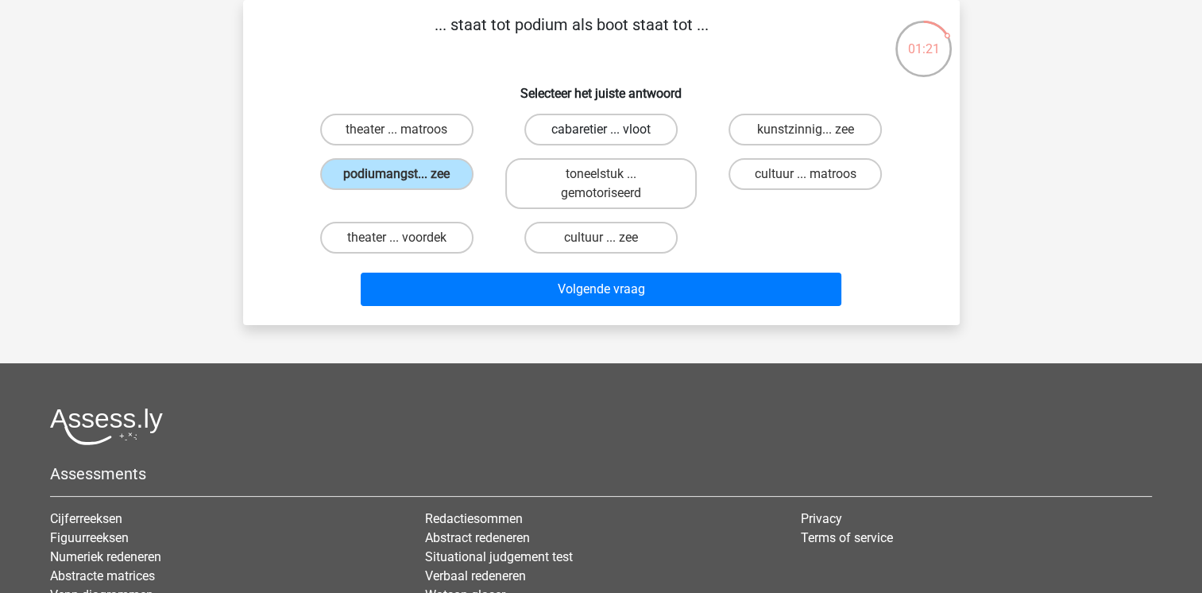
radio input "true"
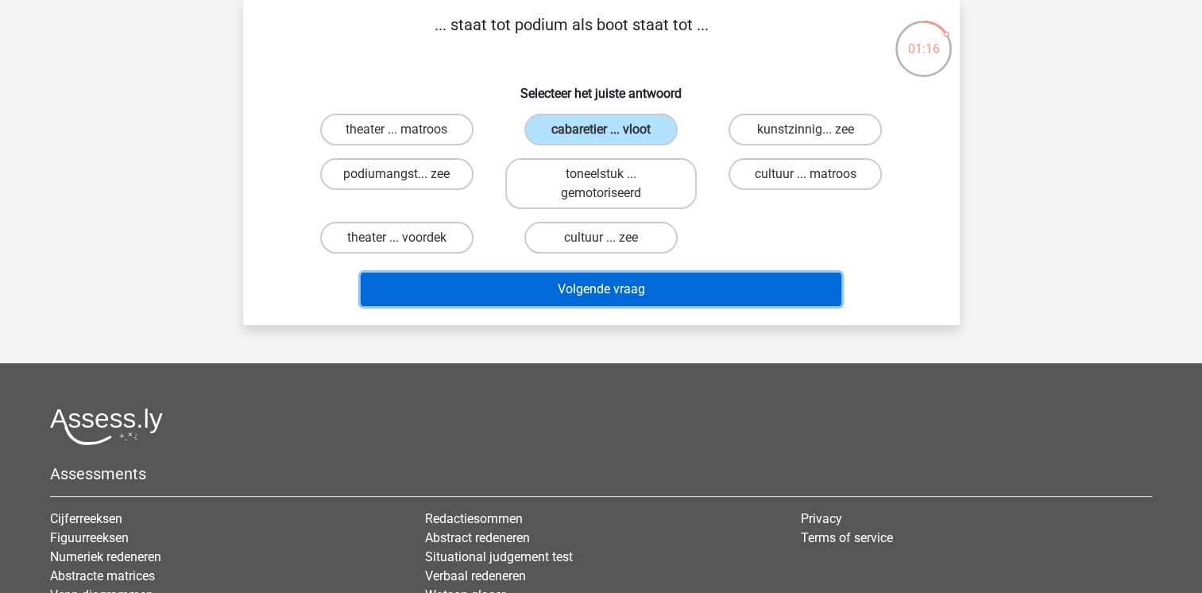
click at [576, 284] on button "Volgende vraag" at bounding box center [601, 289] width 481 height 33
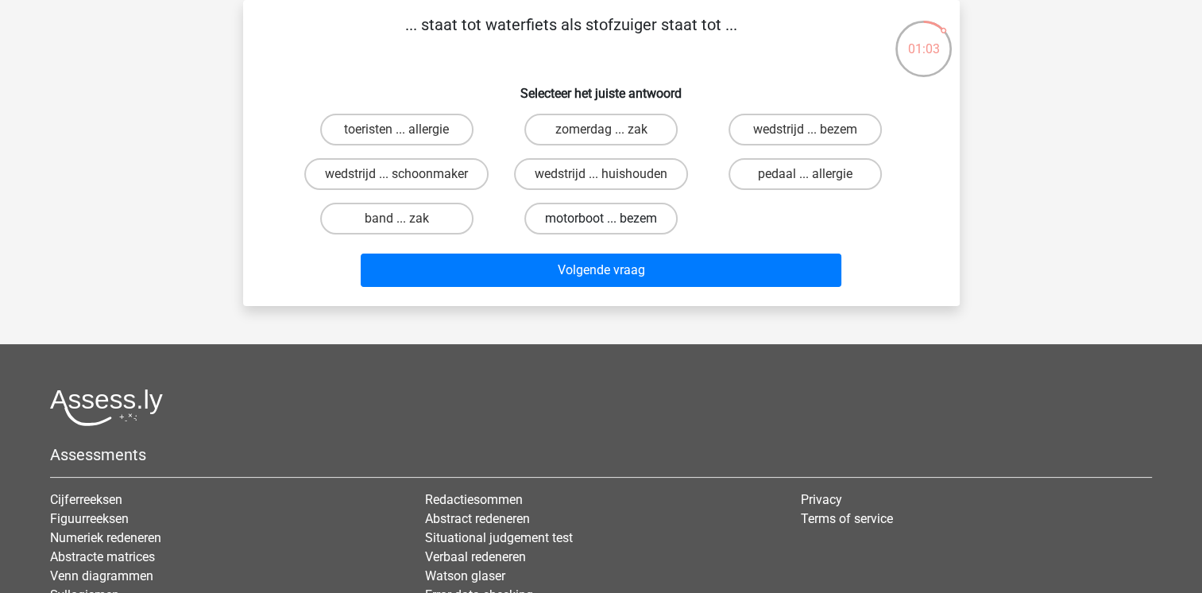
click at [575, 218] on label "motorboot ... bezem" at bounding box center [600, 219] width 153 height 32
click at [601, 218] on input "motorboot ... bezem" at bounding box center [606, 223] width 10 height 10
radio input "true"
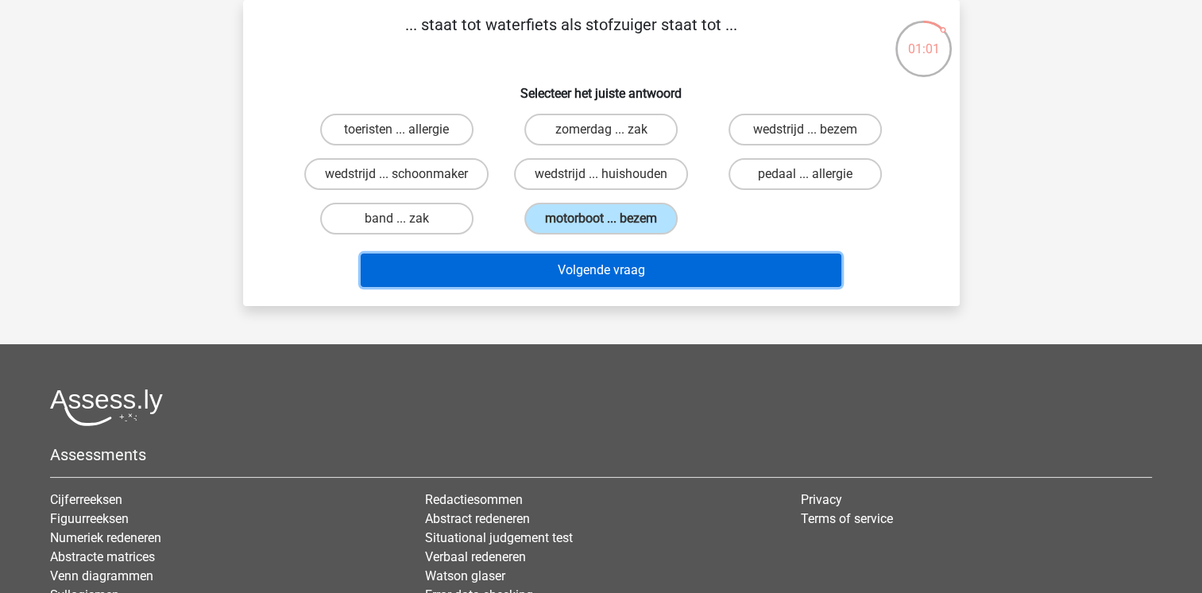
click at [576, 269] on button "Volgende vraag" at bounding box center [601, 269] width 481 height 33
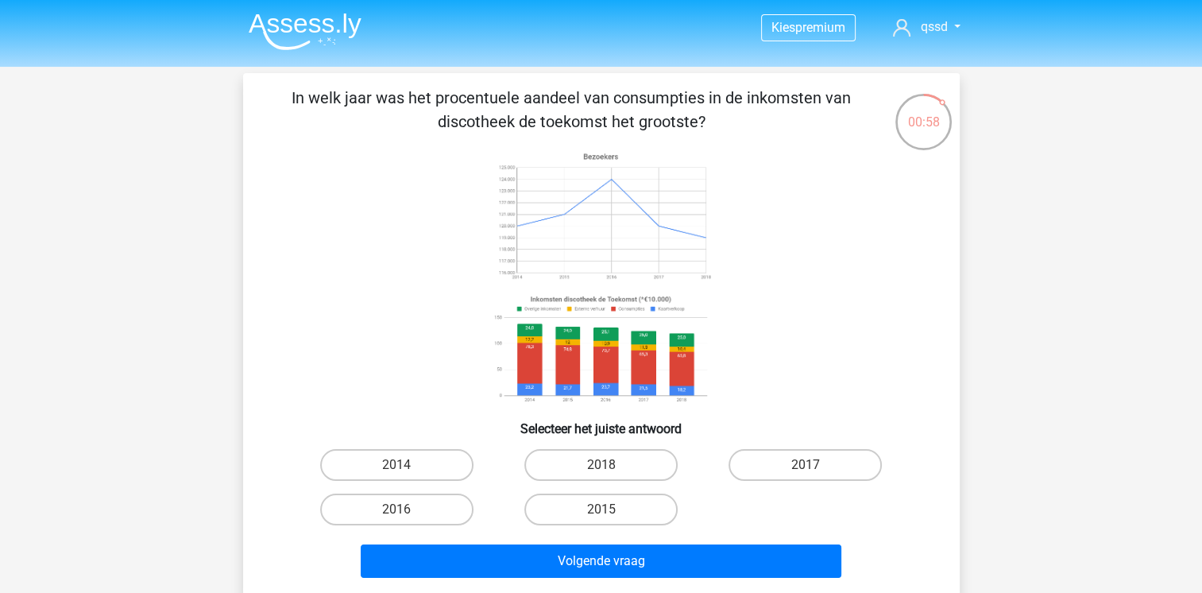
scroll to position [79, 0]
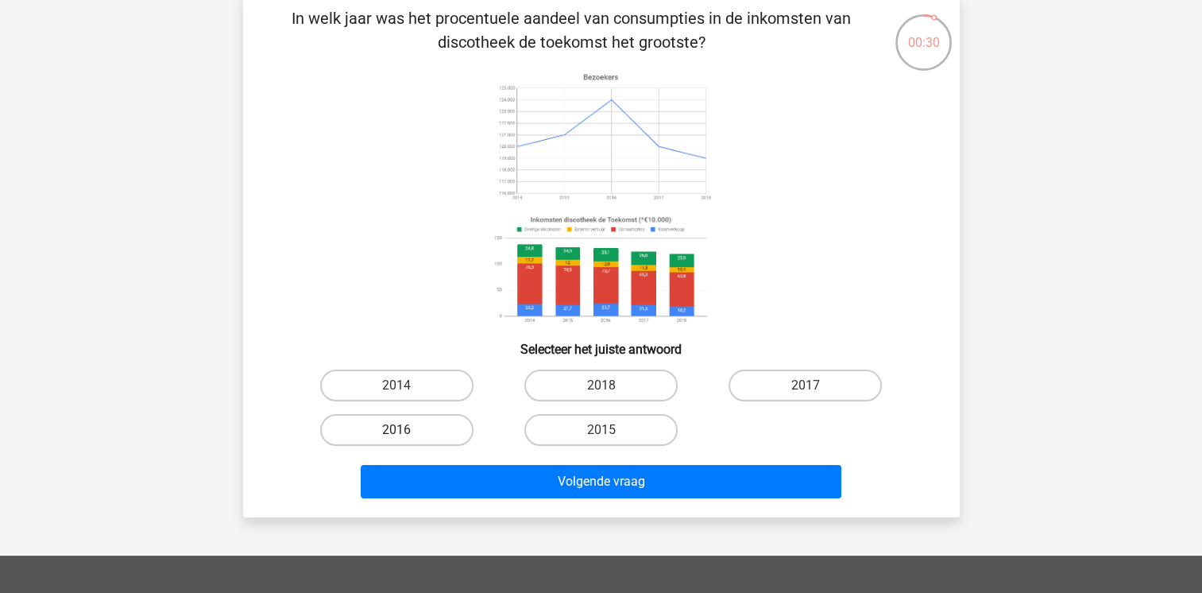
click at [423, 433] on label "2016" at bounding box center [396, 430] width 153 height 32
click at [407, 433] on input "2016" at bounding box center [401, 435] width 10 height 10
radio input "true"
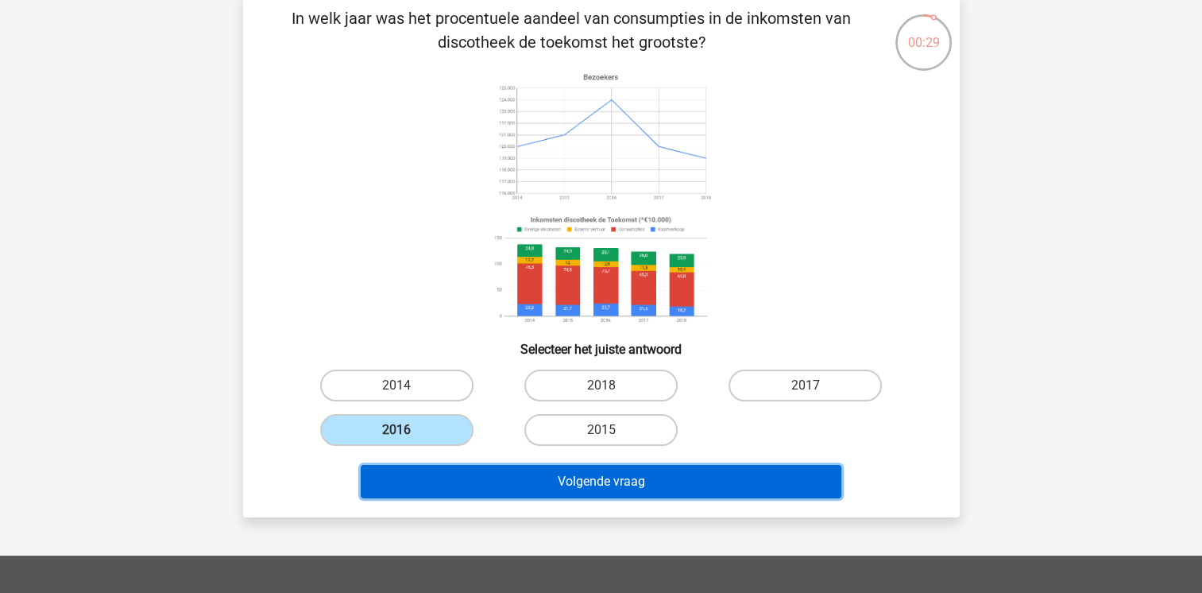
click at [595, 494] on button "Volgende vraag" at bounding box center [601, 481] width 481 height 33
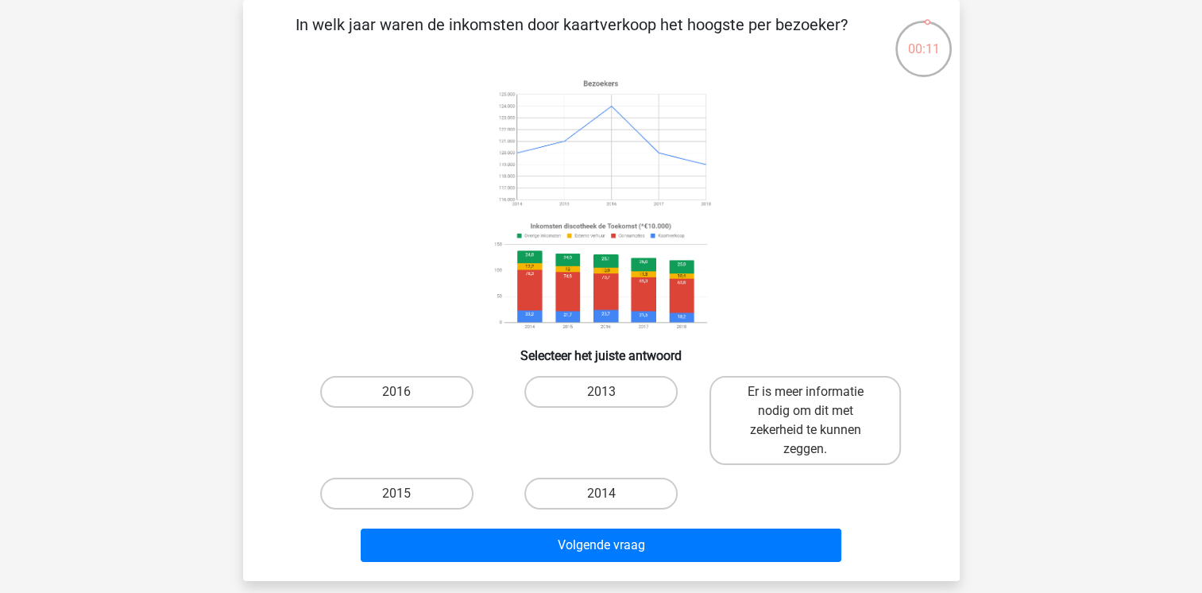
scroll to position [232, 0]
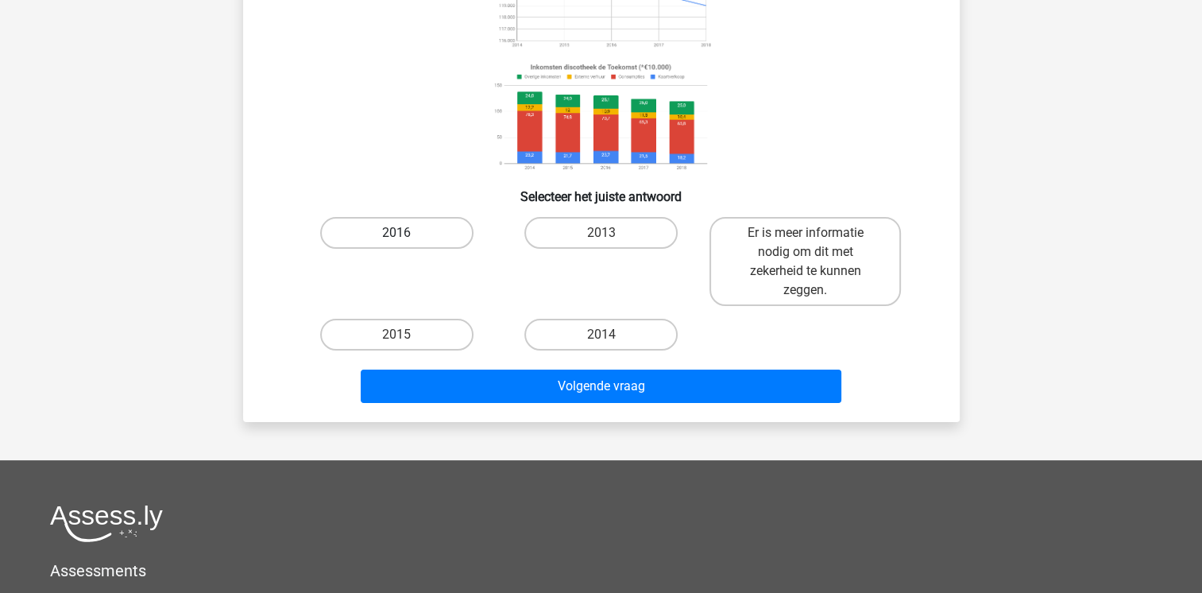
click at [364, 234] on label "2016" at bounding box center [396, 233] width 153 height 32
click at [396, 234] on input "2016" at bounding box center [401, 238] width 10 height 10
radio input "true"
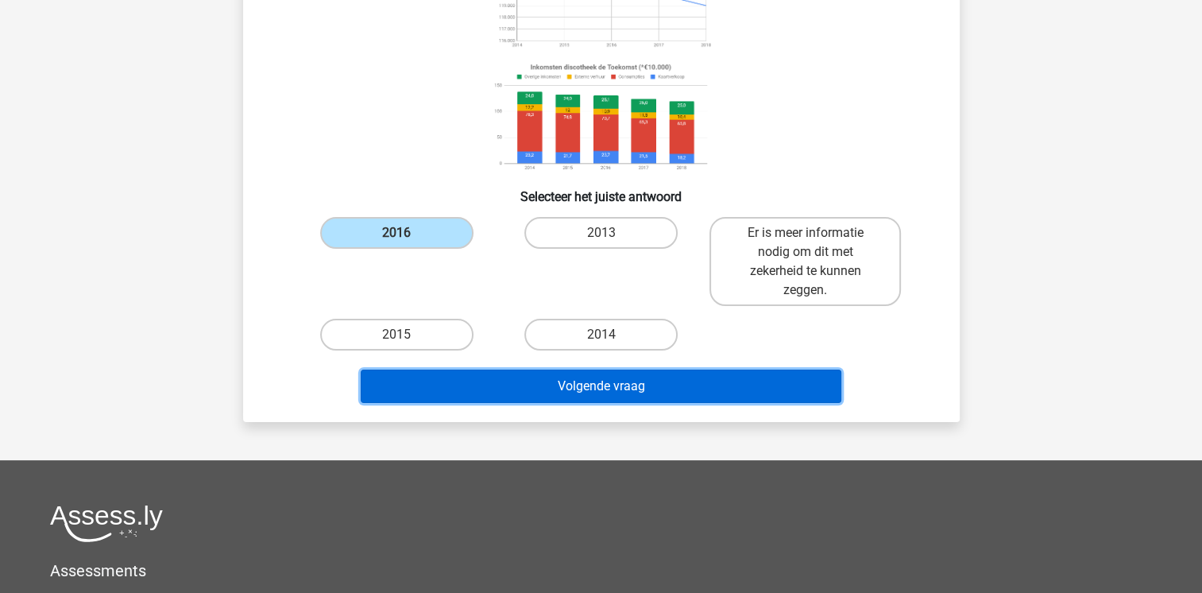
drag, startPoint x: 611, startPoint y: 381, endPoint x: 601, endPoint y: 387, distance: 11.7
click at [610, 382] on button "Volgende vraag" at bounding box center [601, 385] width 481 height 33
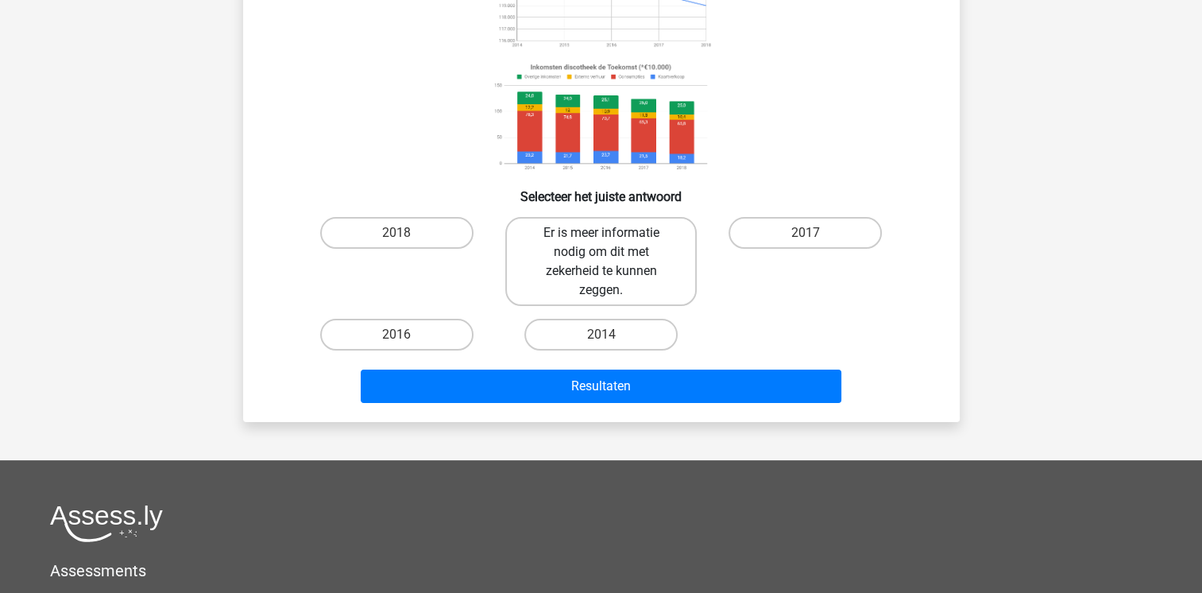
scroll to position [73, 0]
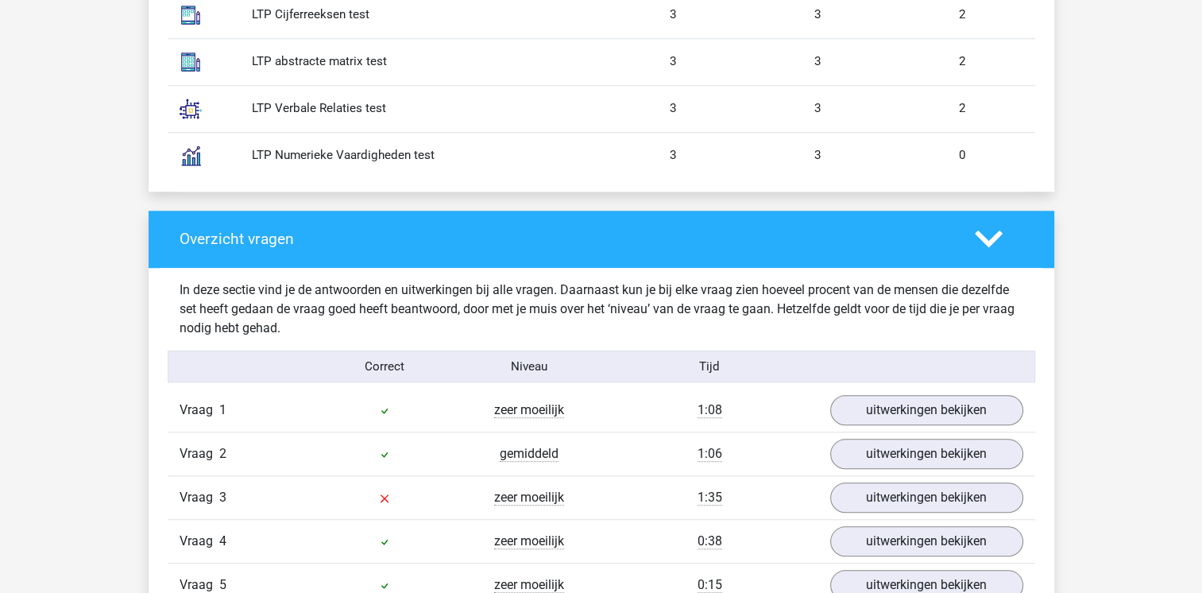
scroll to position [1510, 0]
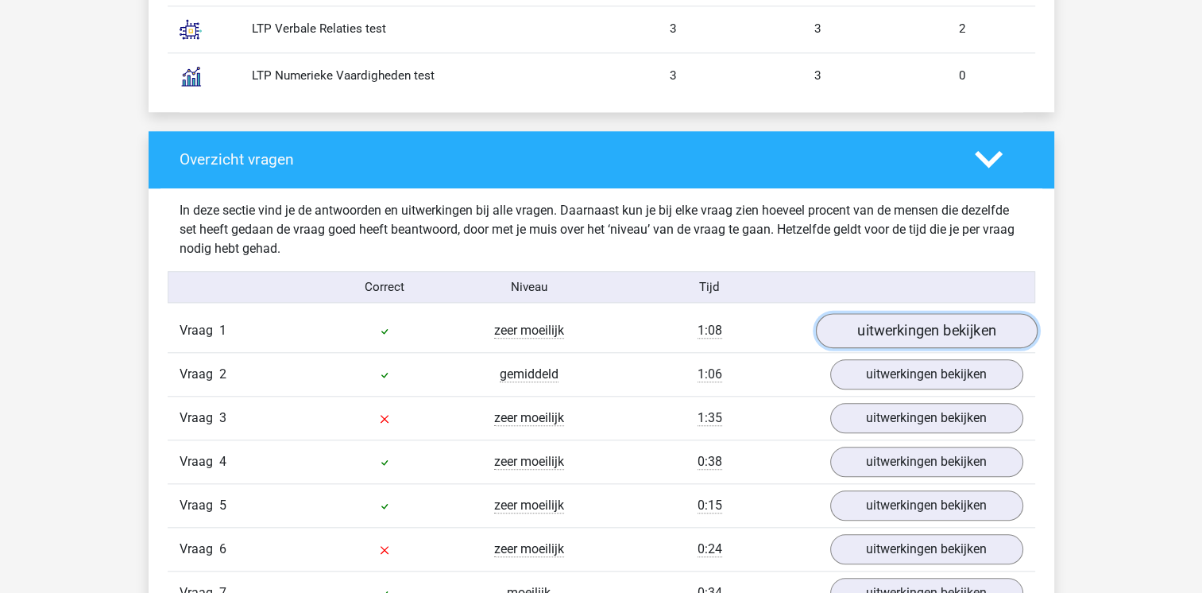
click at [903, 333] on link "uitwerkingen bekijken" at bounding box center [926, 331] width 222 height 35
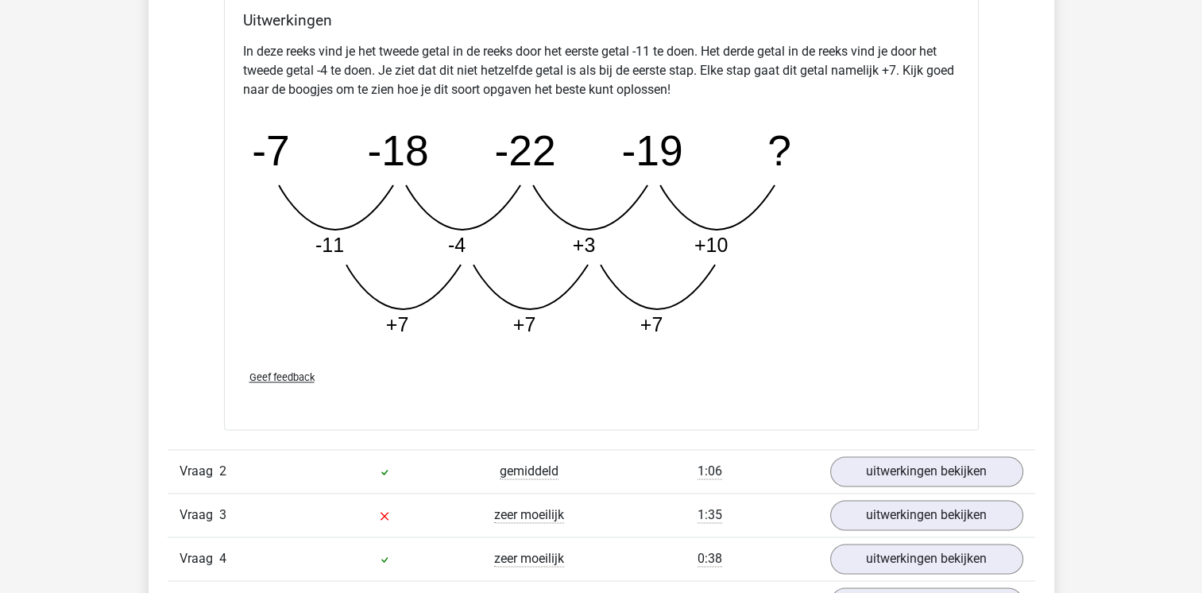
scroll to position [2304, 0]
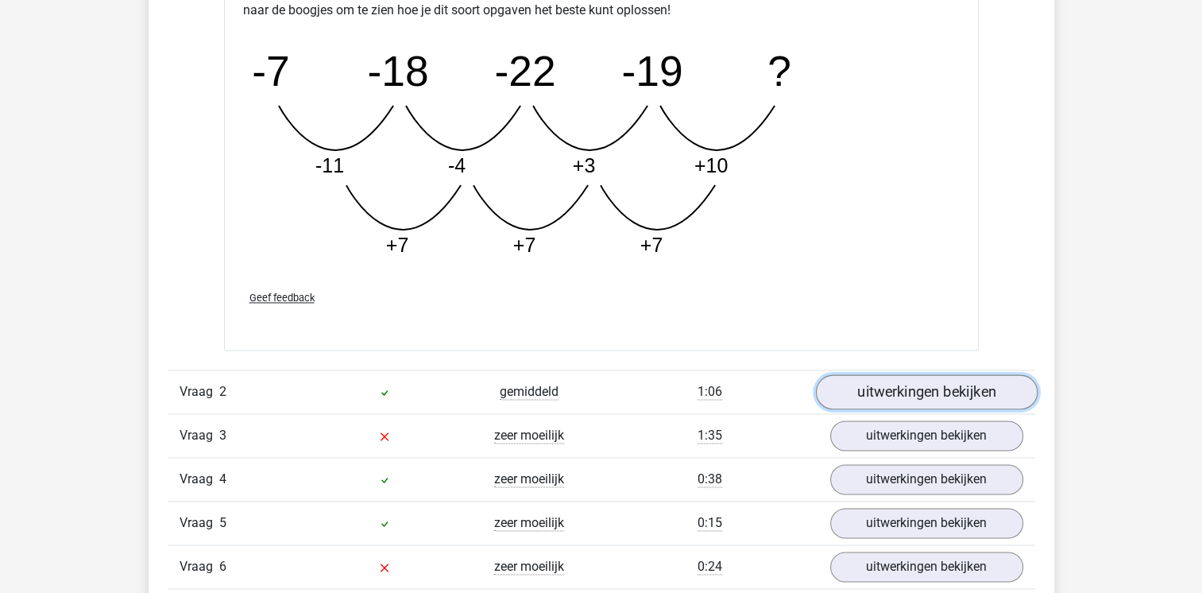
click at [881, 385] on link "uitwerkingen bekijken" at bounding box center [926, 391] width 222 height 35
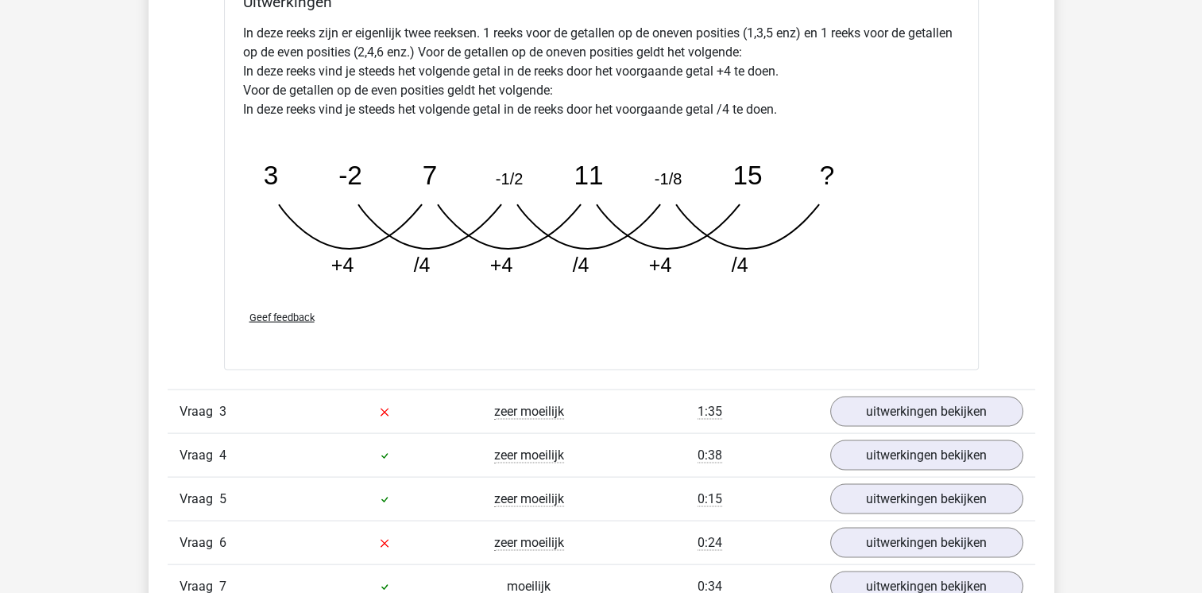
scroll to position [3178, 0]
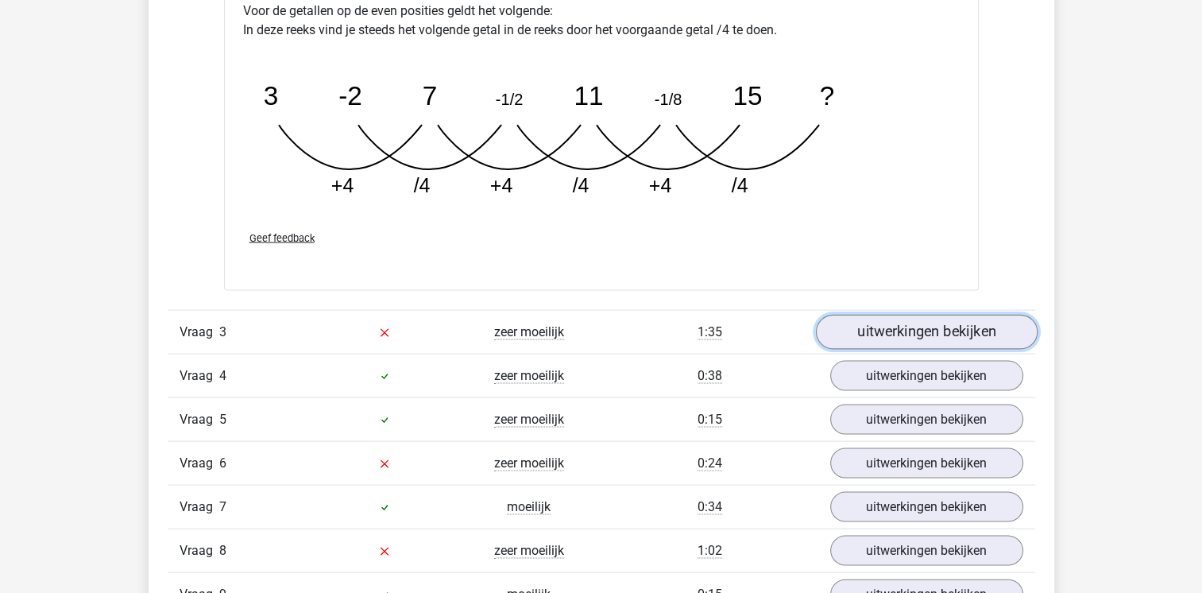
click at [901, 337] on link "uitwerkingen bekijken" at bounding box center [926, 332] width 222 height 35
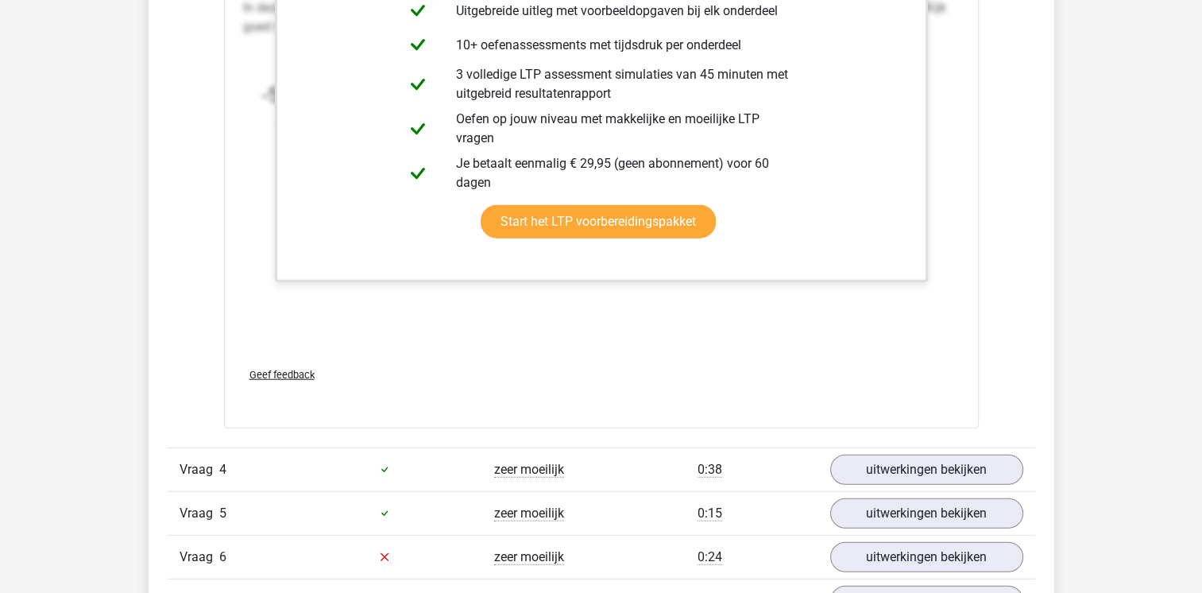
scroll to position [4211, 0]
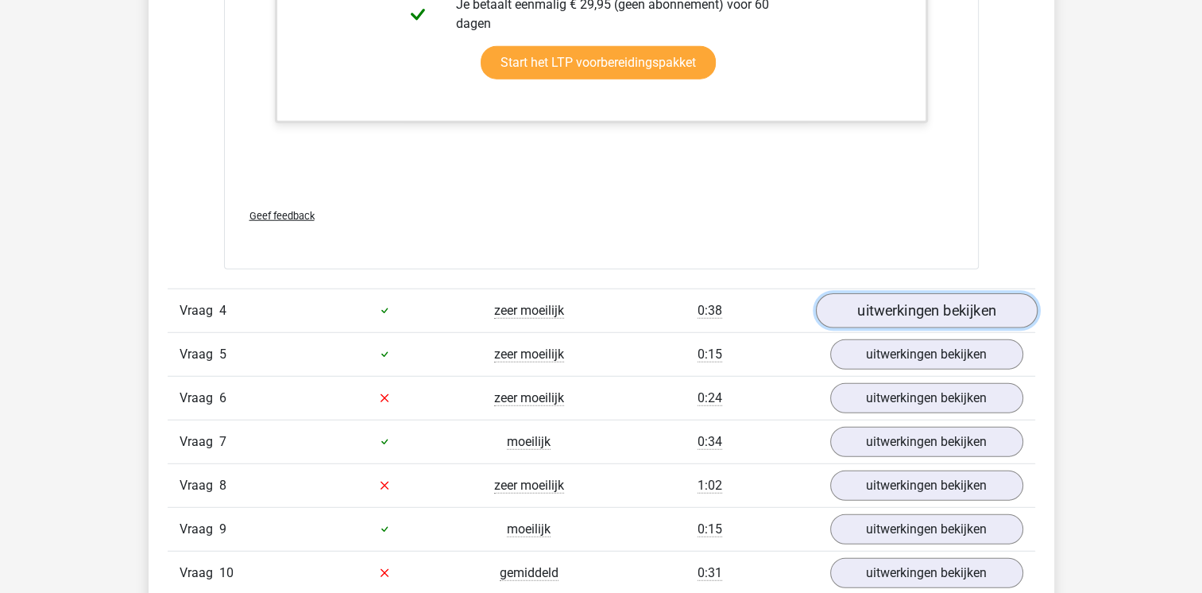
click at [949, 306] on link "uitwerkingen bekijken" at bounding box center [926, 310] width 222 height 35
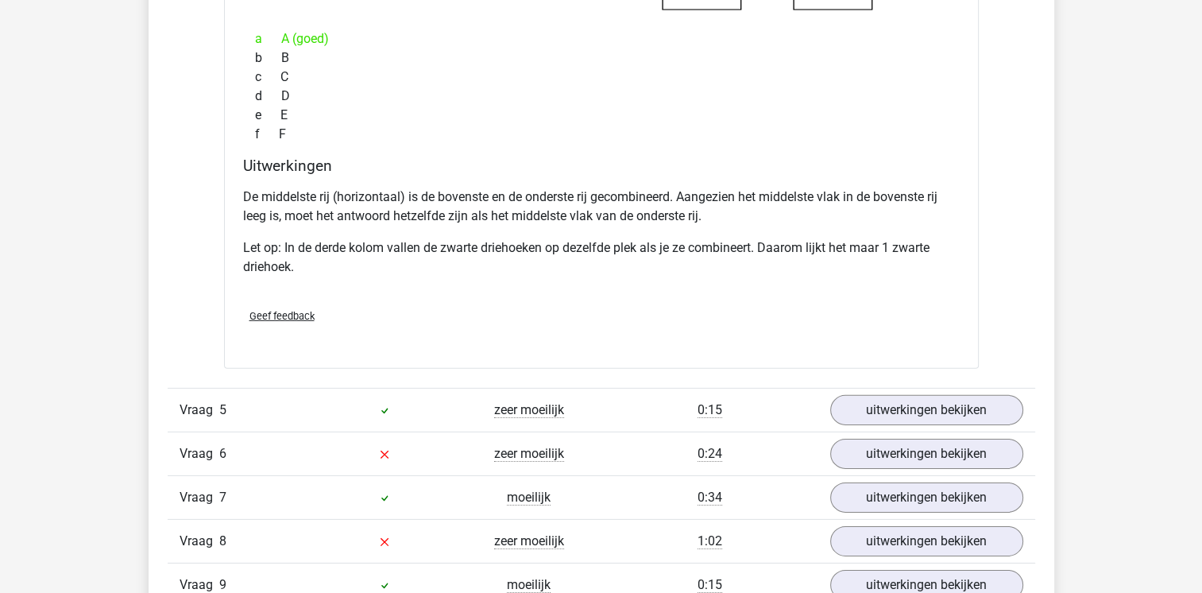
scroll to position [4926, 0]
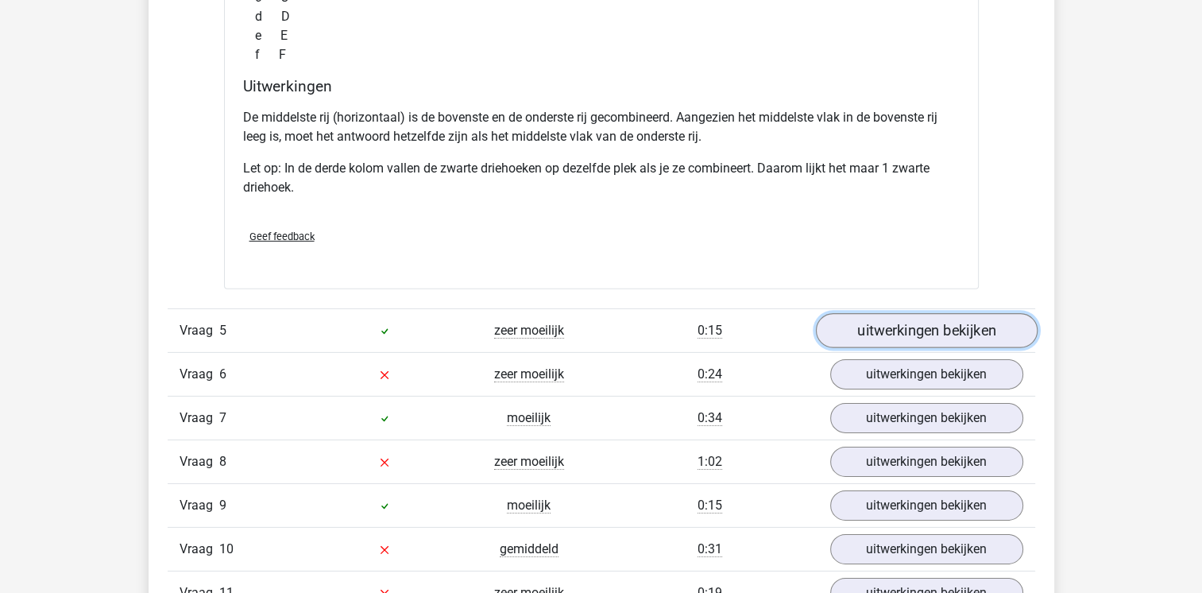
click at [876, 323] on link "uitwerkingen bekijken" at bounding box center [926, 330] width 222 height 35
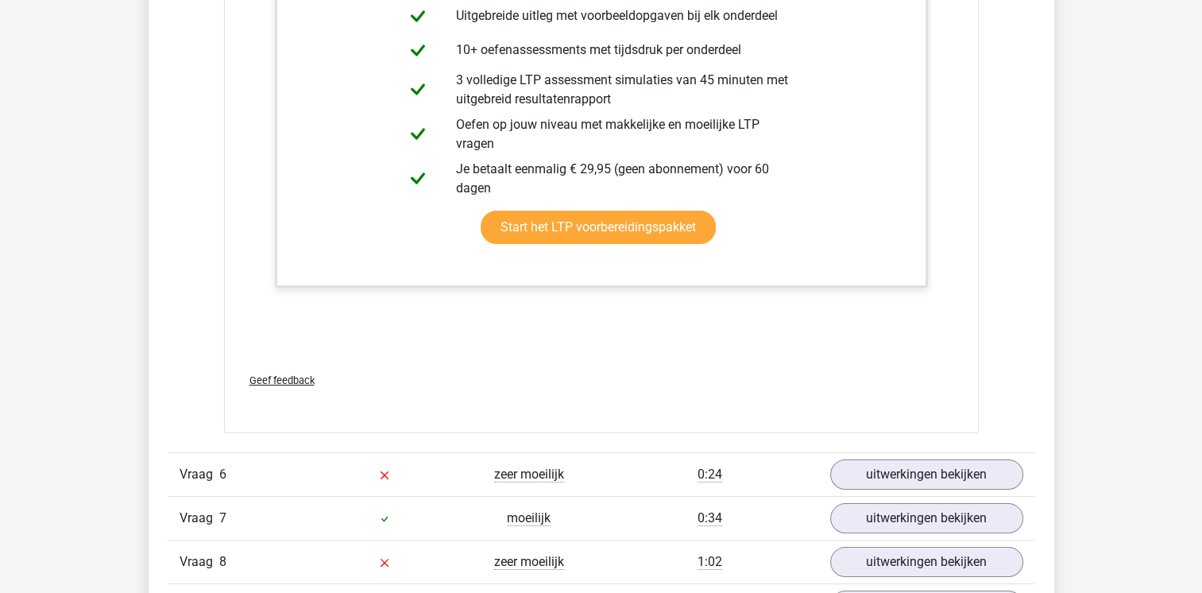
scroll to position [5959, 0]
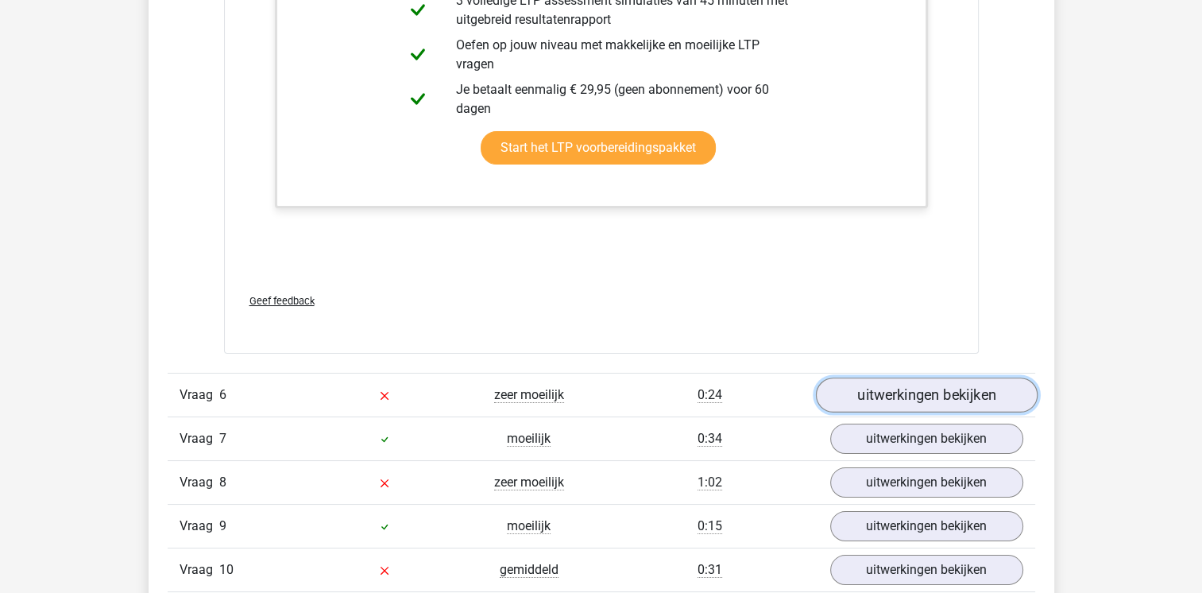
click at [951, 392] on link "uitwerkingen bekijken" at bounding box center [926, 394] width 222 height 35
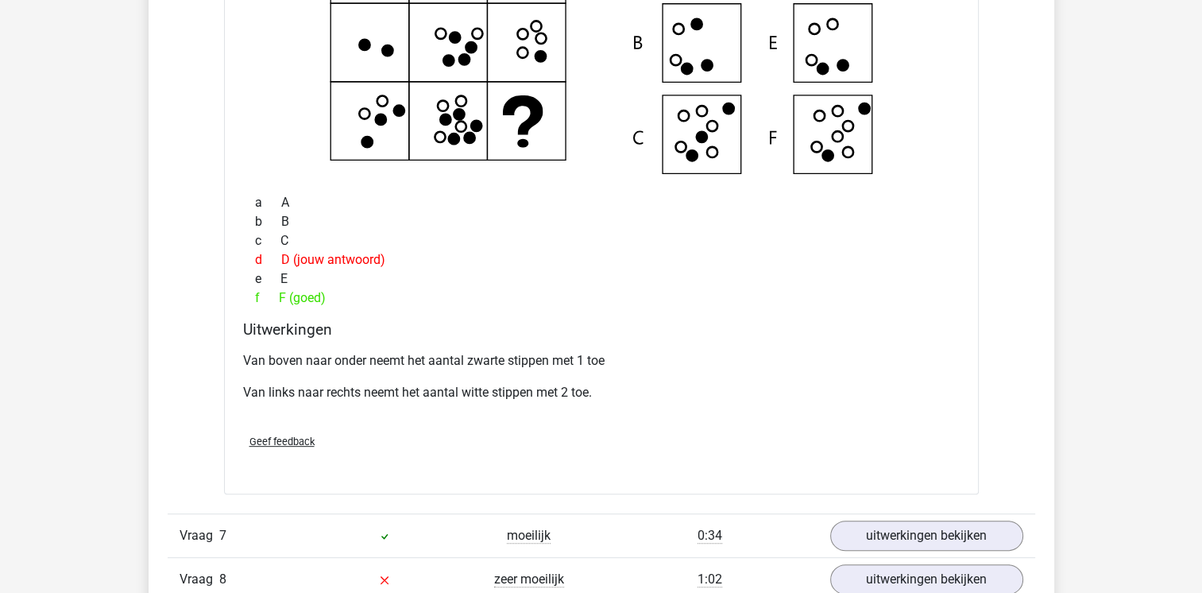
scroll to position [6594, 0]
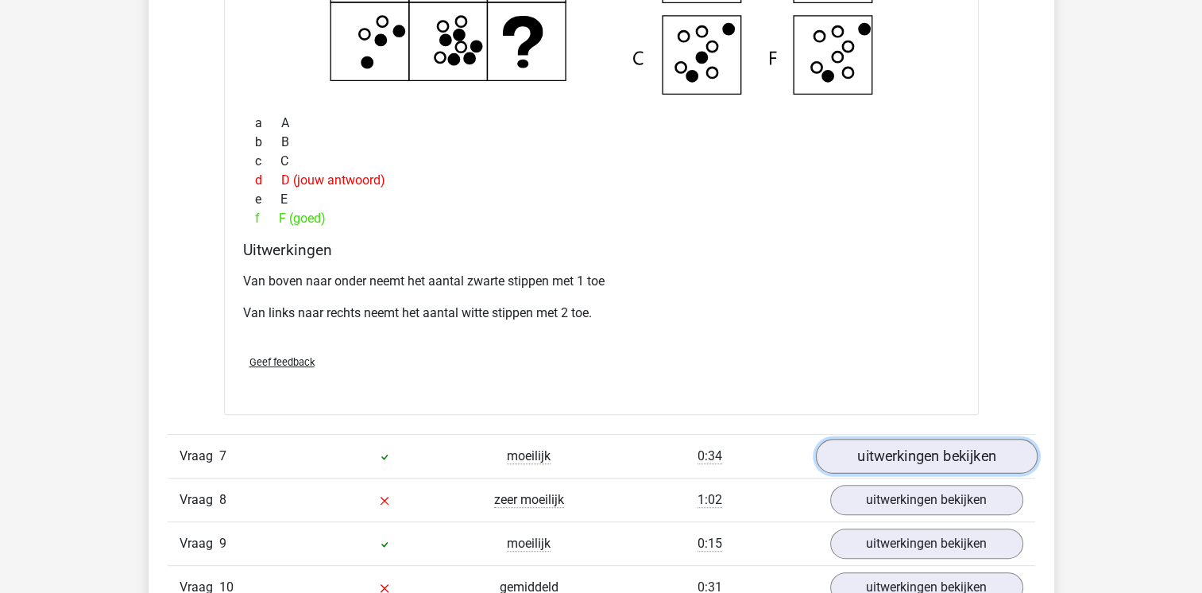
click at [856, 458] on link "uitwerkingen bekijken" at bounding box center [926, 456] width 222 height 35
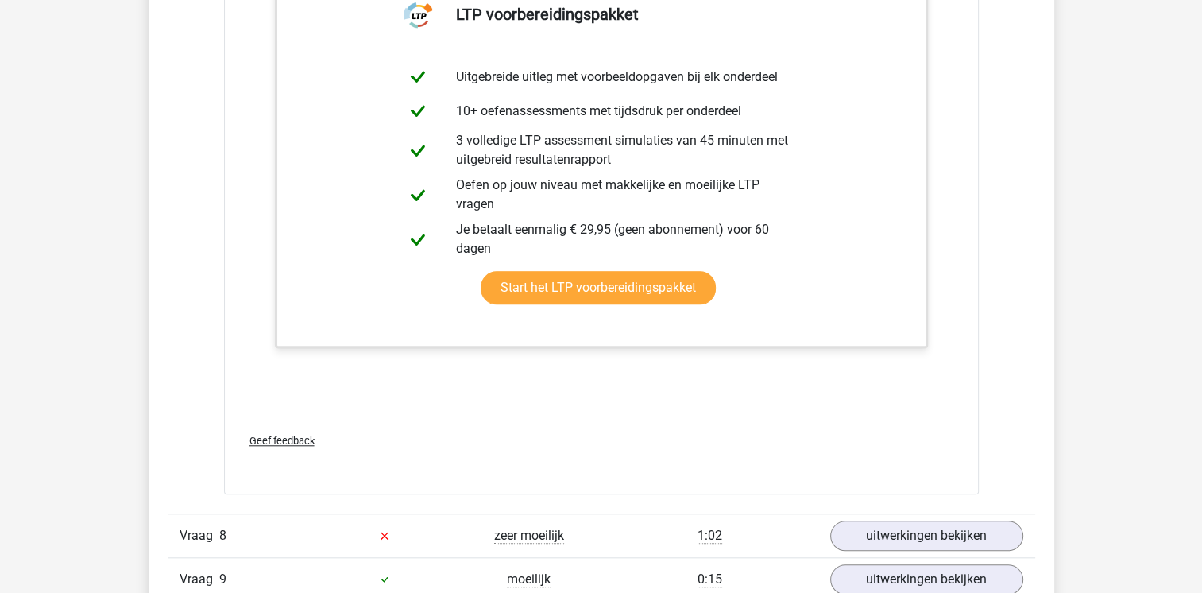
scroll to position [7548, 0]
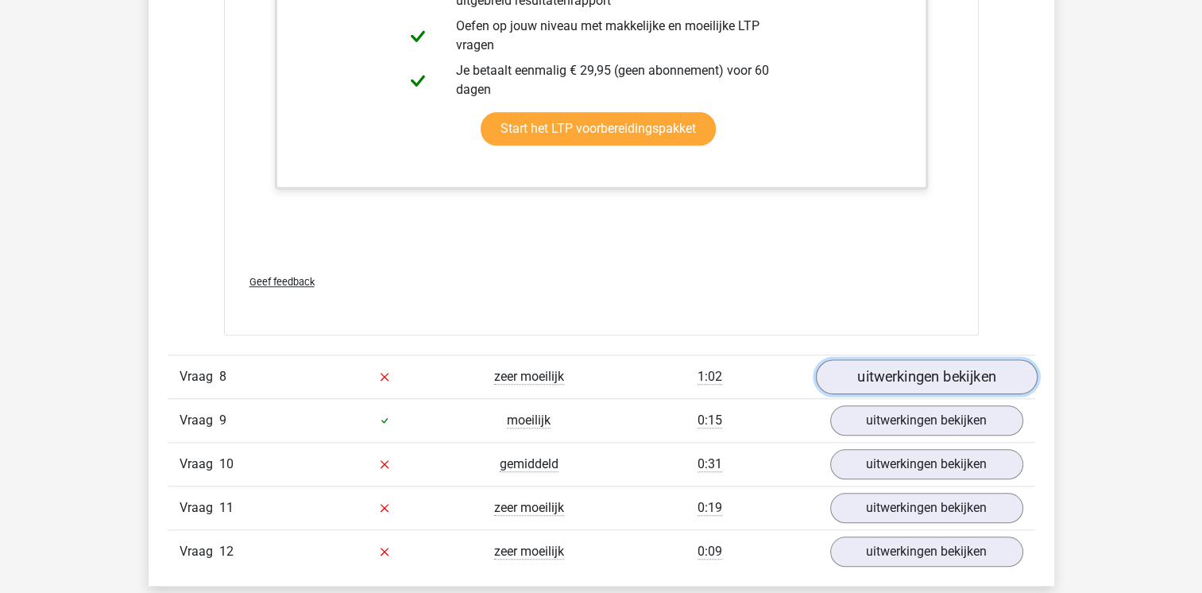
click at [913, 371] on link "uitwerkingen bekijken" at bounding box center [926, 376] width 222 height 35
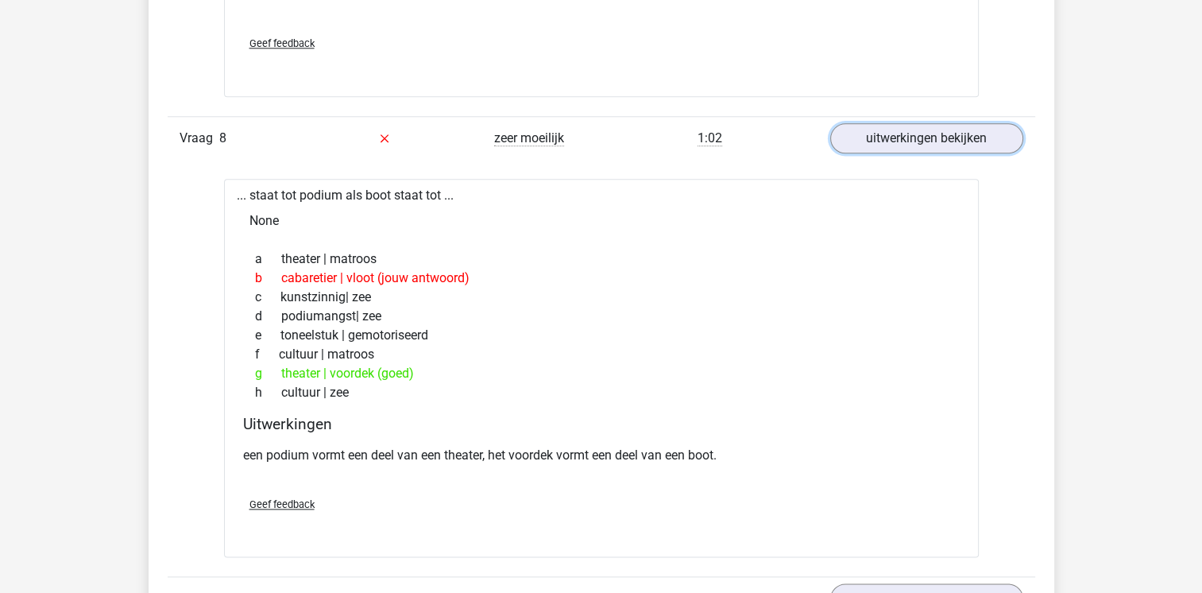
scroll to position [7945, 0]
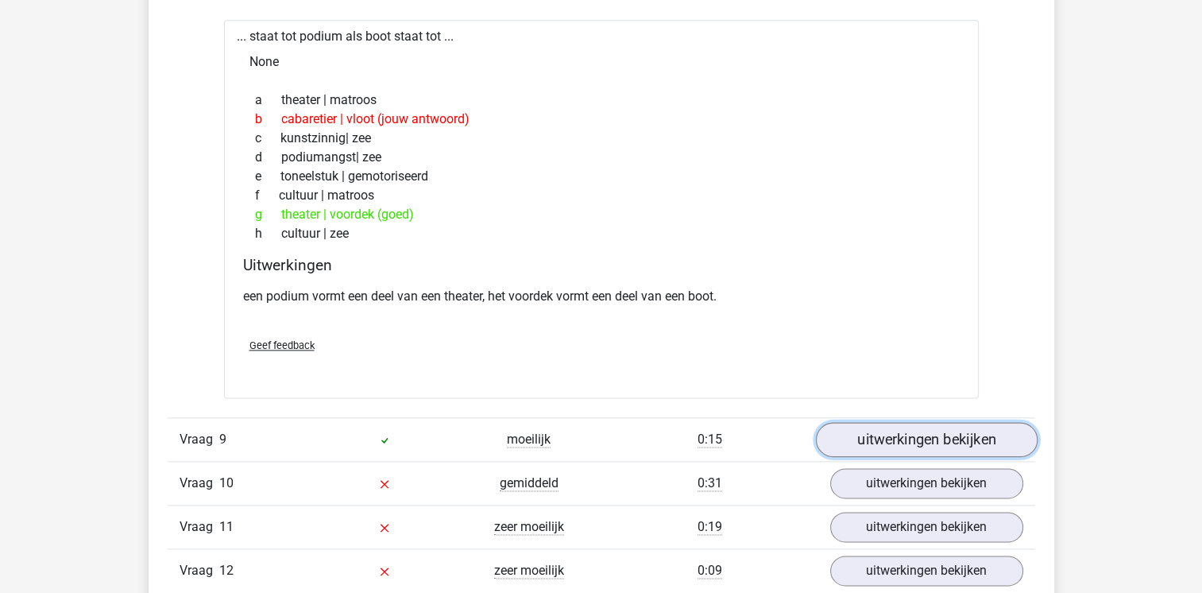
click at [920, 431] on link "uitwerkingen bekijken" at bounding box center [926, 439] width 222 height 35
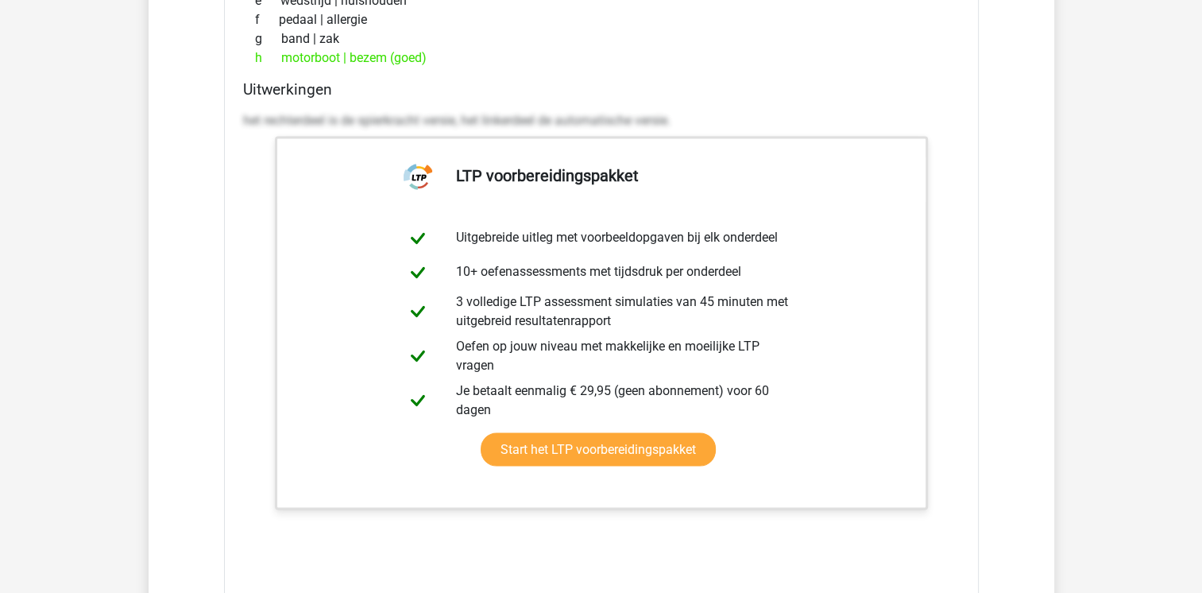
scroll to position [8898, 0]
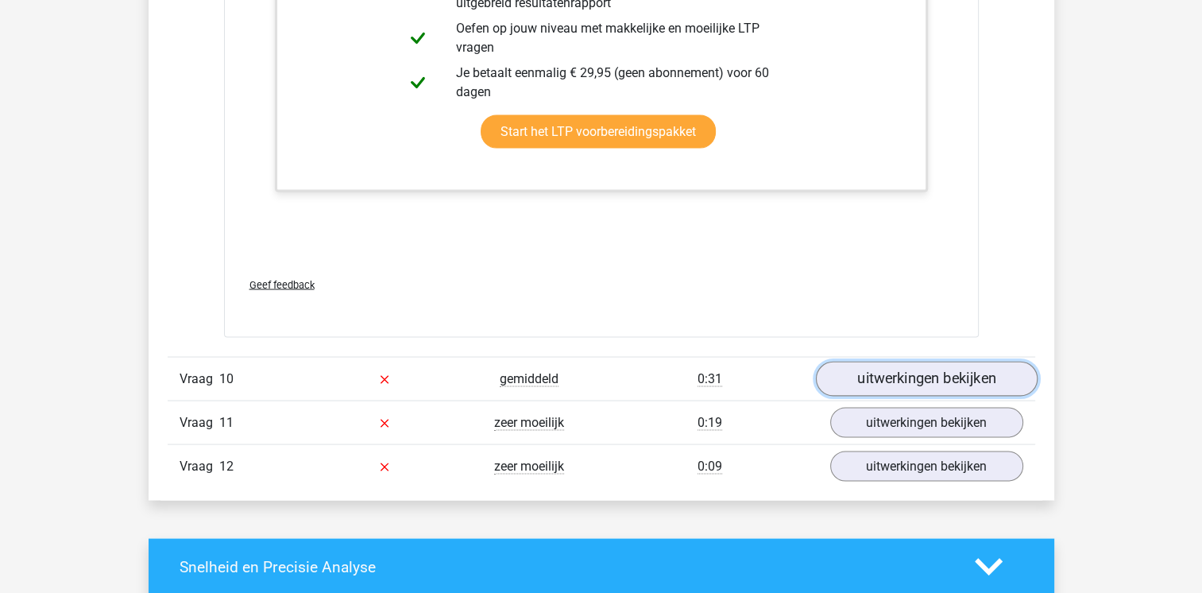
click at [955, 361] on link "uitwerkingen bekijken" at bounding box center [926, 378] width 222 height 35
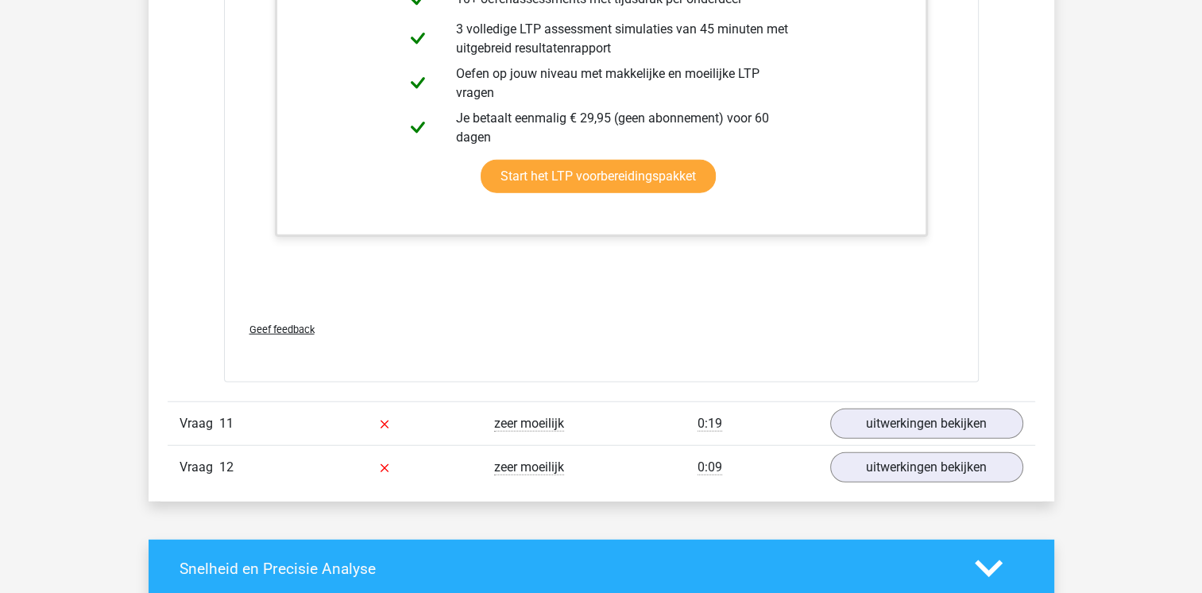
scroll to position [10090, 0]
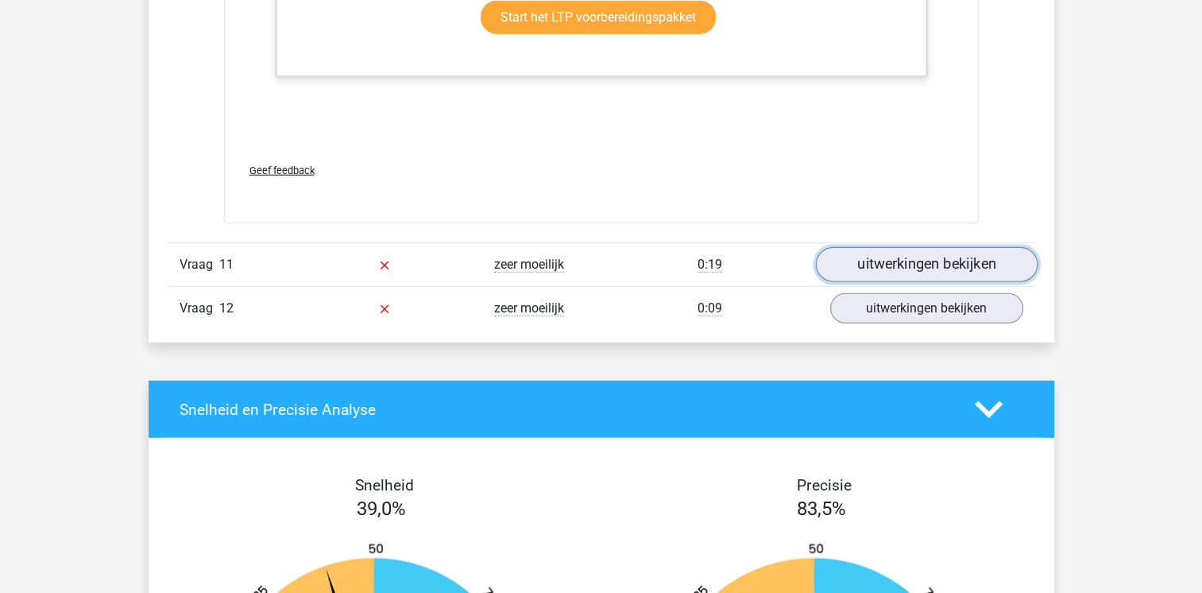
click at [884, 261] on link "uitwerkingen bekijken" at bounding box center [926, 264] width 222 height 35
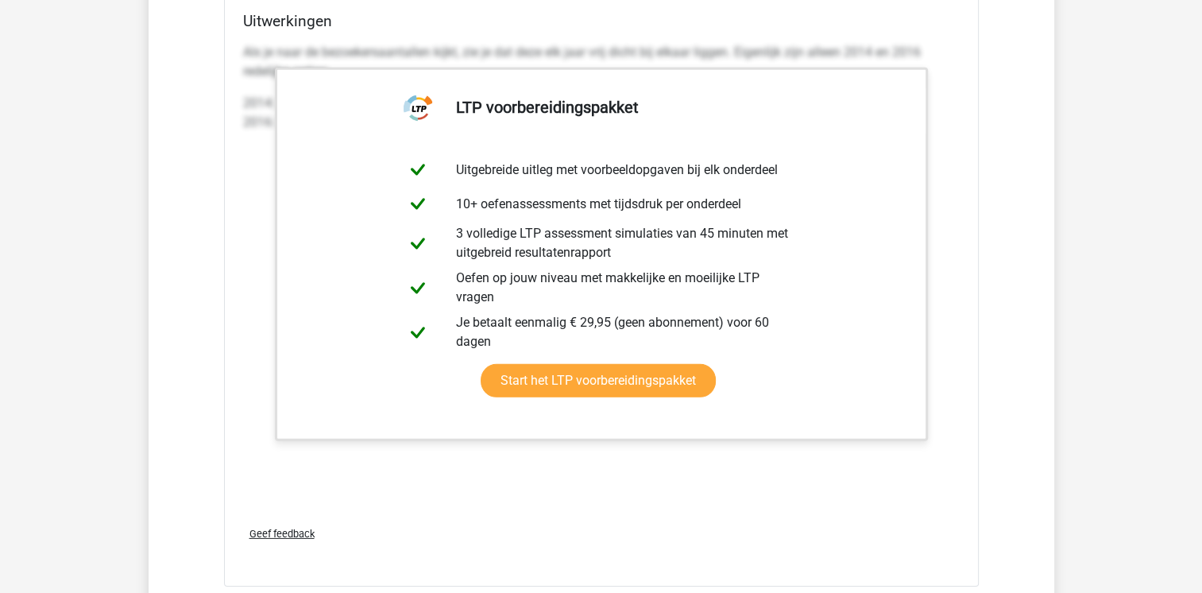
scroll to position [11043, 0]
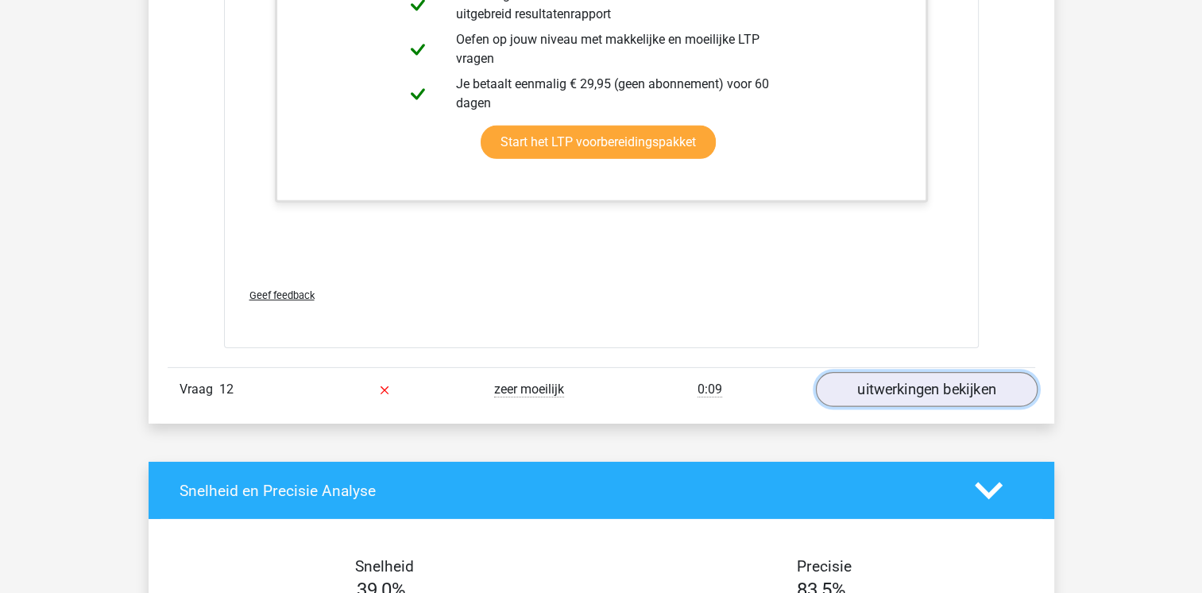
click at [860, 378] on link "uitwerkingen bekijken" at bounding box center [926, 390] width 222 height 35
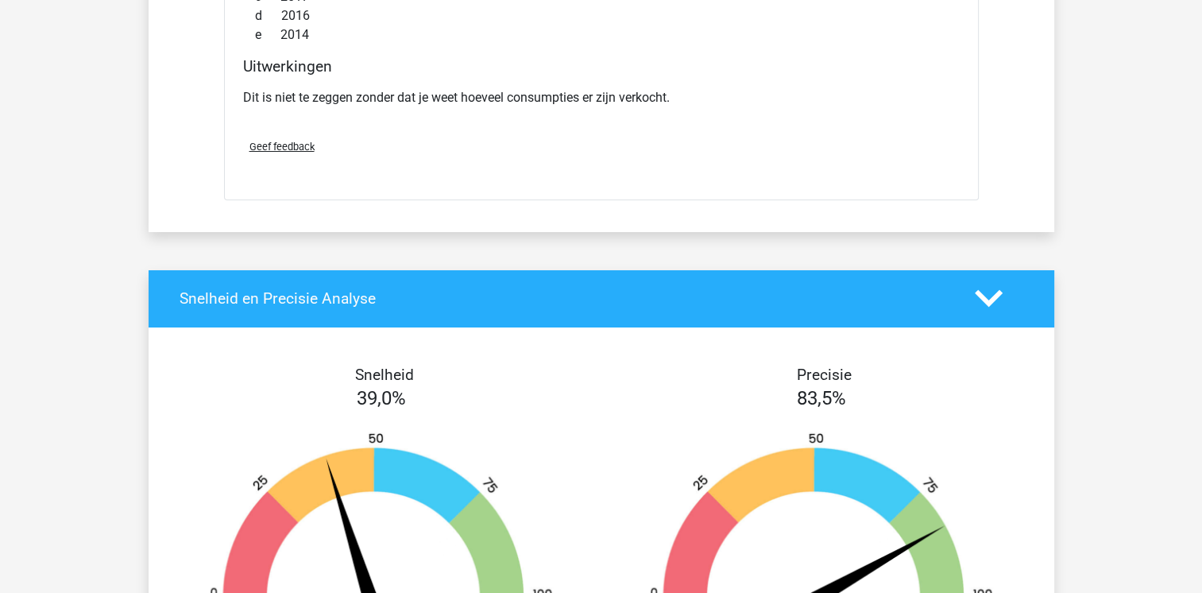
scroll to position [11758, 0]
